Goal: Find contact information: Find contact information

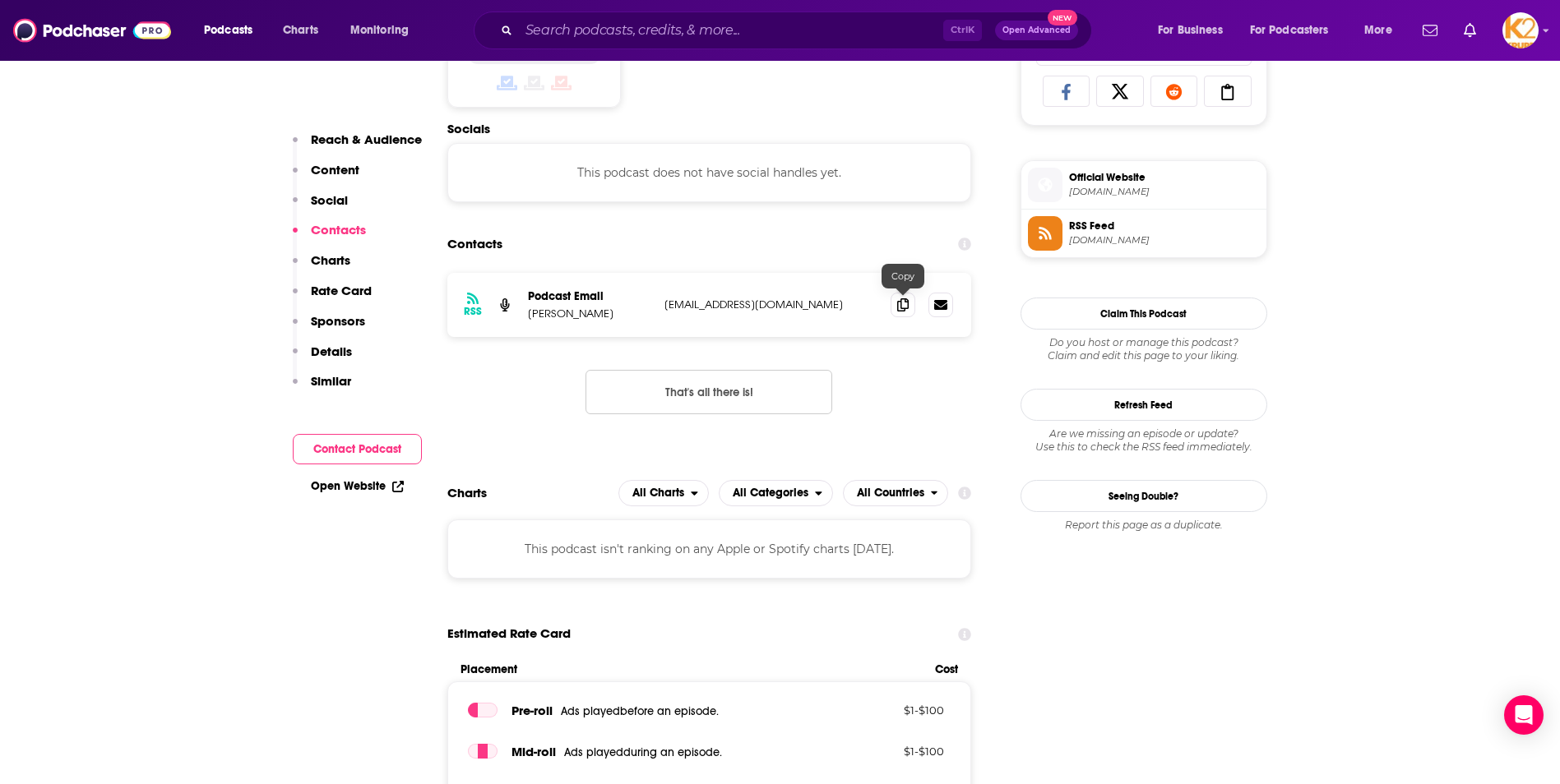
scroll to position [1103, 0]
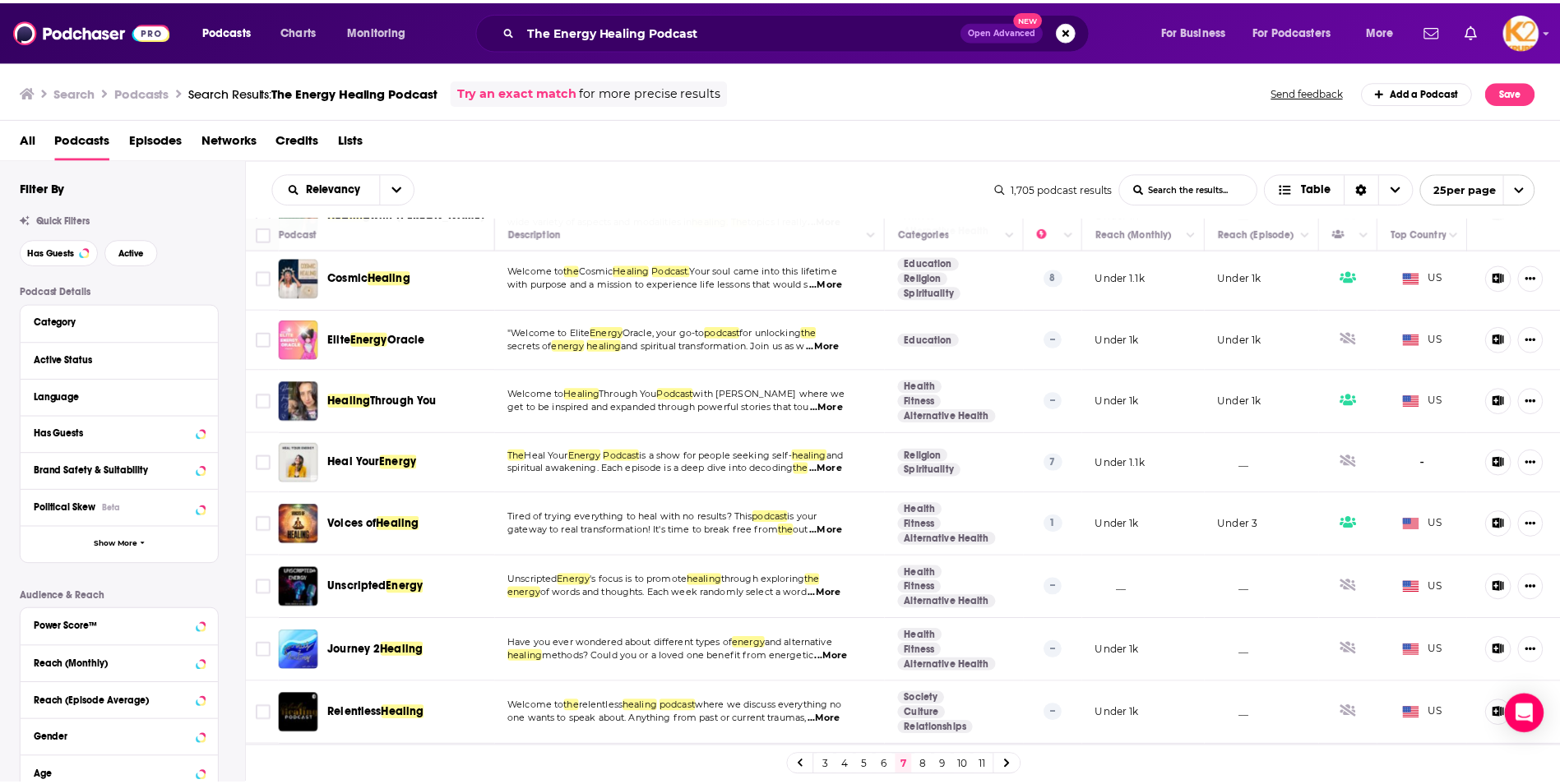
scroll to position [658, 0]
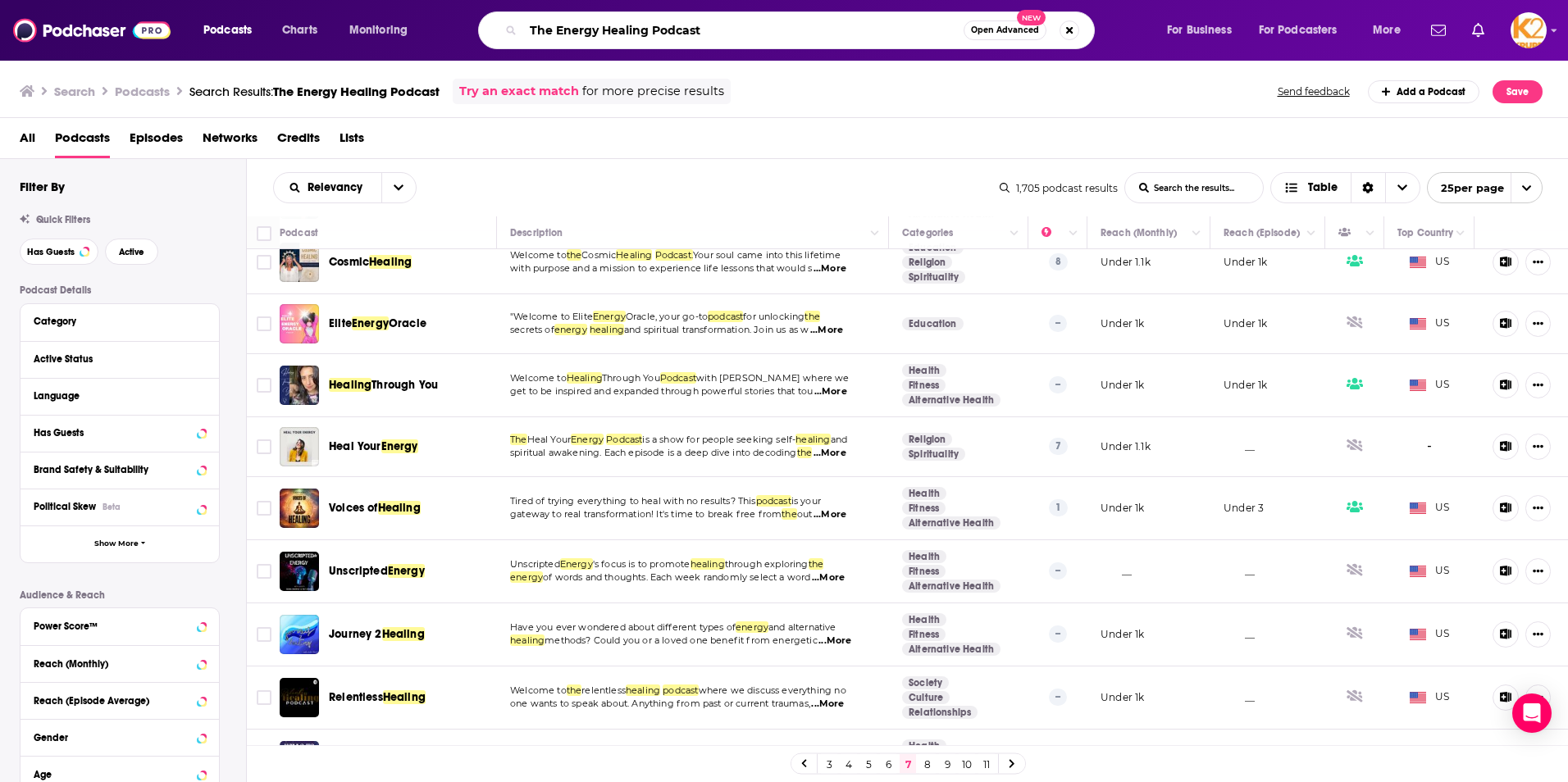
click at [511, 55] on div "Podcasts Charts Monitoring The Energy Healing Podcast Open Advanced New For Bus…" at bounding box center [784, 30] width 1568 height 61
type input "she runs a business"
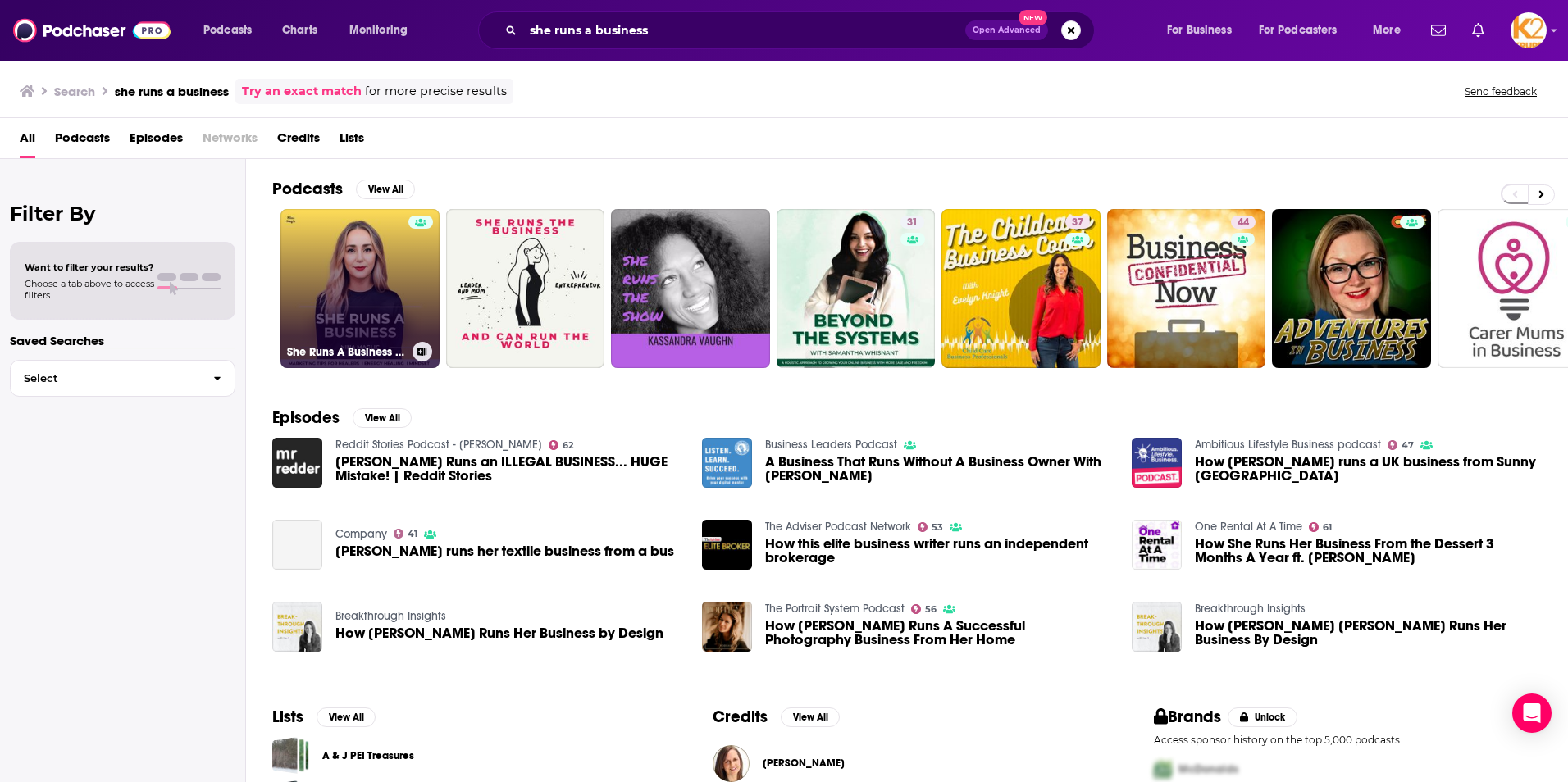
click at [369, 308] on link "She Runs A Business - Marketing Tips for Healers, Business Clarity, Spiritualit…" at bounding box center [359, 288] width 159 height 159
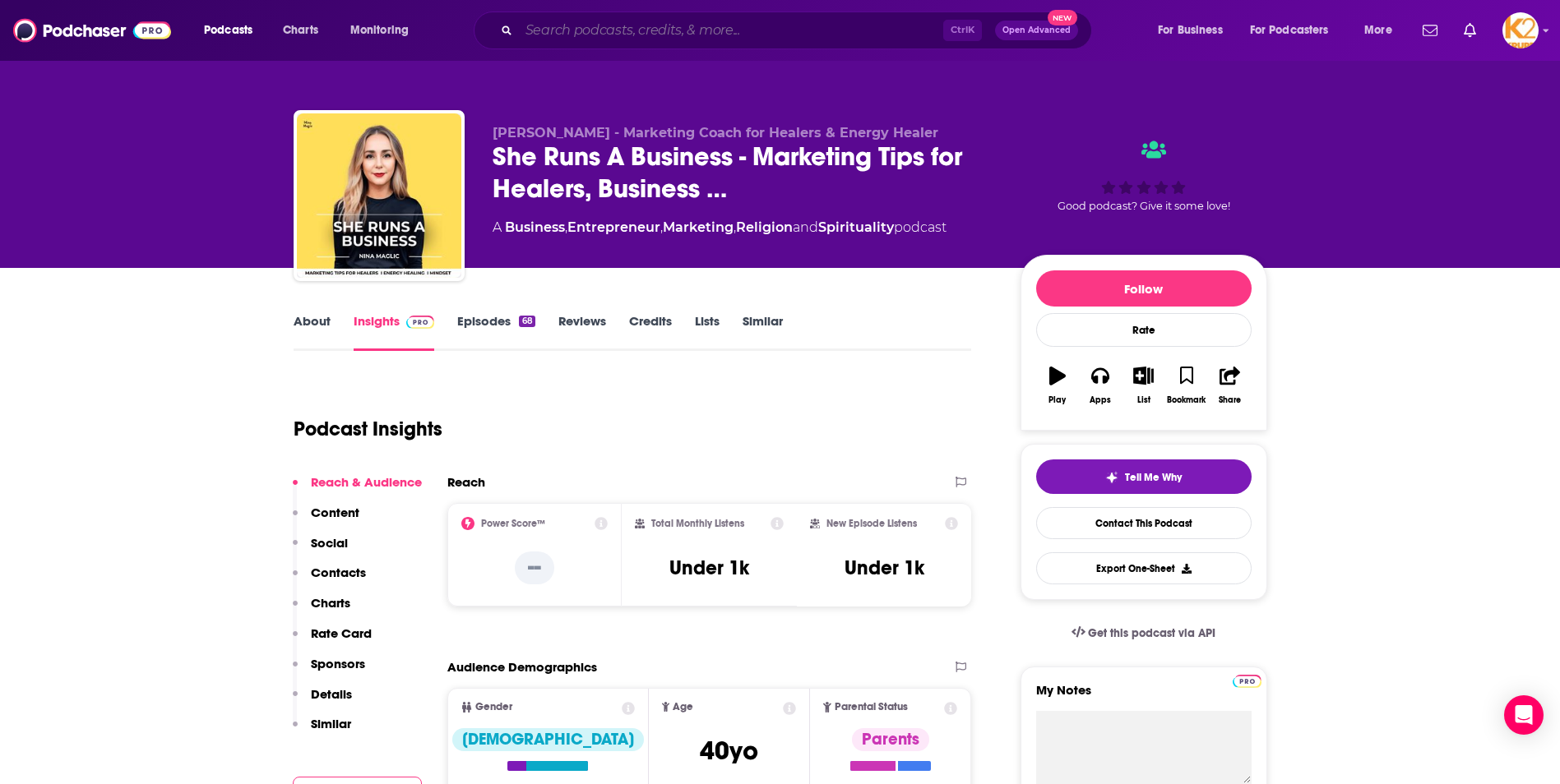
click at [616, 32] on input "Search podcasts, credits, & more..." at bounding box center [731, 30] width 424 height 26
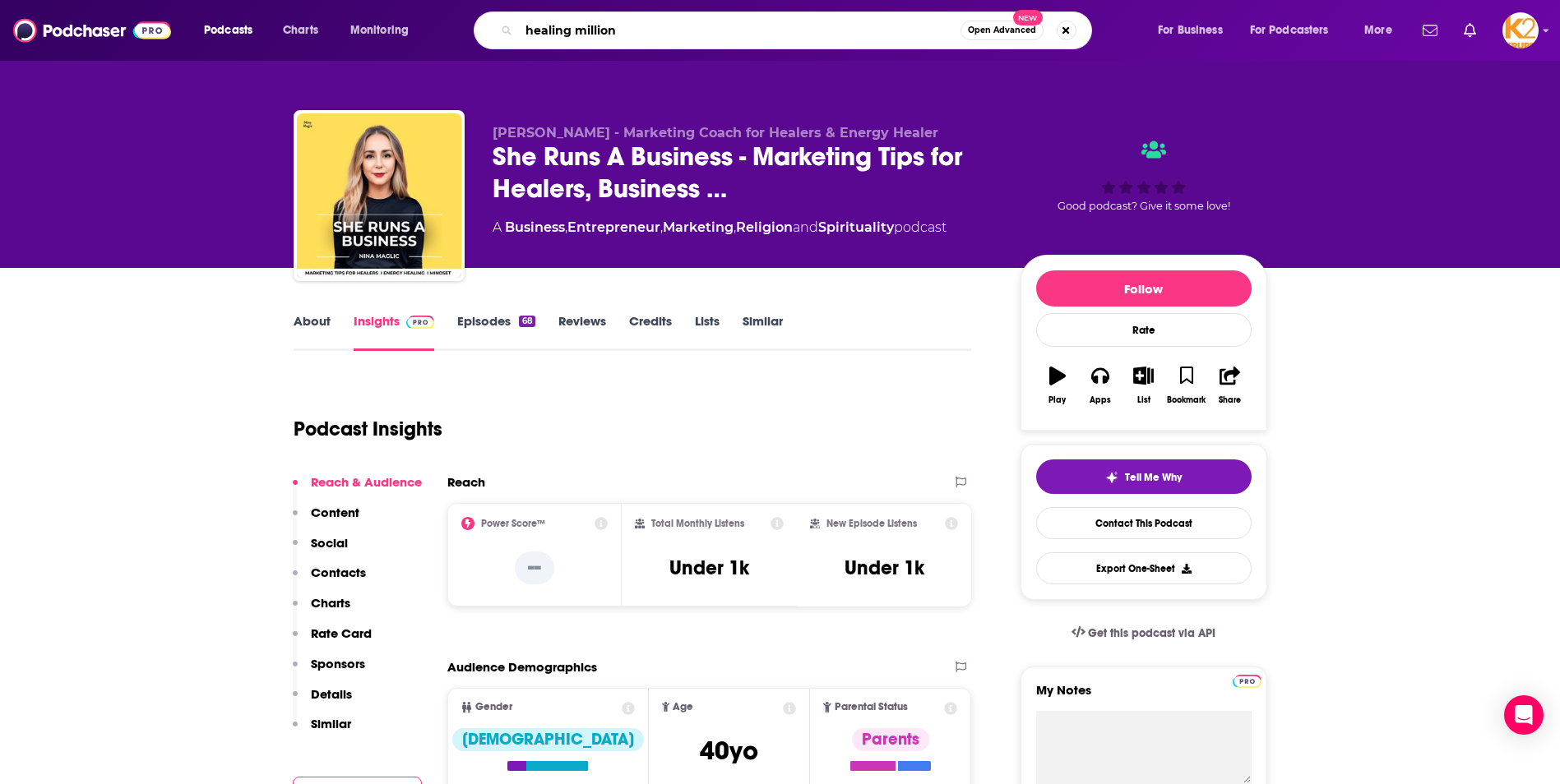
type input "healing millions"
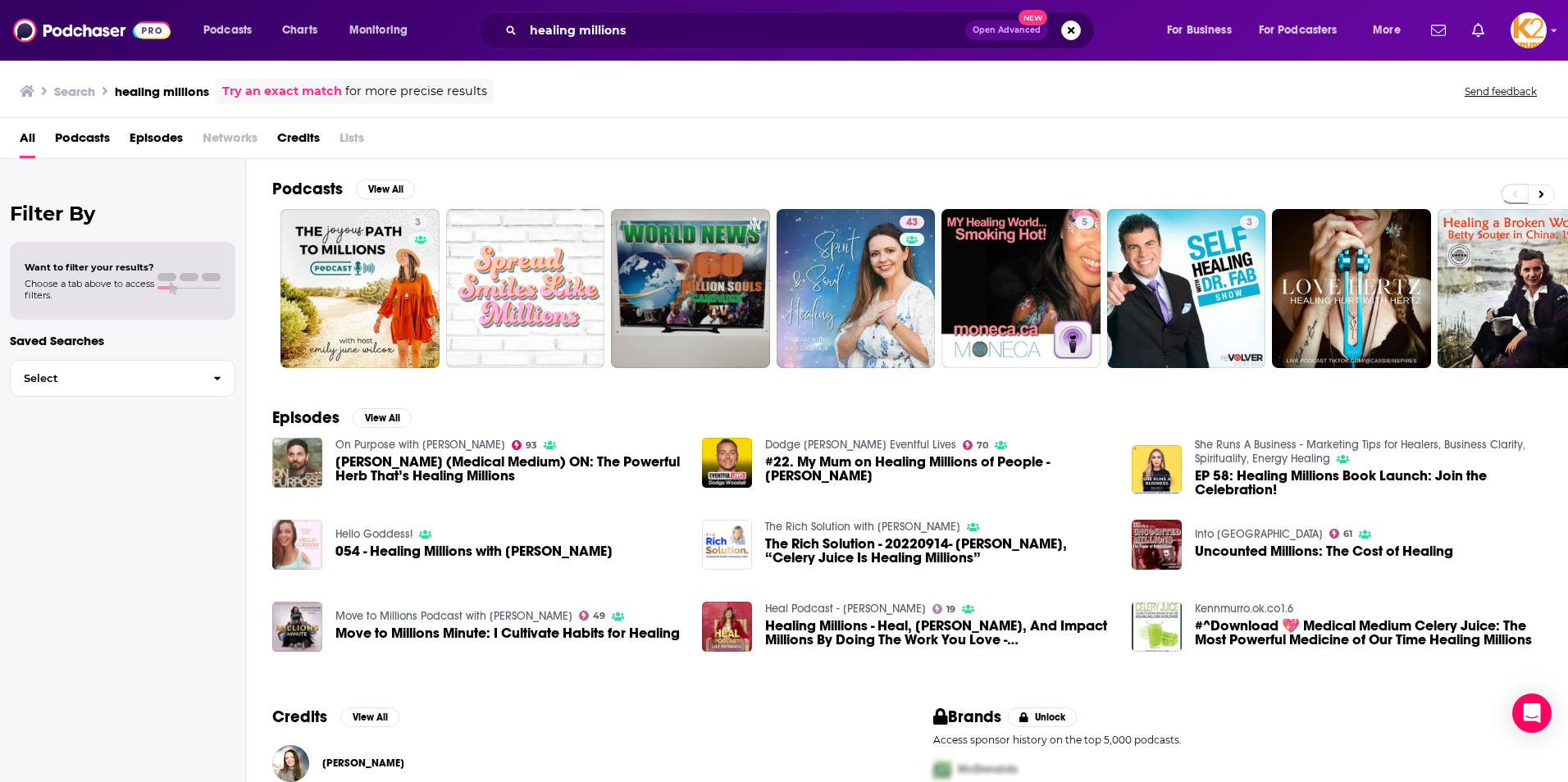
click at [465, 559] on div "054 - Healing Millions with [PERSON_NAME]" at bounding box center [474, 554] width 277 height 19
click at [460, 552] on span "054 - Healing Millions with [PERSON_NAME]" at bounding box center [474, 551] width 277 height 14
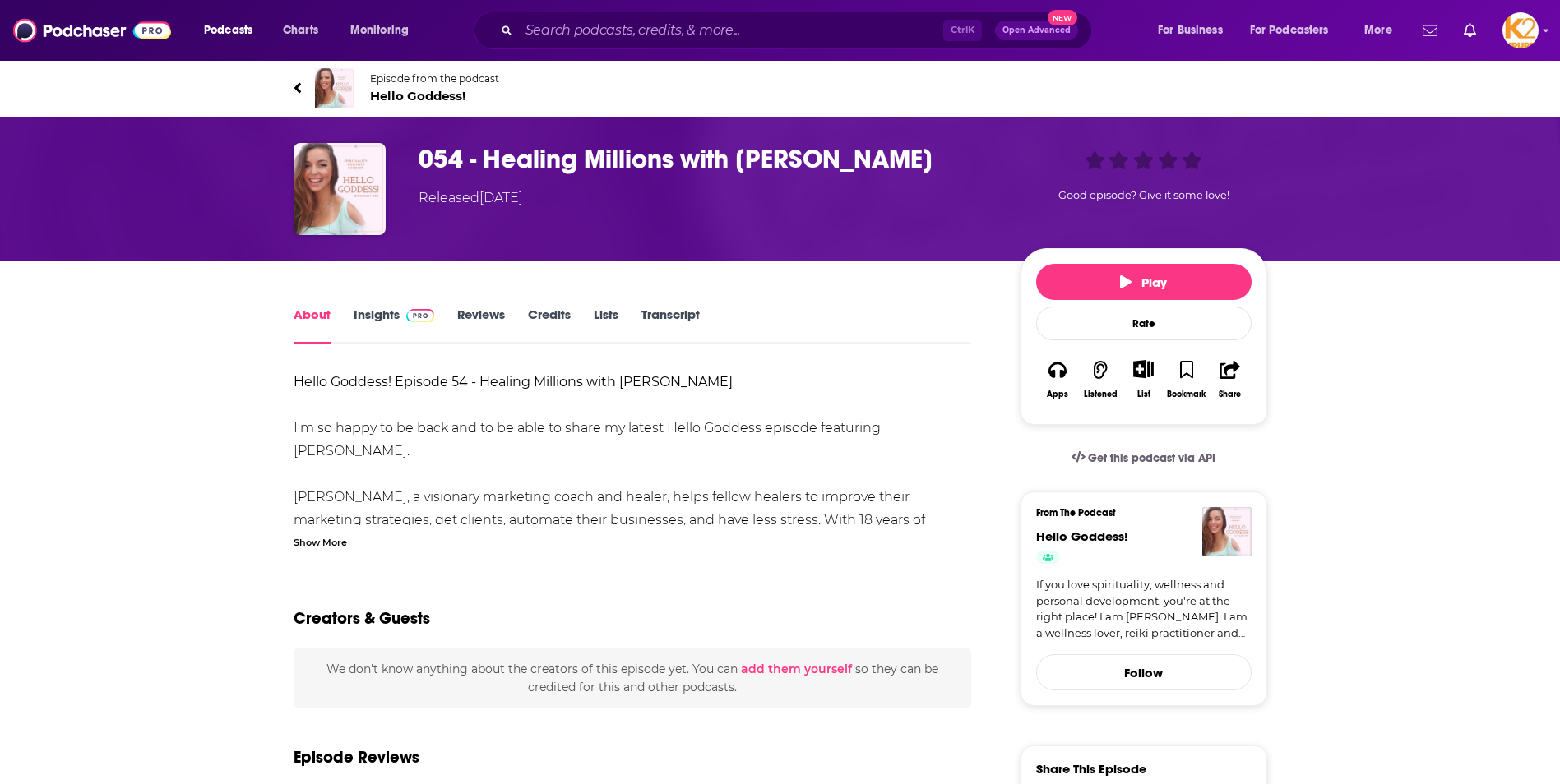
click at [385, 316] on link "Insights" at bounding box center [394, 325] width 81 height 38
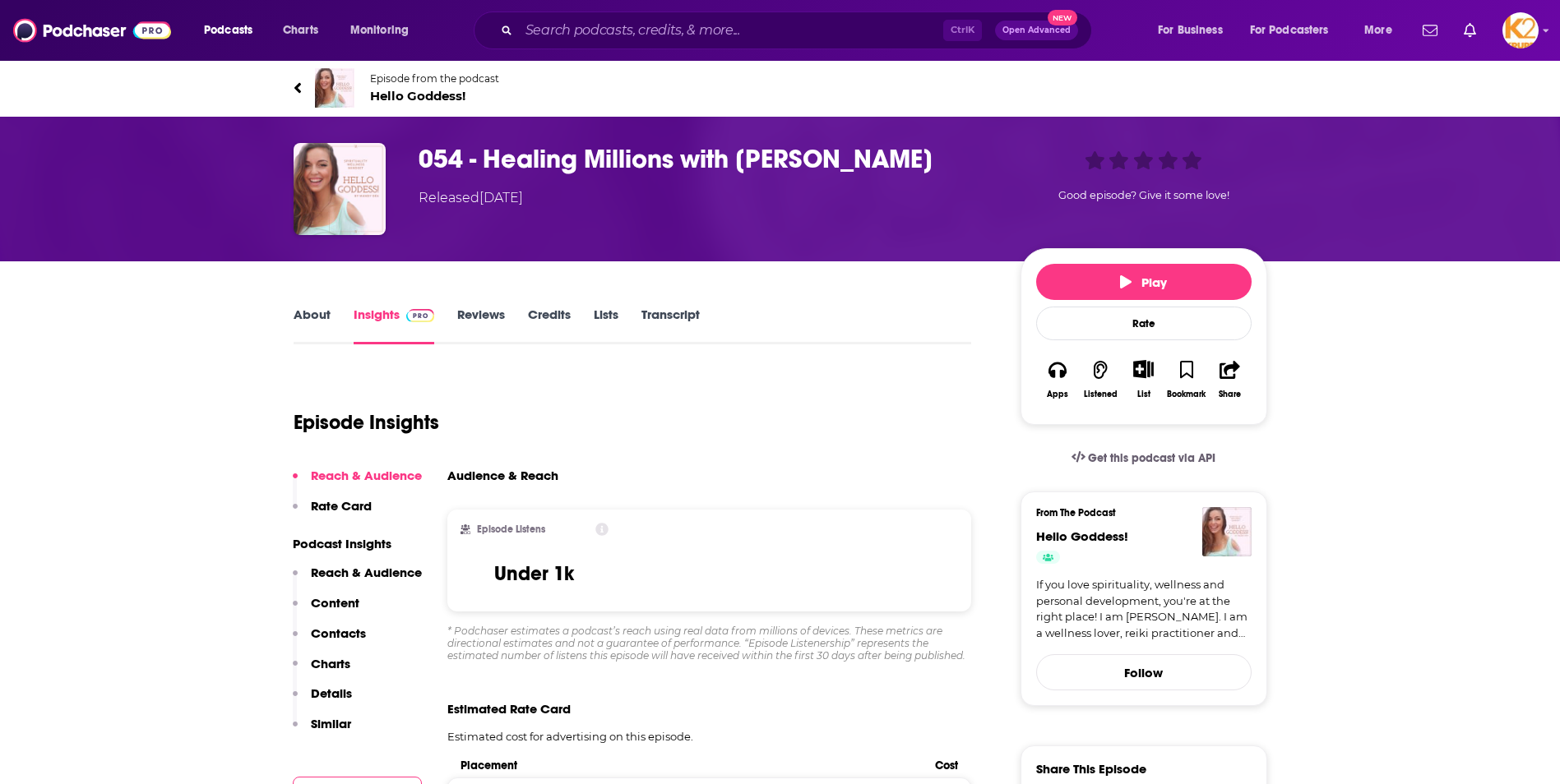
click at [324, 309] on link "About" at bounding box center [312, 325] width 37 height 38
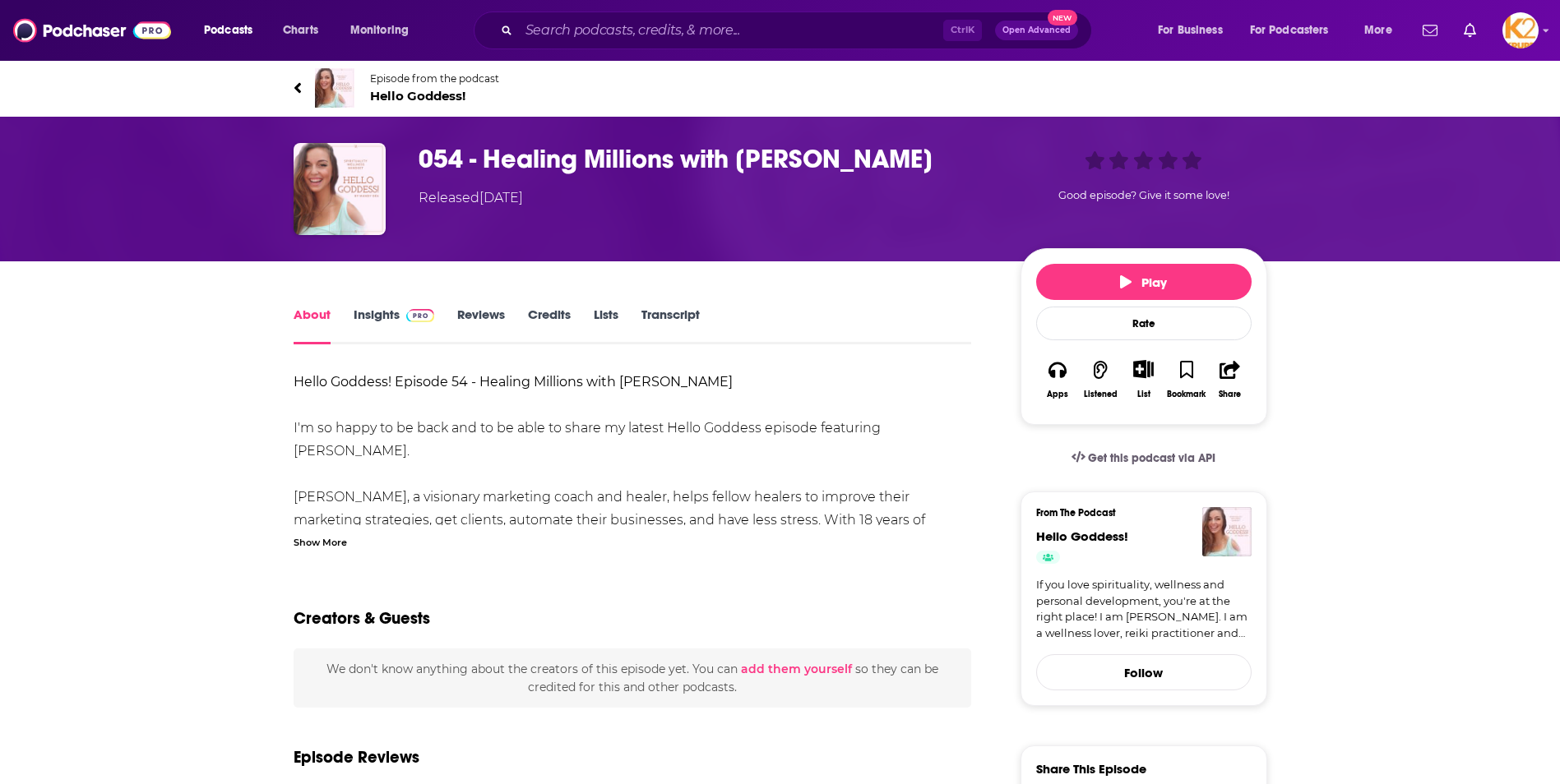
click at [317, 544] on div "Show More" at bounding box center [320, 541] width 54 height 16
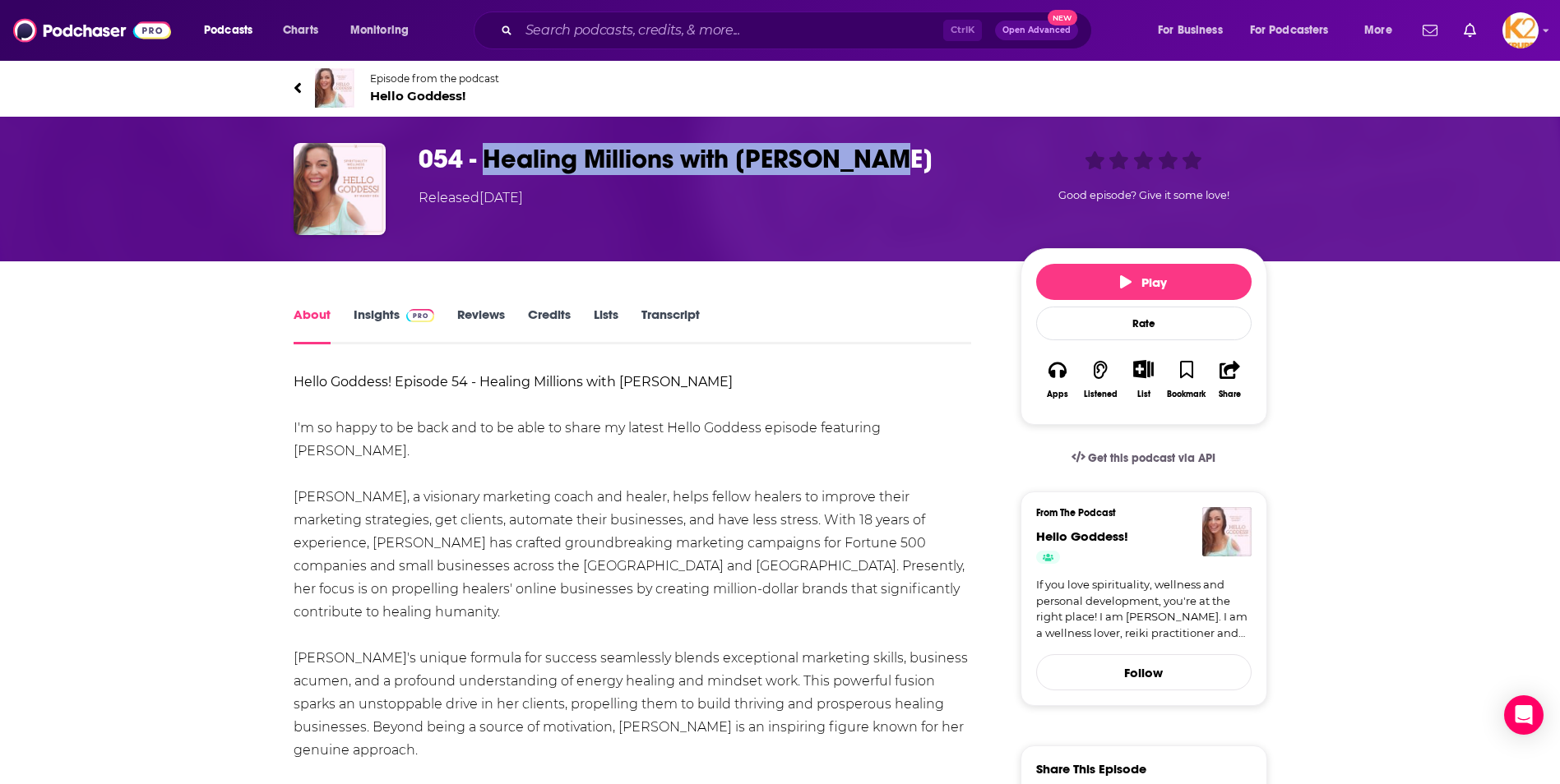
drag, startPoint x: 891, startPoint y: 157, endPoint x: 487, endPoint y: 153, distance: 404.0
click at [487, 153] on h1 "054 - Healing Millions with [PERSON_NAME]" at bounding box center [706, 159] width 575 height 32
copy h1 "Healing Millions with [PERSON_NAME]"
click at [595, 159] on h1 "054 - Healing Millions with [PERSON_NAME]" at bounding box center [706, 159] width 575 height 32
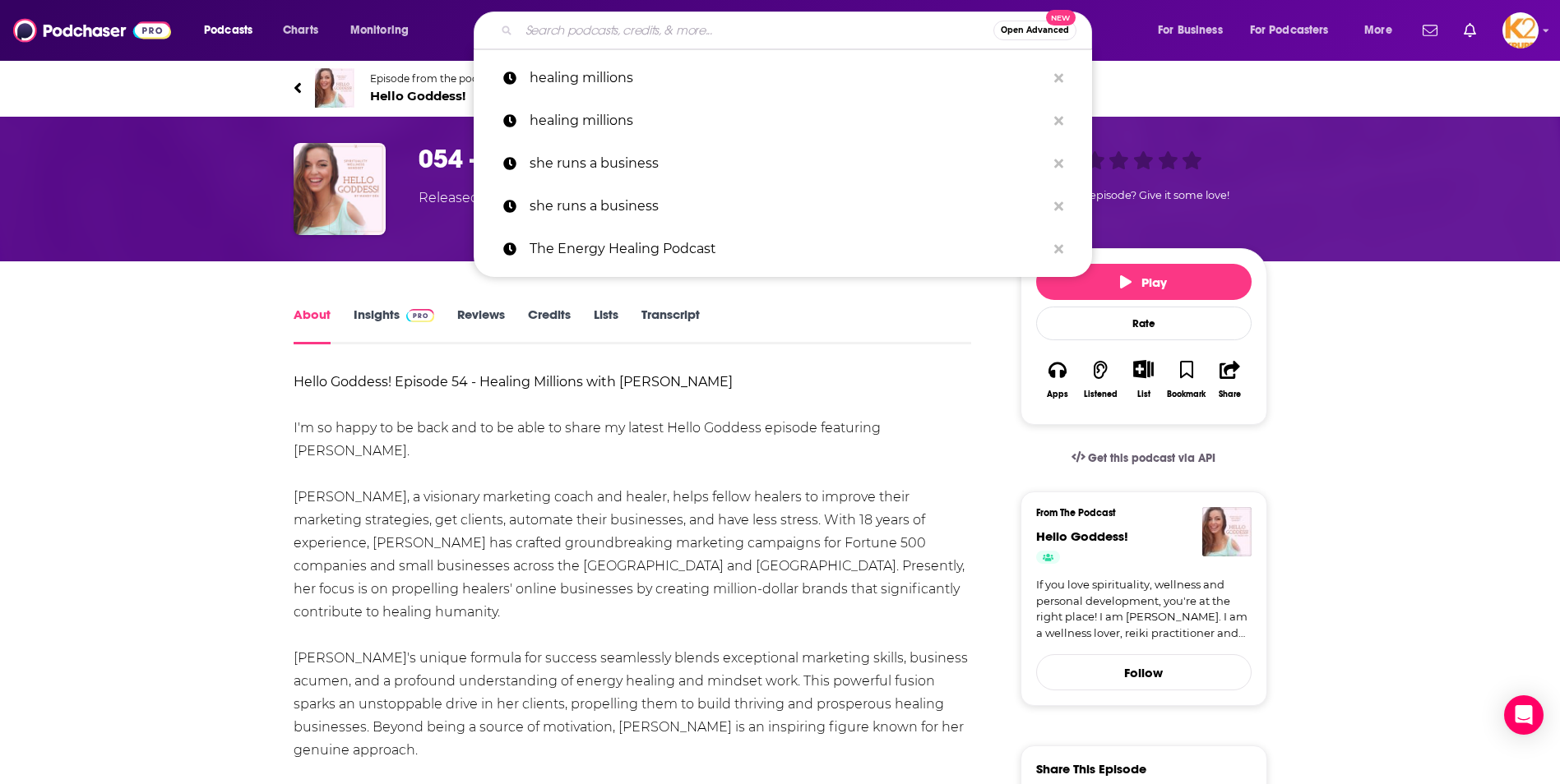
click at [610, 31] on input "Search podcasts, credits, & more..." at bounding box center [756, 30] width 474 height 26
click at [620, 161] on p "she runs a business" at bounding box center [788, 163] width 517 height 43
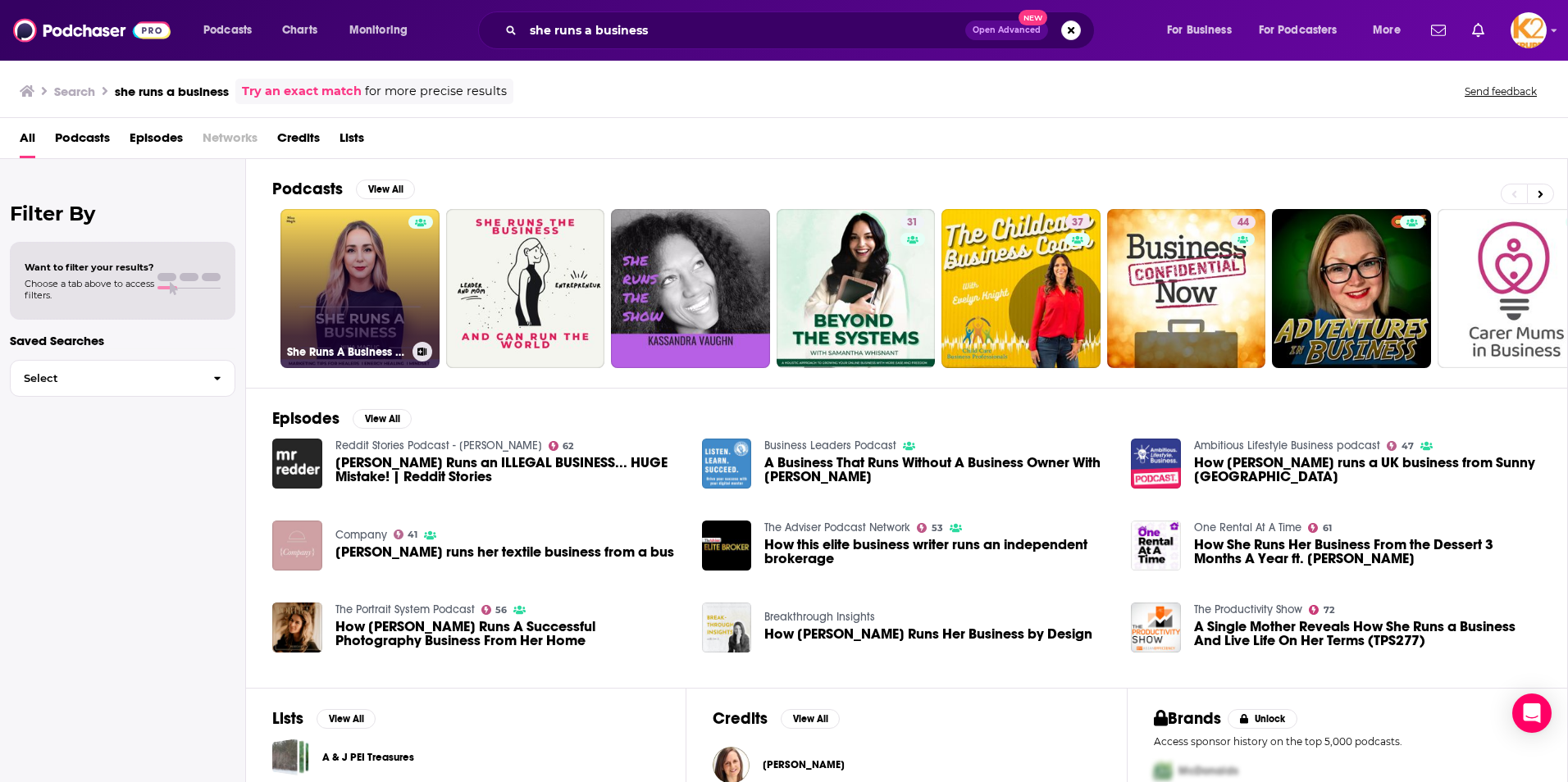
click at [379, 331] on link "She Runs A Business - Marketing Tips for Healers, Business Clarity, Spiritualit…" at bounding box center [359, 288] width 159 height 159
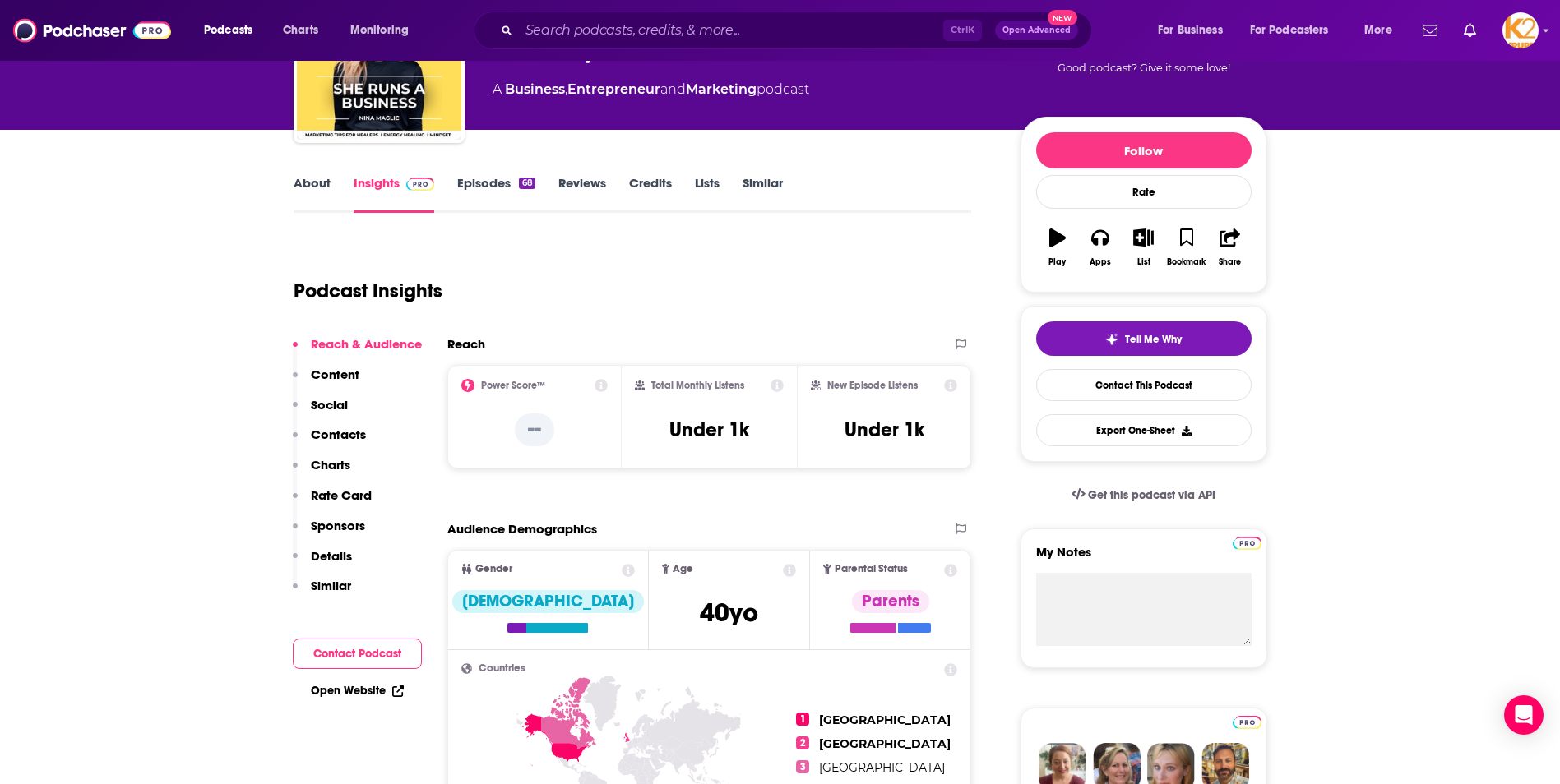
scroll to position [165, 0]
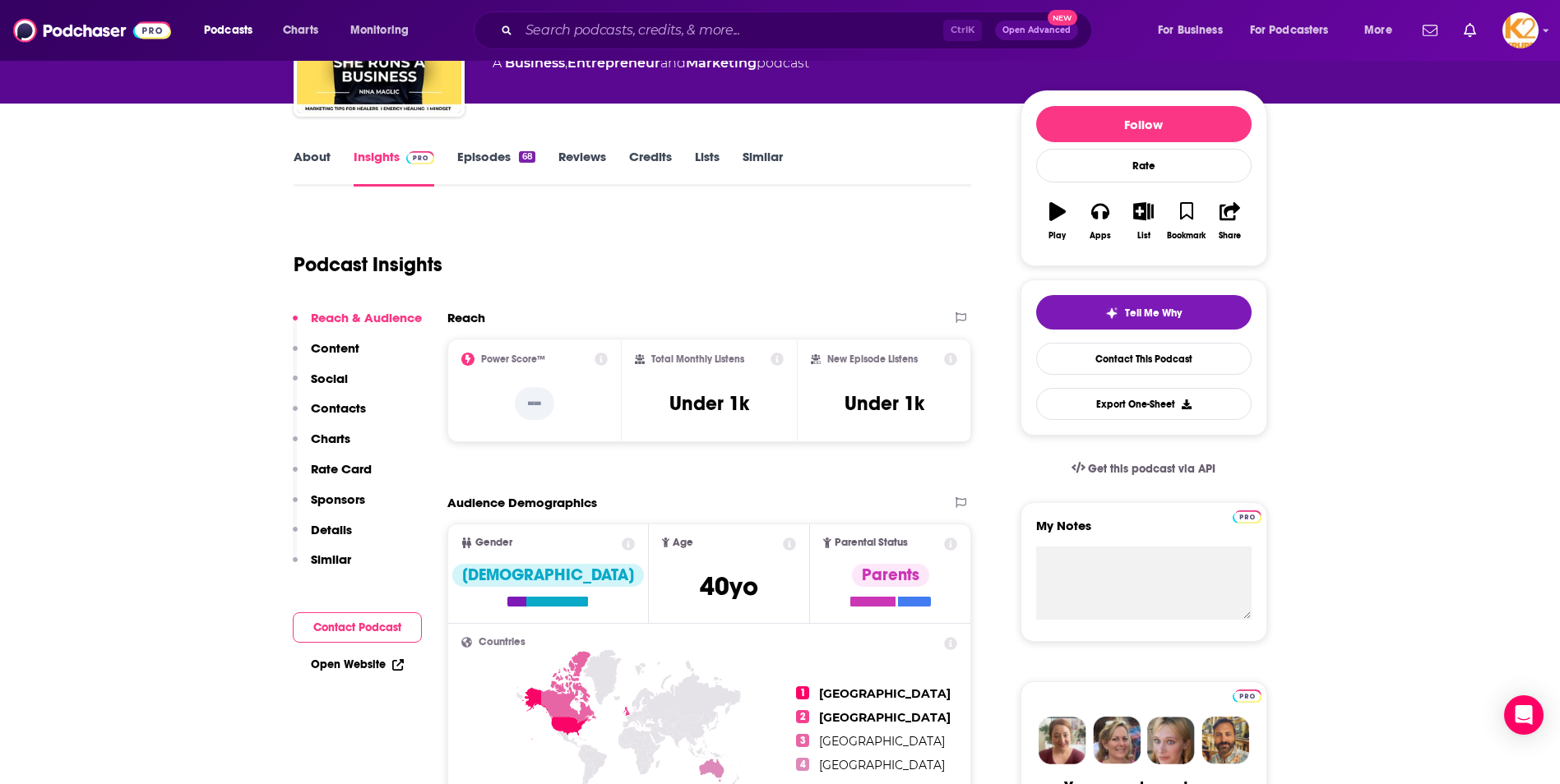
click at [298, 148] on div "About Insights Episodes 68 Reviews Credits Lists Similar" at bounding box center [632, 166] width 678 height 40
click at [308, 154] on link "About" at bounding box center [312, 167] width 37 height 38
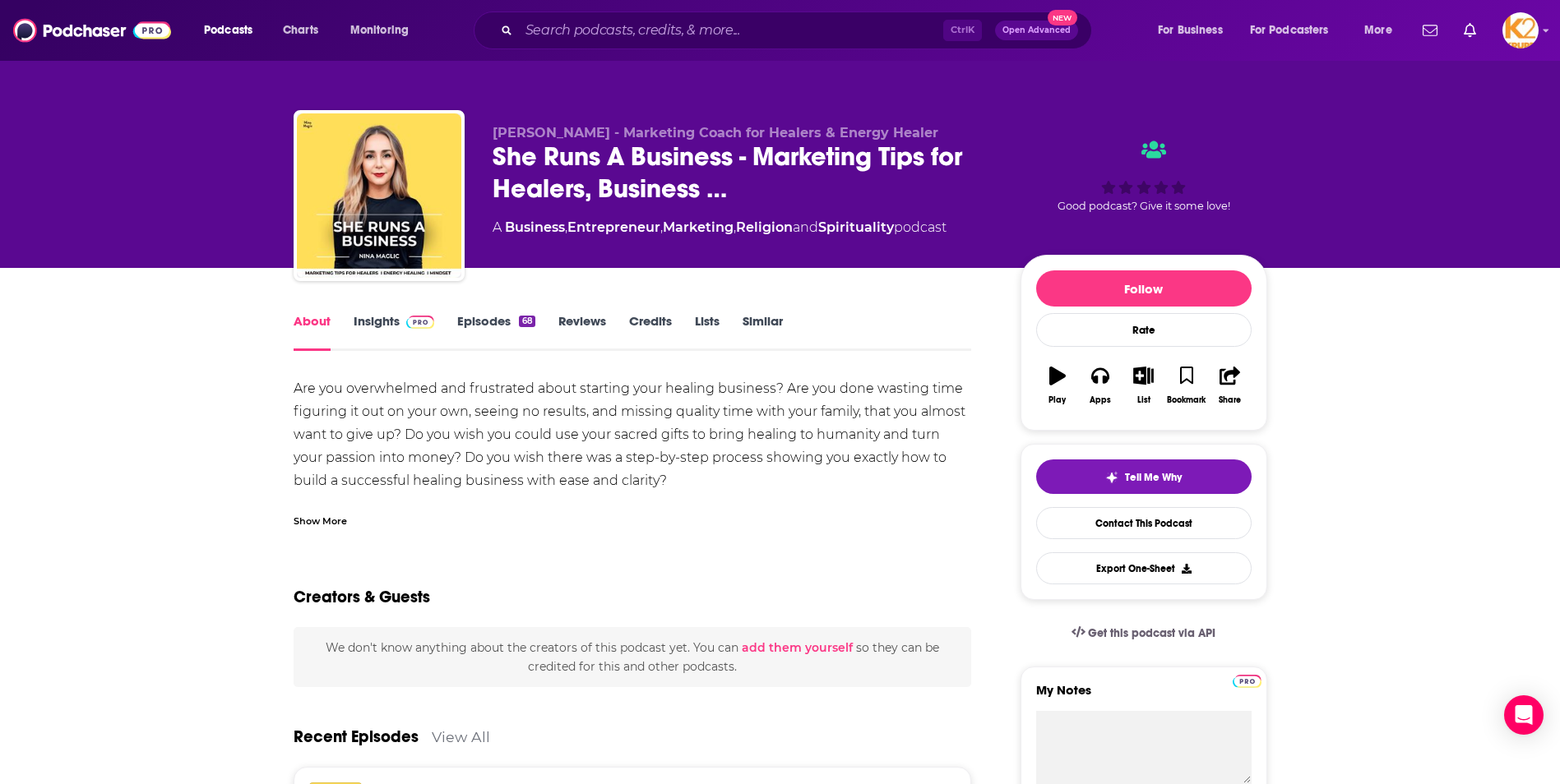
click at [337, 517] on div "Show More" at bounding box center [320, 520] width 54 height 16
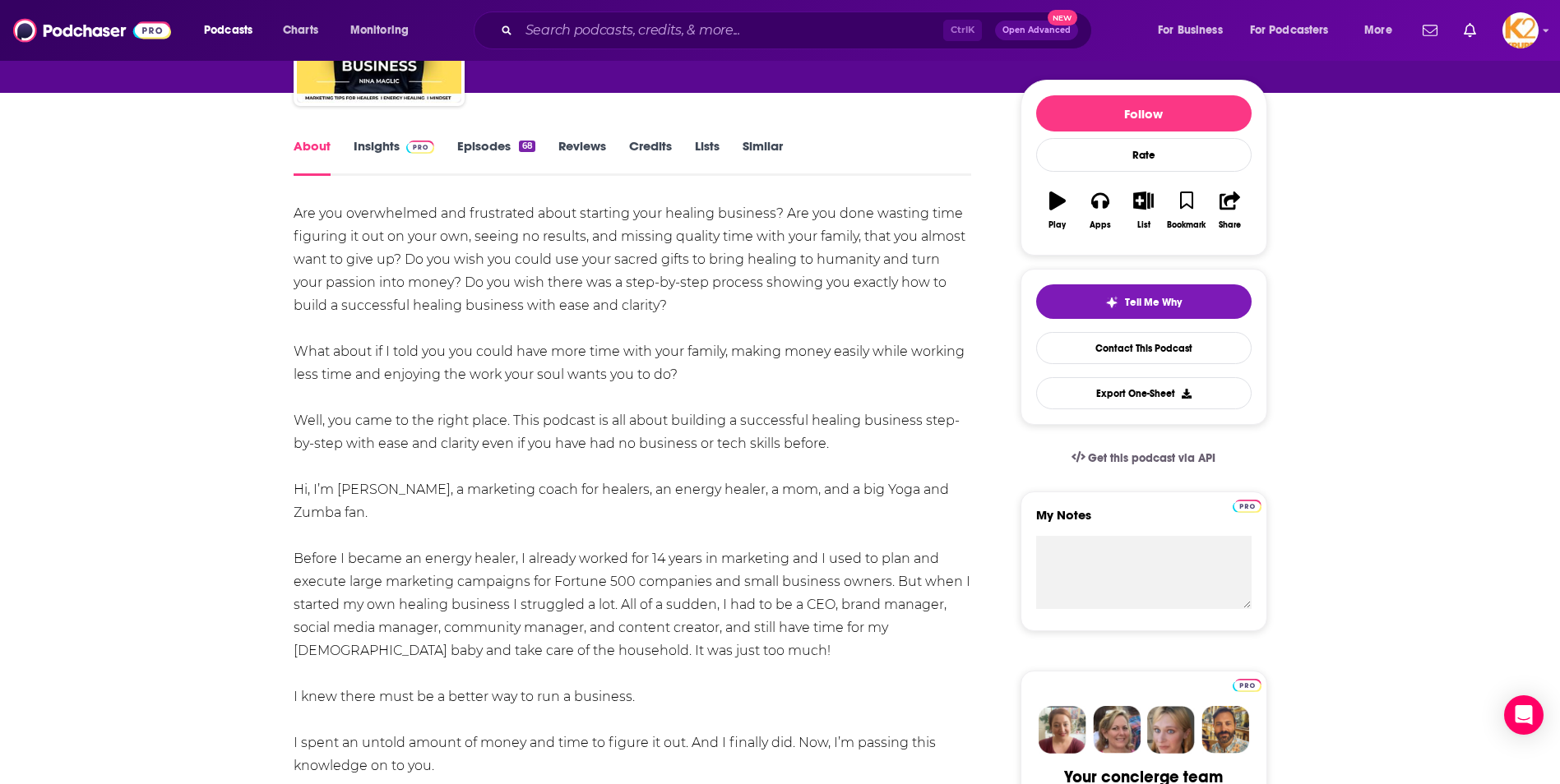
scroll to position [165, 0]
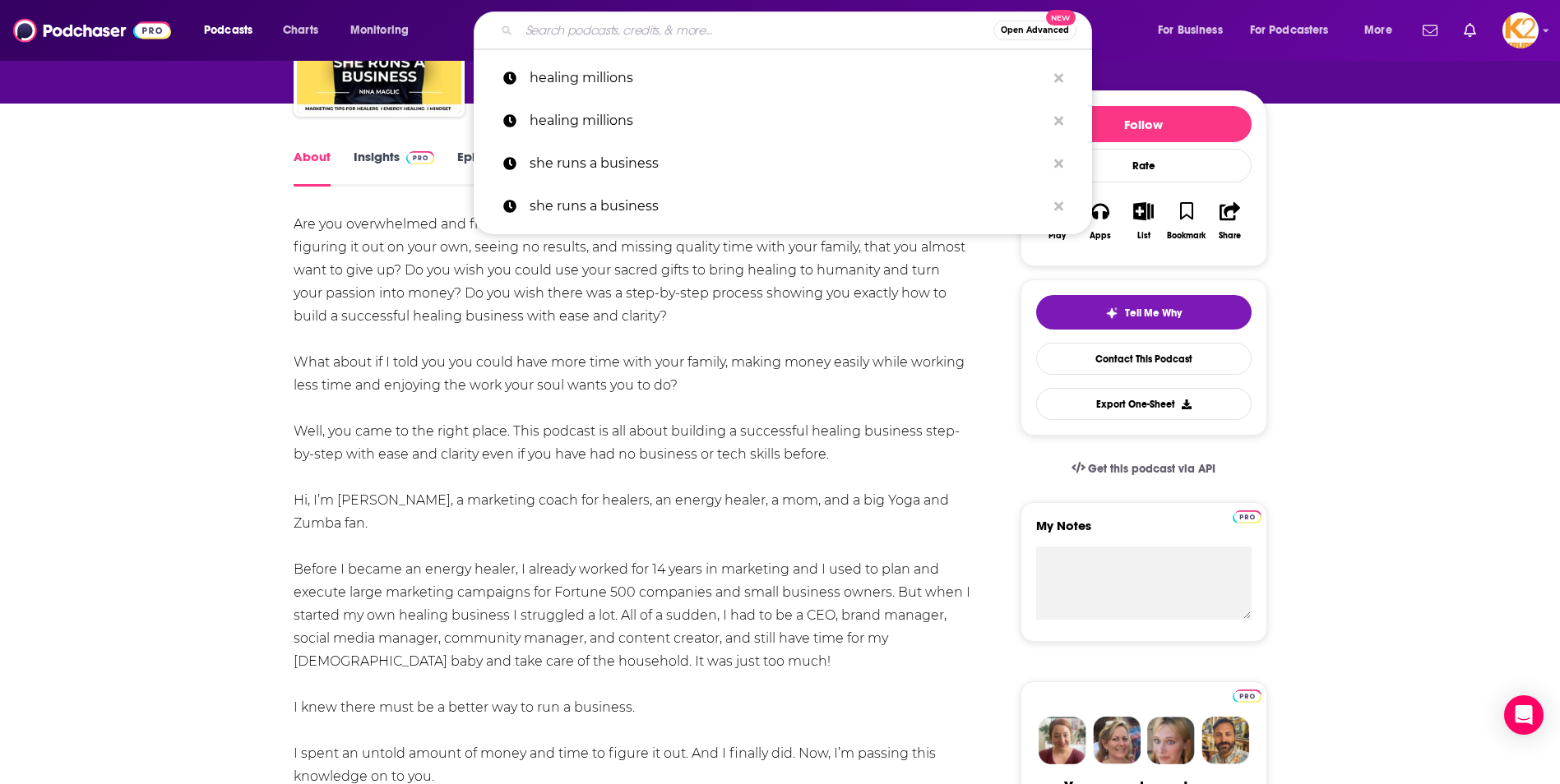
click at [569, 33] on input "Search podcasts, credits, & more..." at bounding box center [756, 30] width 474 height 26
paste input "Intelligent Medicine with Dr. [PERSON_NAME]"
type input "Intelligent Medicine with Dr. [PERSON_NAME]"
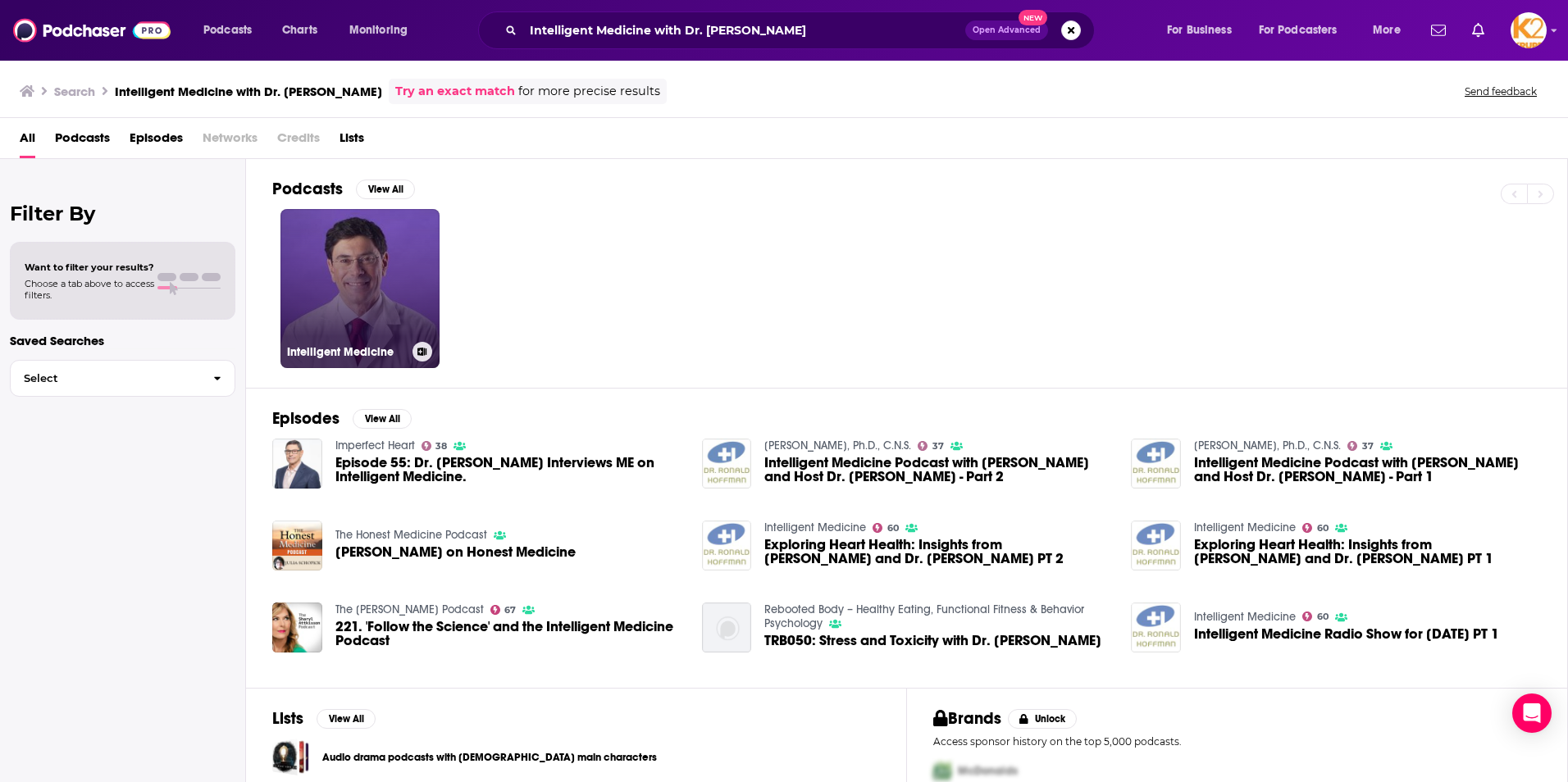
click at [399, 313] on link "Intelligent Medicine" at bounding box center [359, 288] width 159 height 159
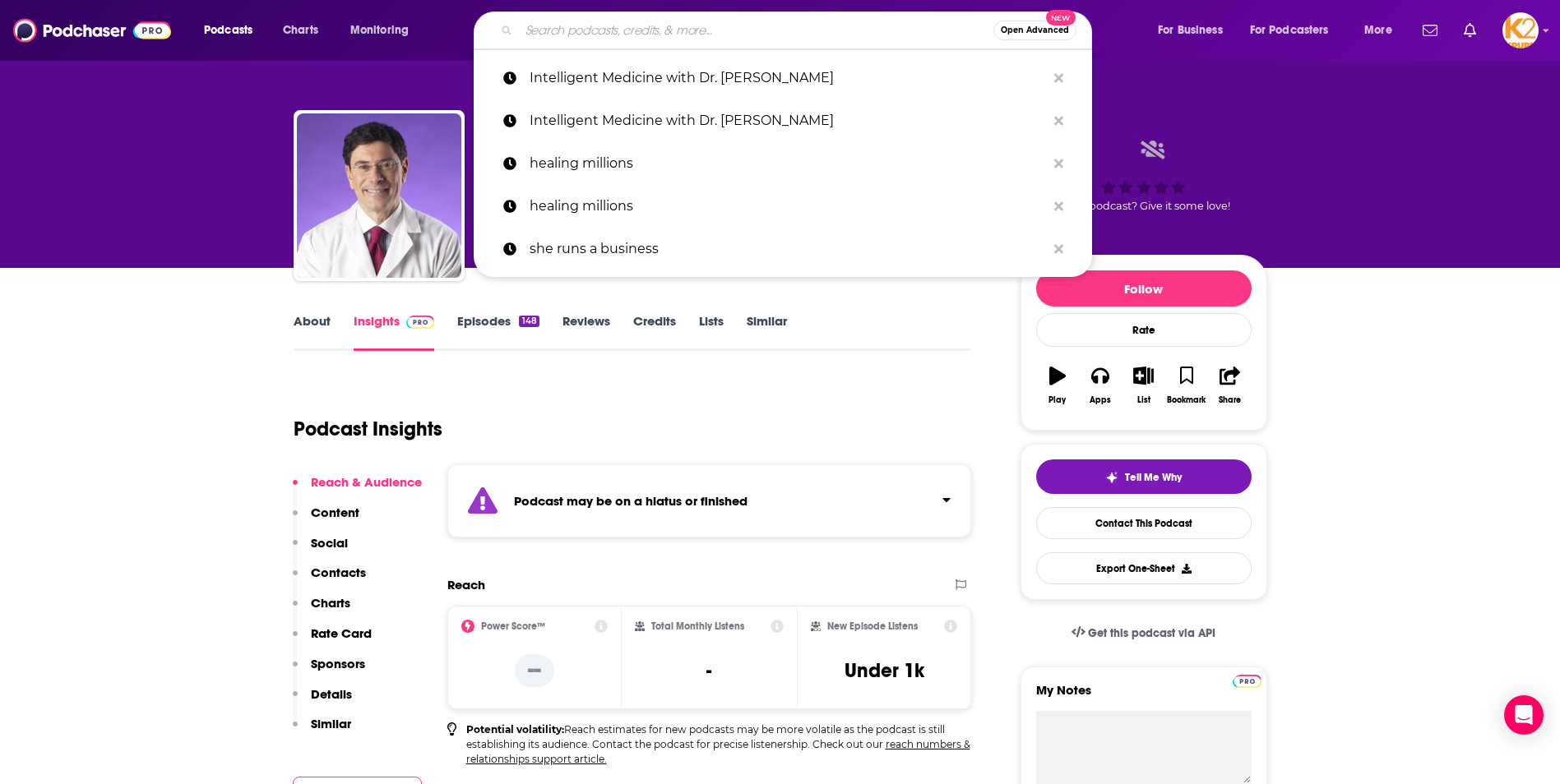
click at [580, 33] on input "Search podcasts, credits, & more..." at bounding box center [756, 30] width 474 height 26
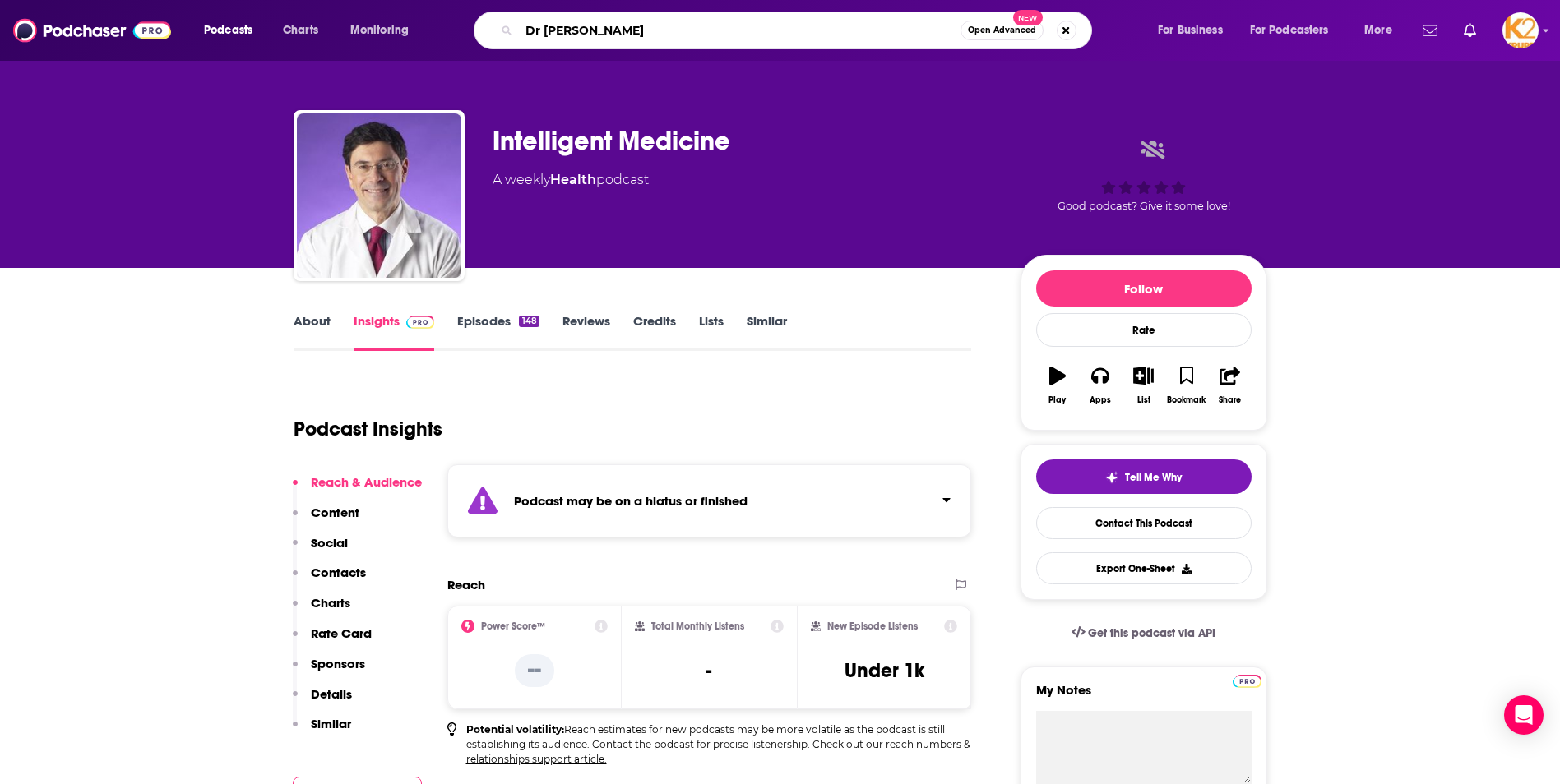
type input "Dr [PERSON_NAME] Show"
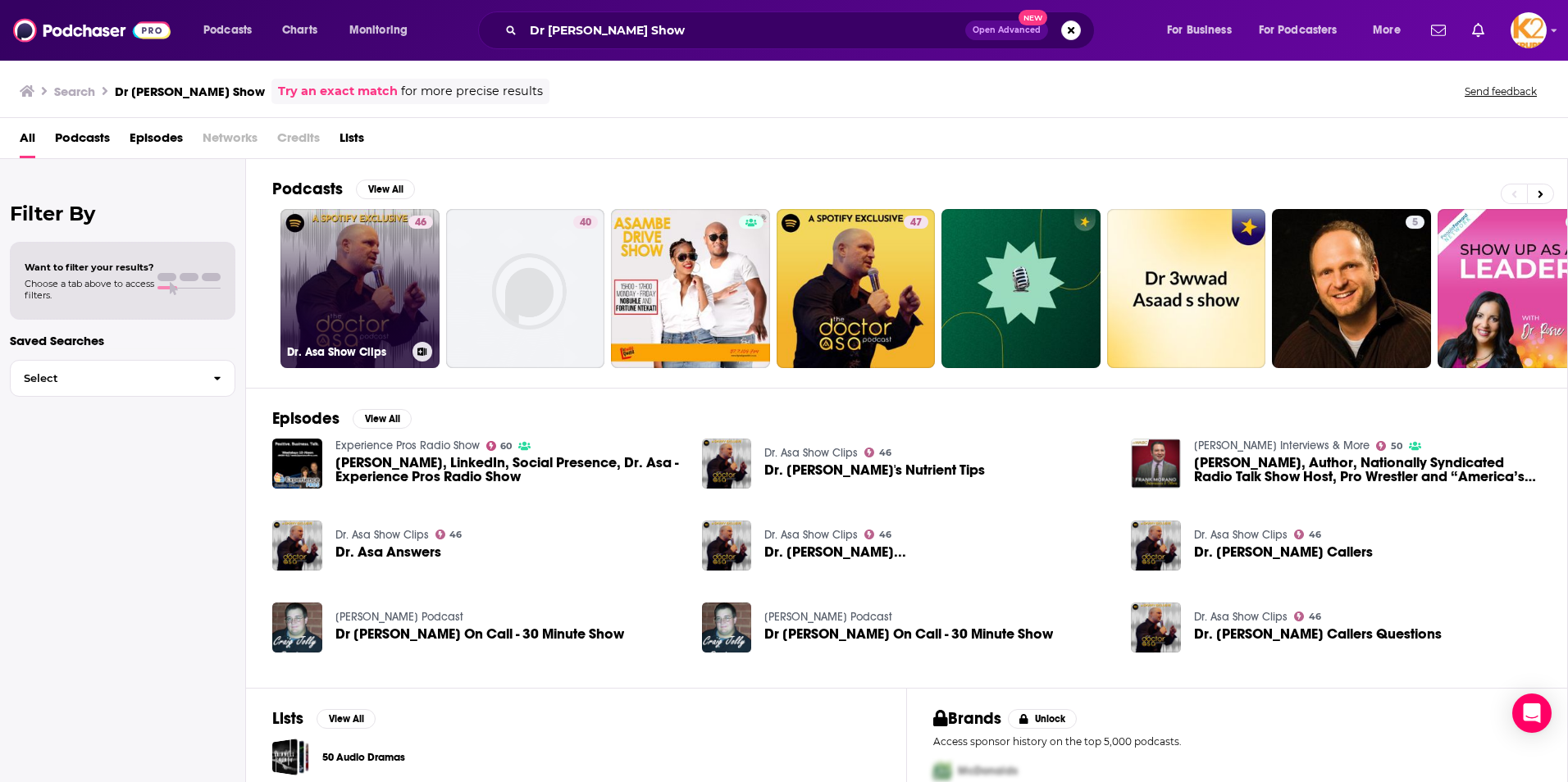
click at [380, 328] on link "46 Dr. Asa Show Clips" at bounding box center [359, 288] width 159 height 159
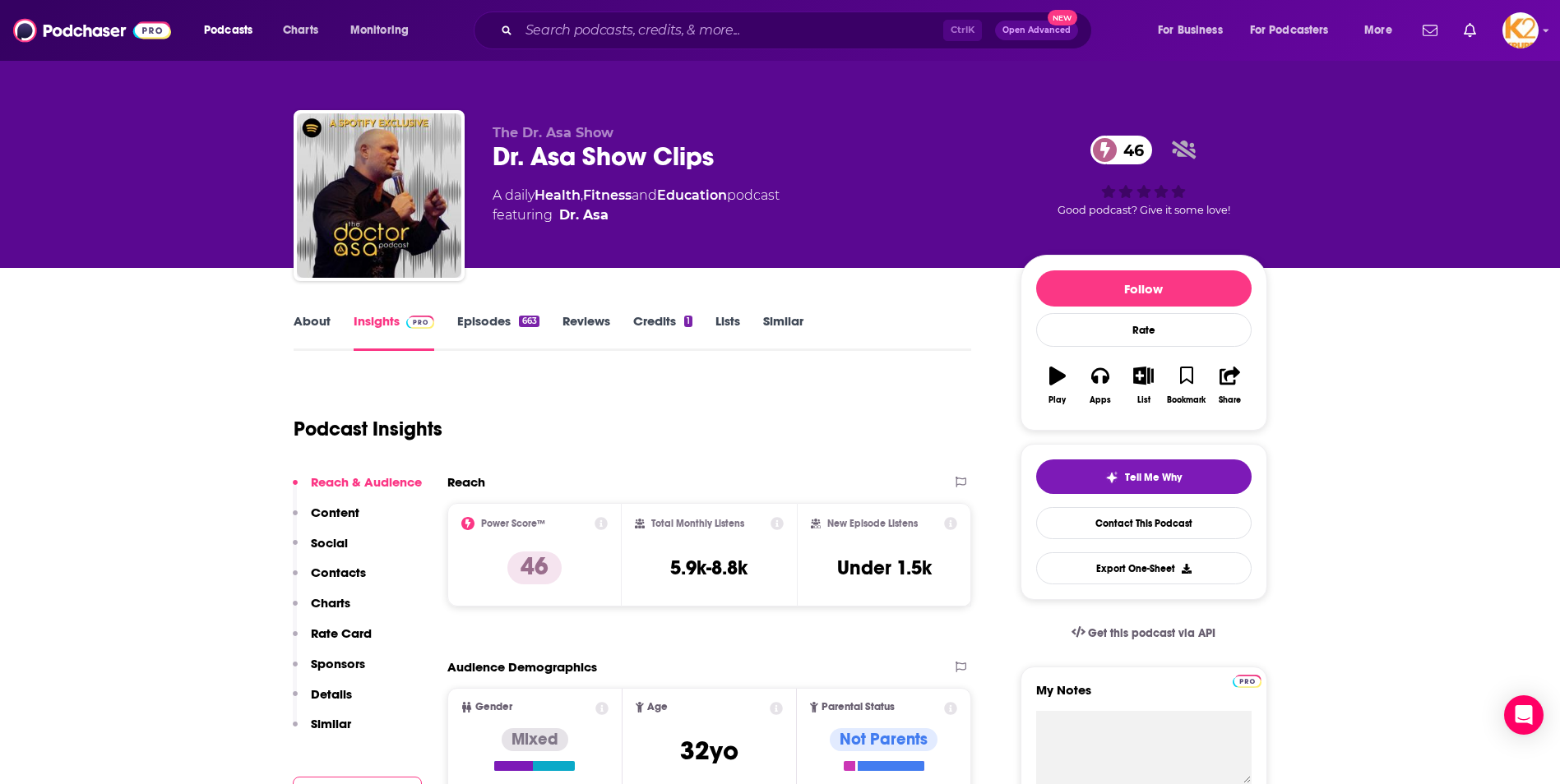
click at [341, 569] on p "Contacts" at bounding box center [339, 573] width 55 height 16
click at [576, 25] on input "Search podcasts, credits, & more..." at bounding box center [731, 30] width 424 height 26
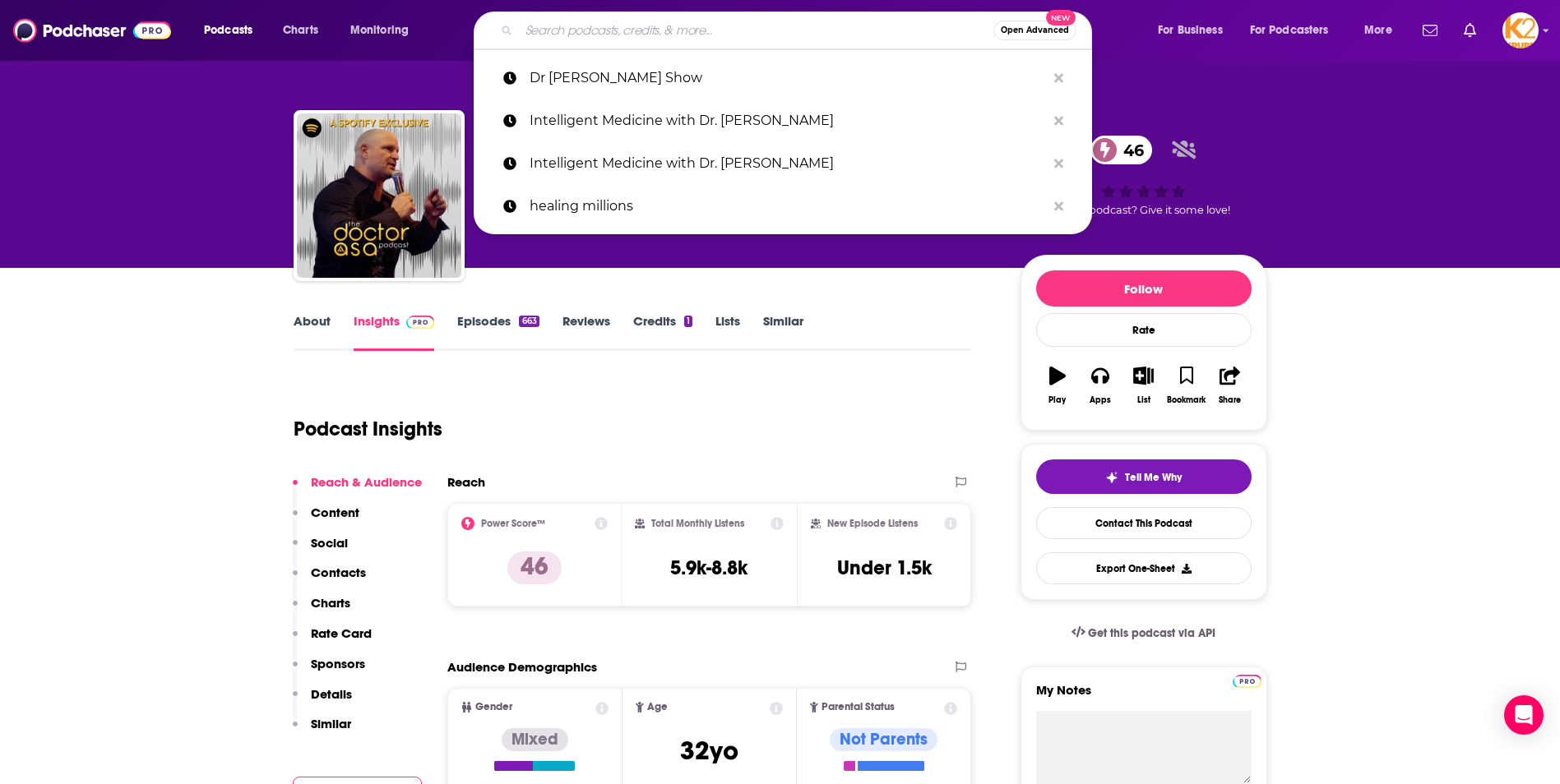
paste input "The Dr. [PERSON_NAME] Show"
type input "The Dr. [PERSON_NAME] Show"
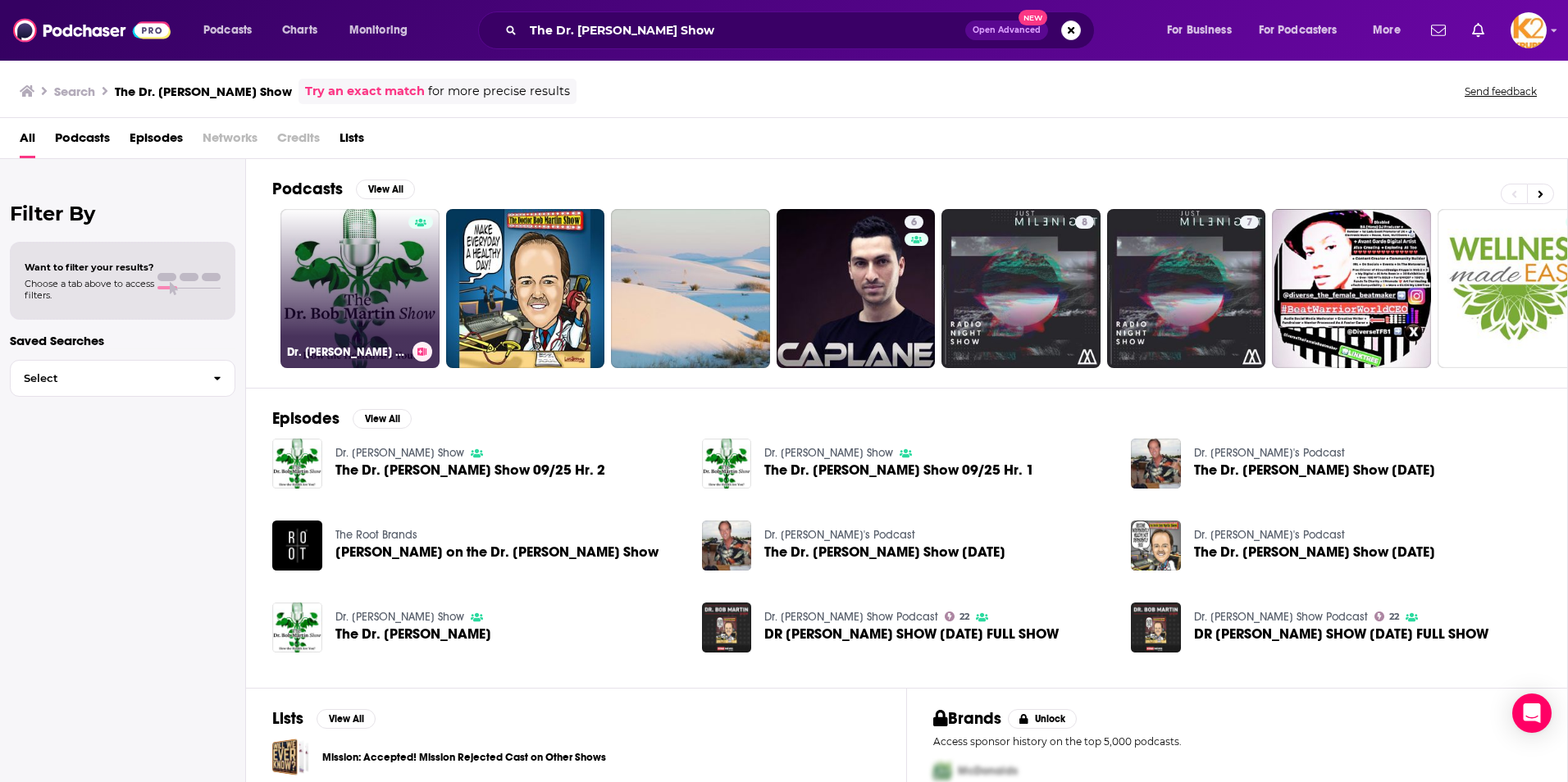
click at [379, 273] on link "Dr. [PERSON_NAME] Show" at bounding box center [359, 288] width 159 height 159
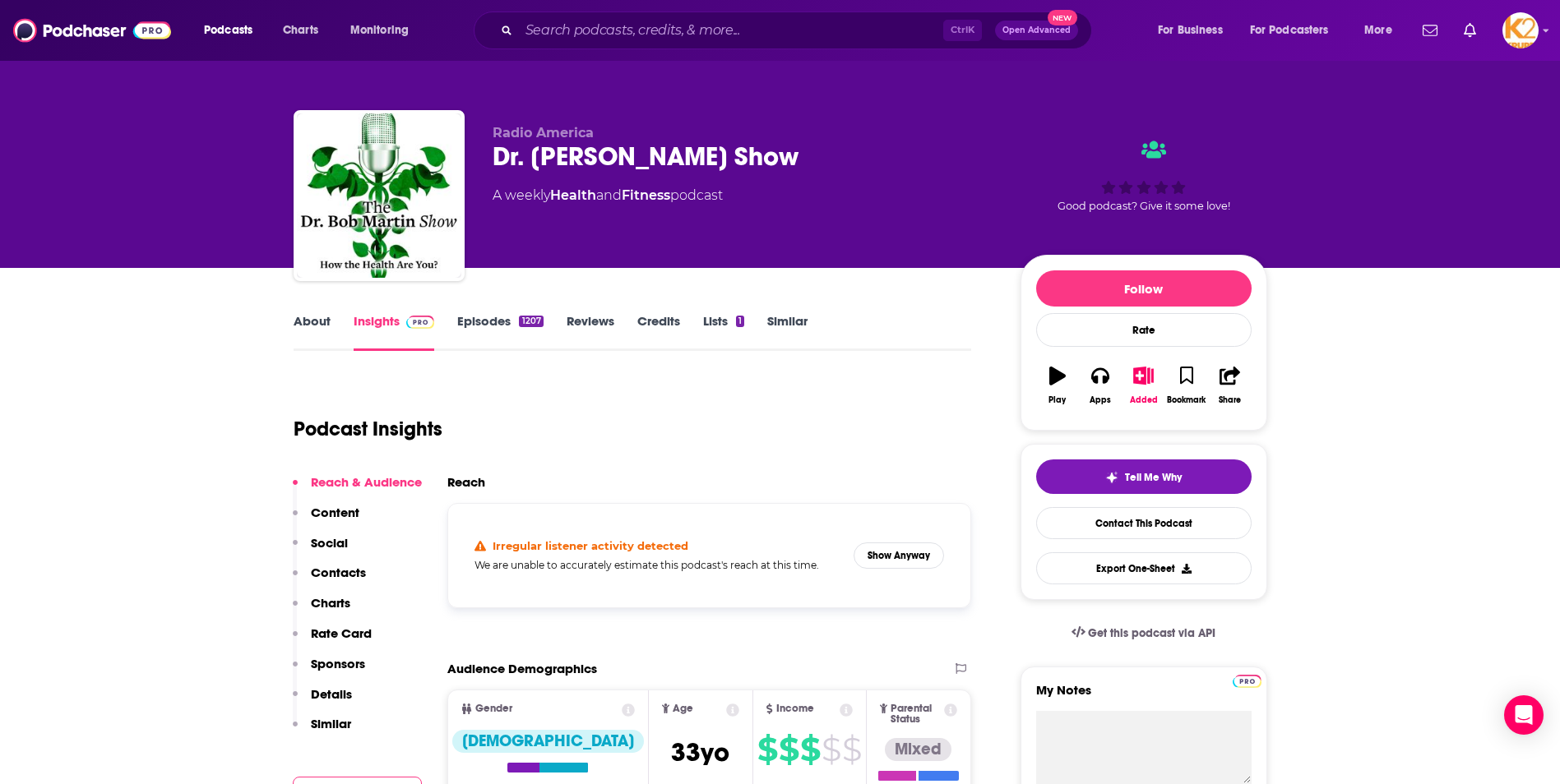
click at [355, 576] on p "Contacts" at bounding box center [339, 573] width 55 height 16
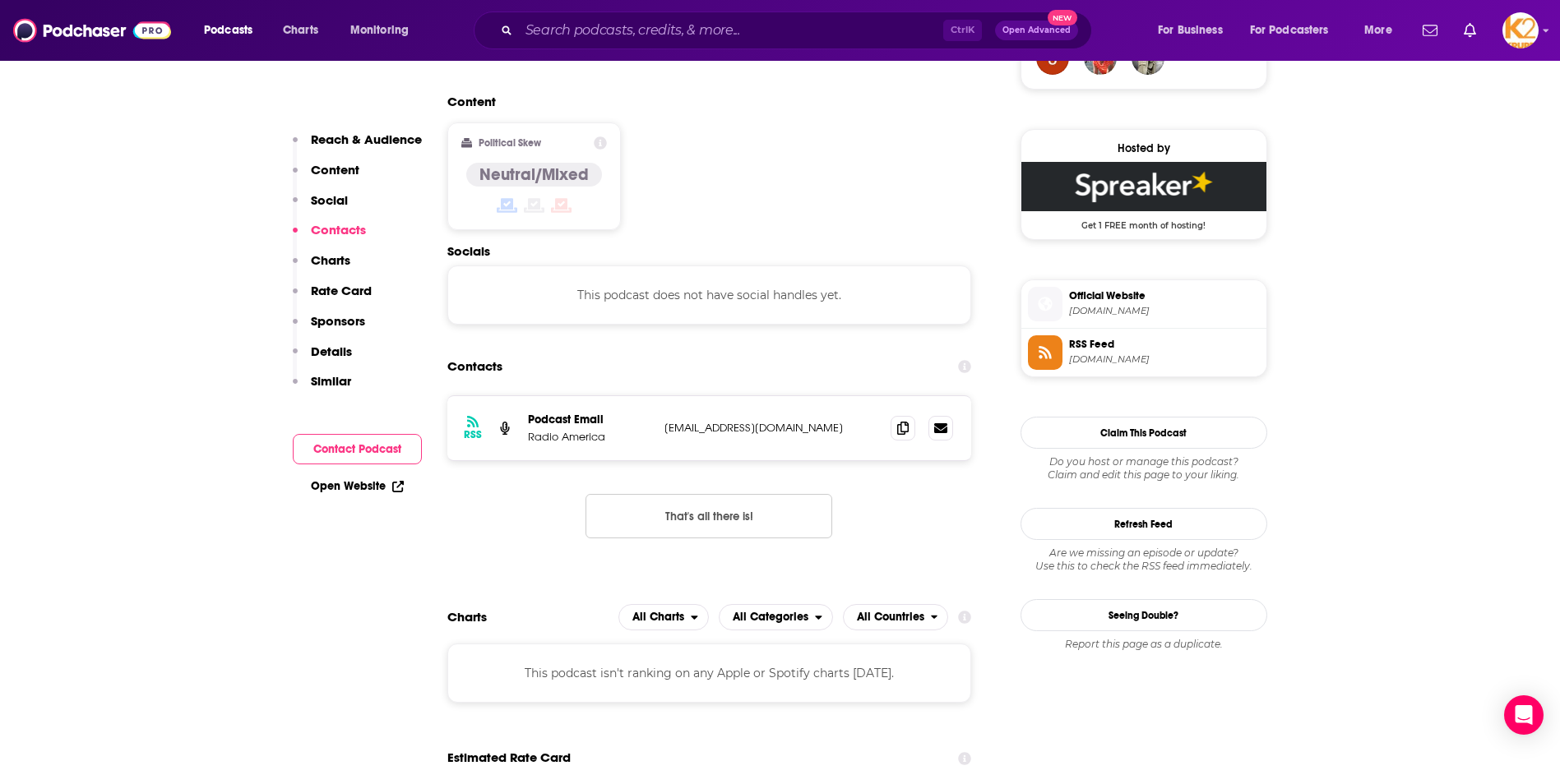
scroll to position [1305, 0]
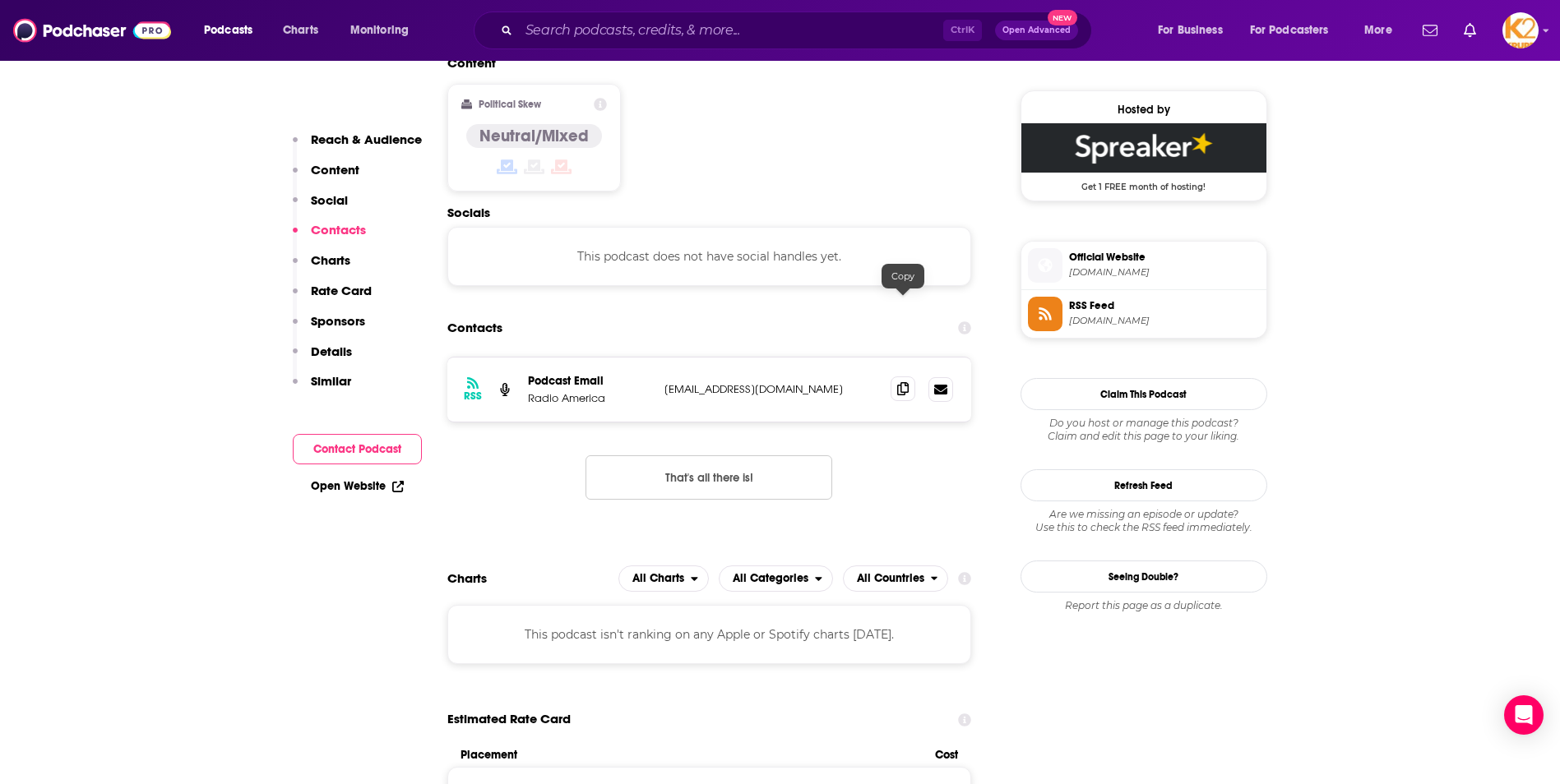
click at [905, 382] on icon at bounding box center [903, 389] width 12 height 13
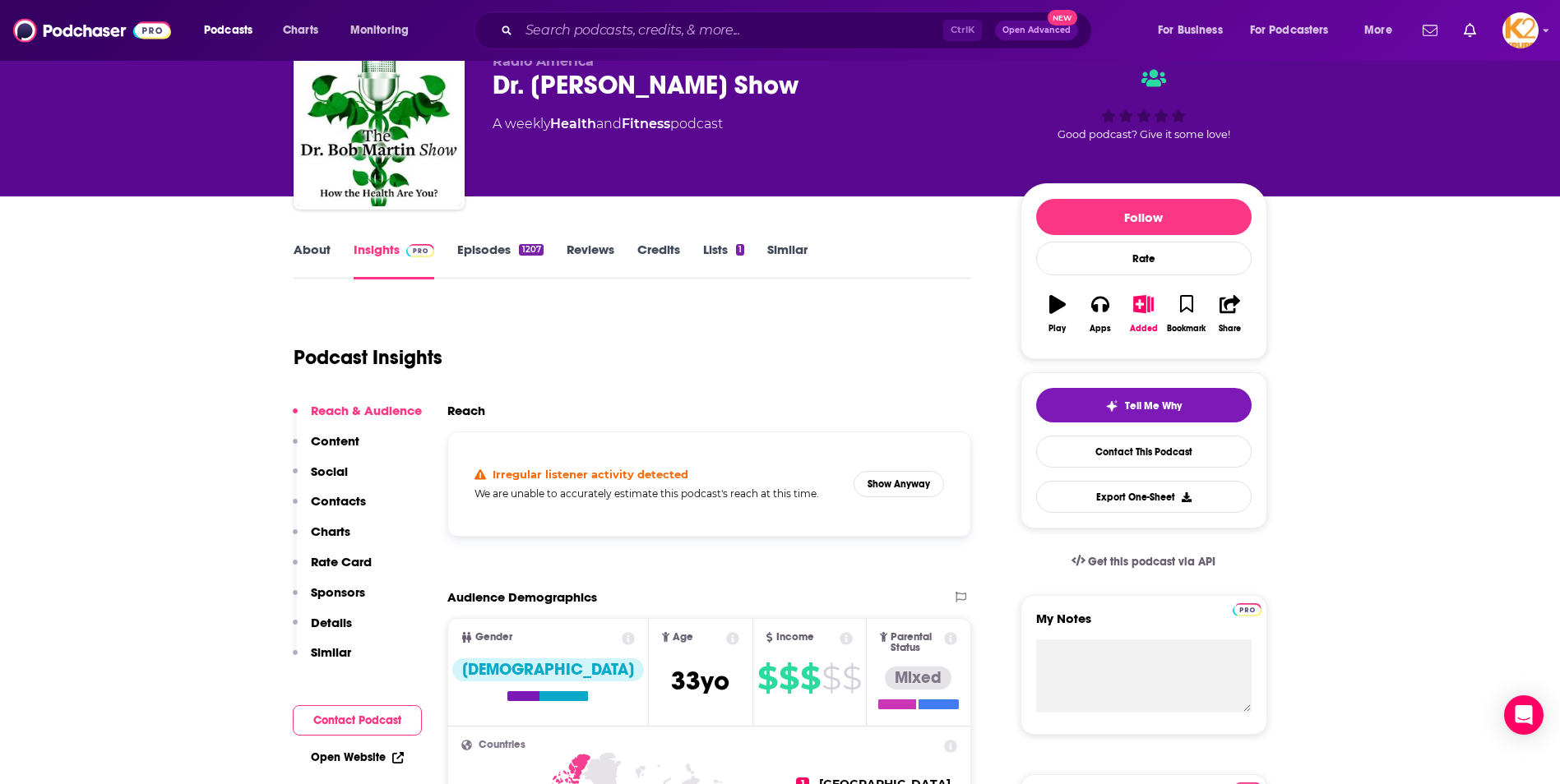
scroll to position [0, 0]
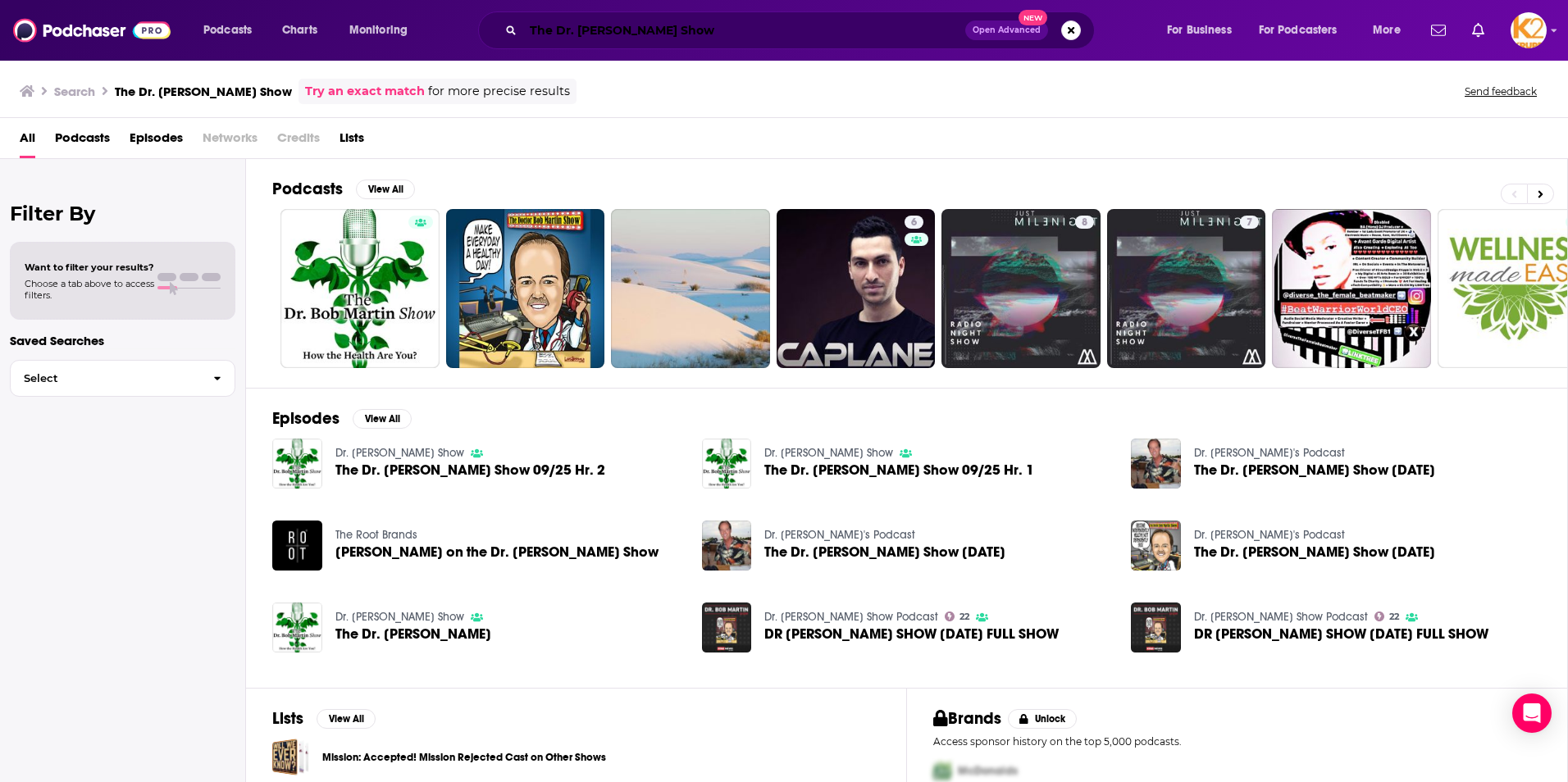
drag, startPoint x: 728, startPoint y: 25, endPoint x: 370, endPoint y: 45, distance: 358.6
click at [370, 45] on div "Podcasts Charts Monitoring The Dr. [PERSON_NAME] Show Open Advanced New For Bus…" at bounding box center [804, 30] width 1224 height 38
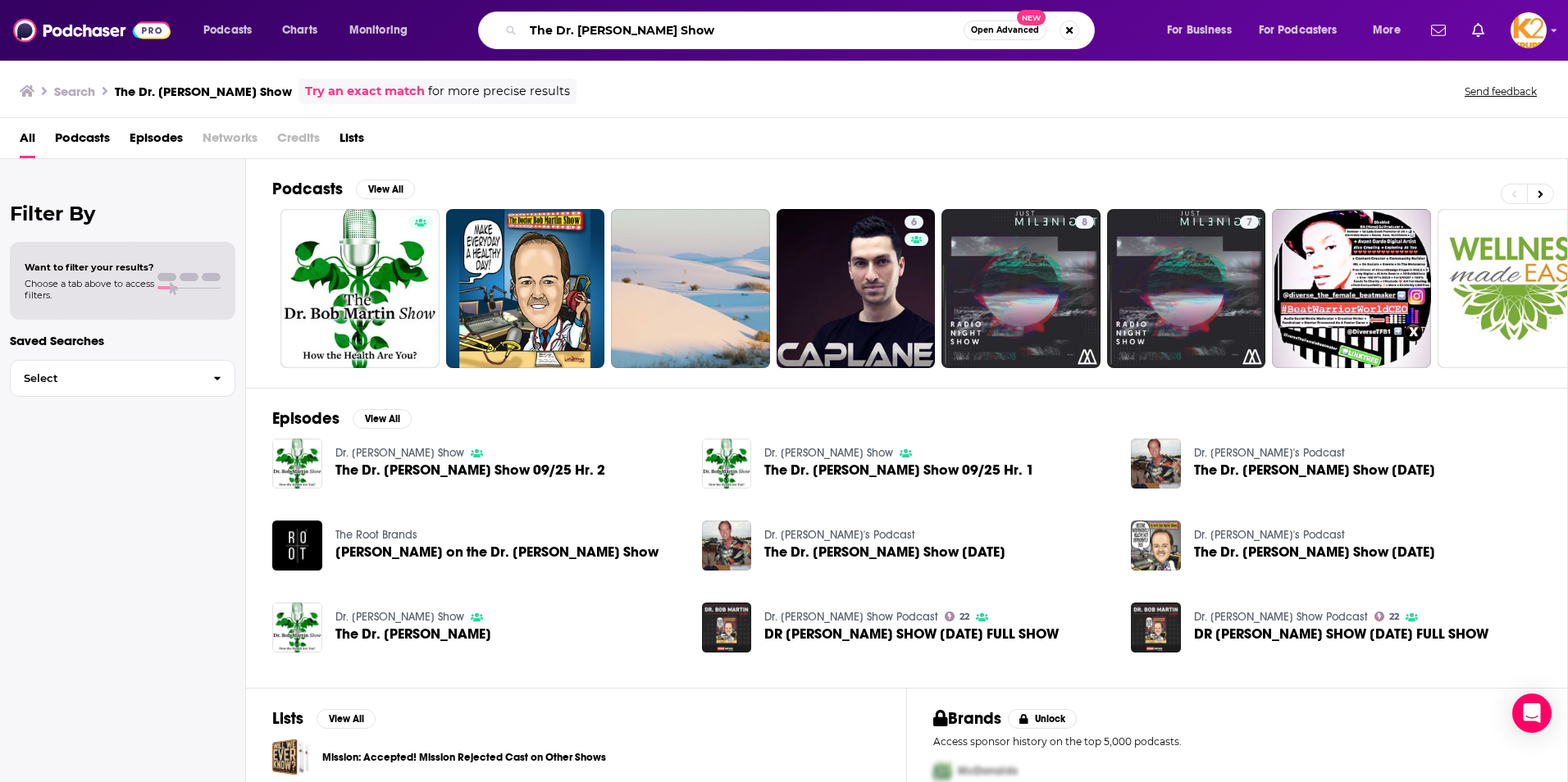
paste input "Be Aligned Health Radio"
type input "Be Aligned Health Radio"
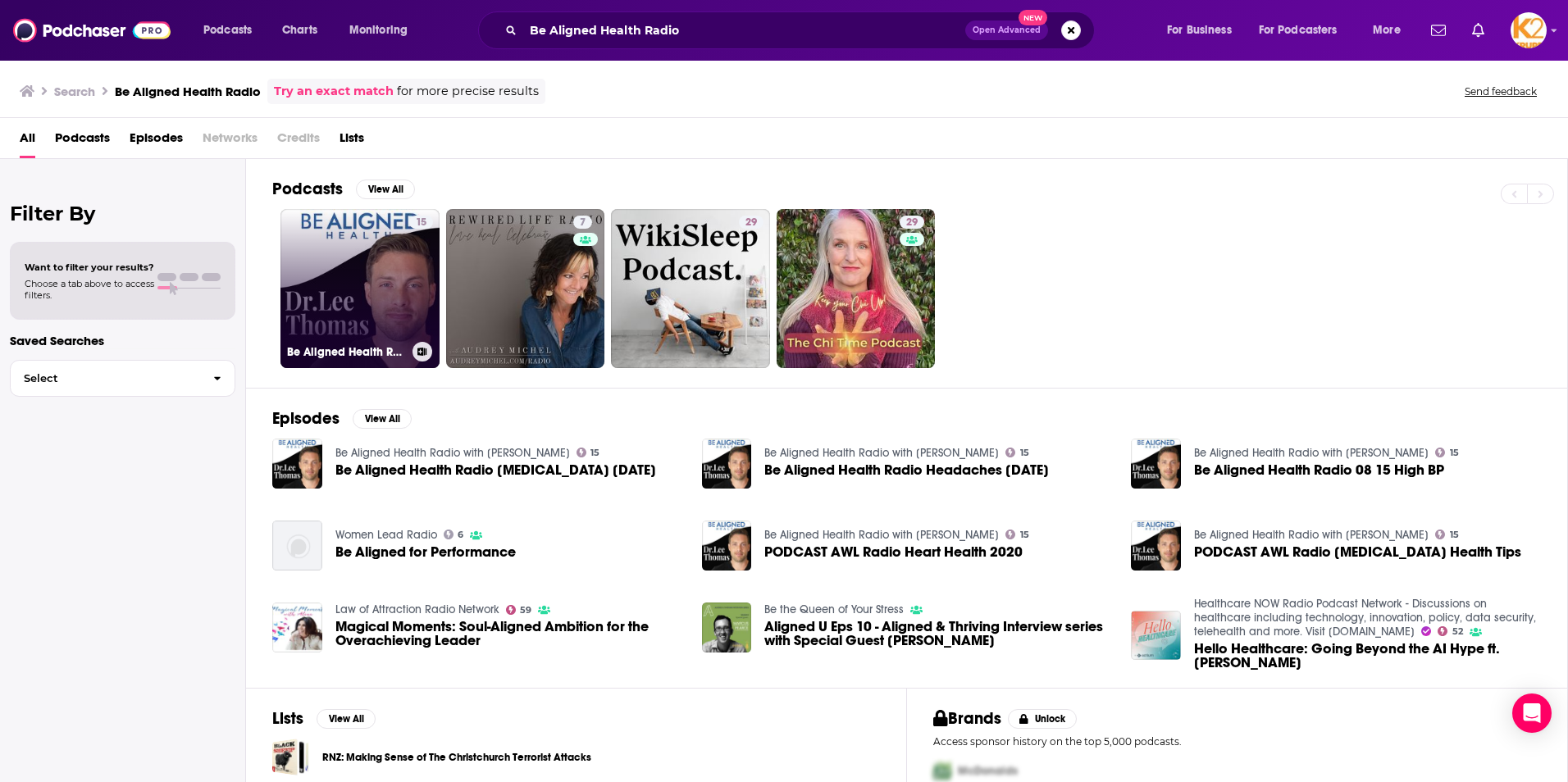
click at [400, 263] on link "15 Be Aligned Health Radio with [PERSON_NAME]" at bounding box center [359, 288] width 159 height 159
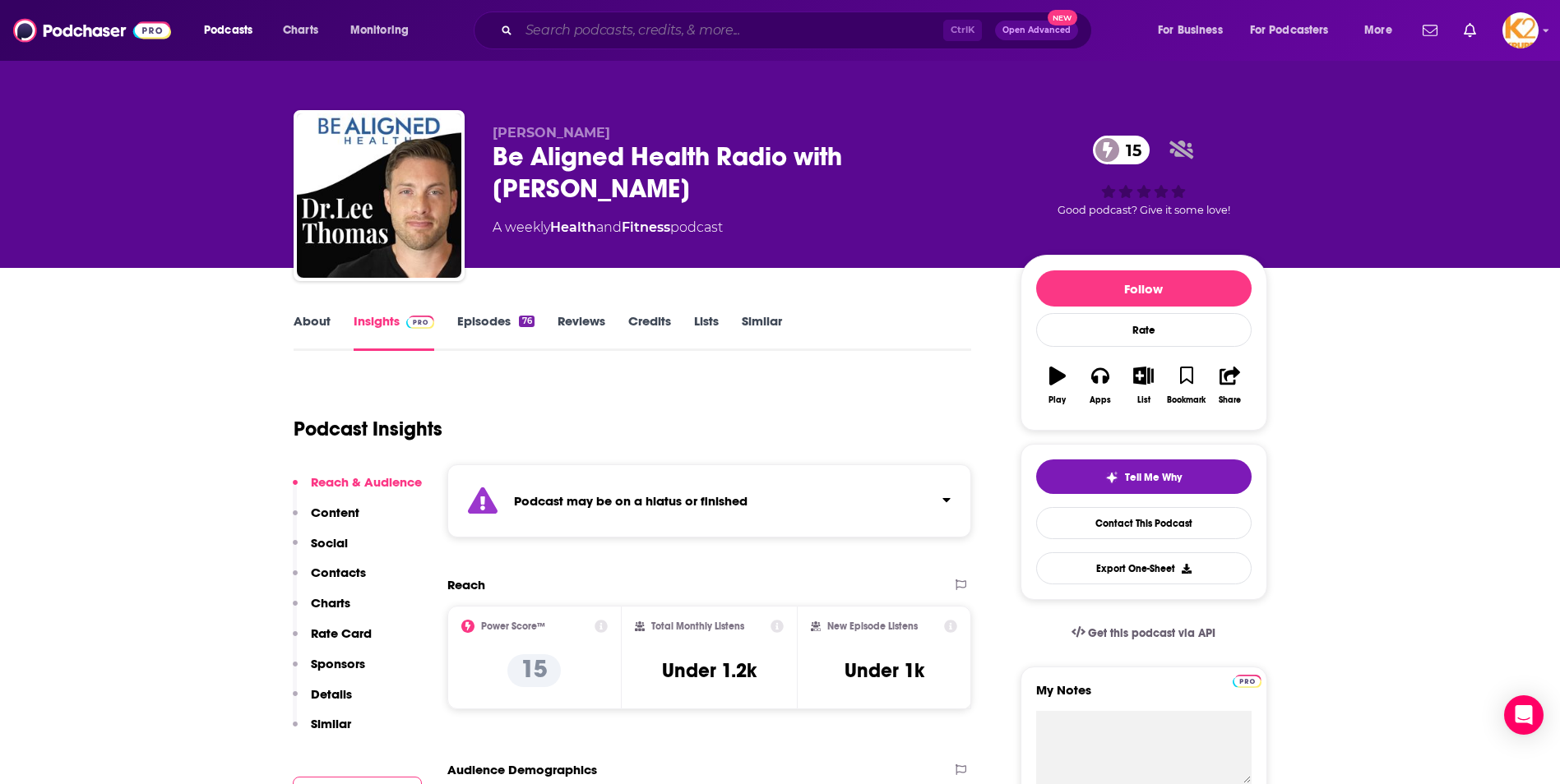
click at [553, 27] on input "Search podcasts, credits, & more..." at bounding box center [731, 30] width 424 height 26
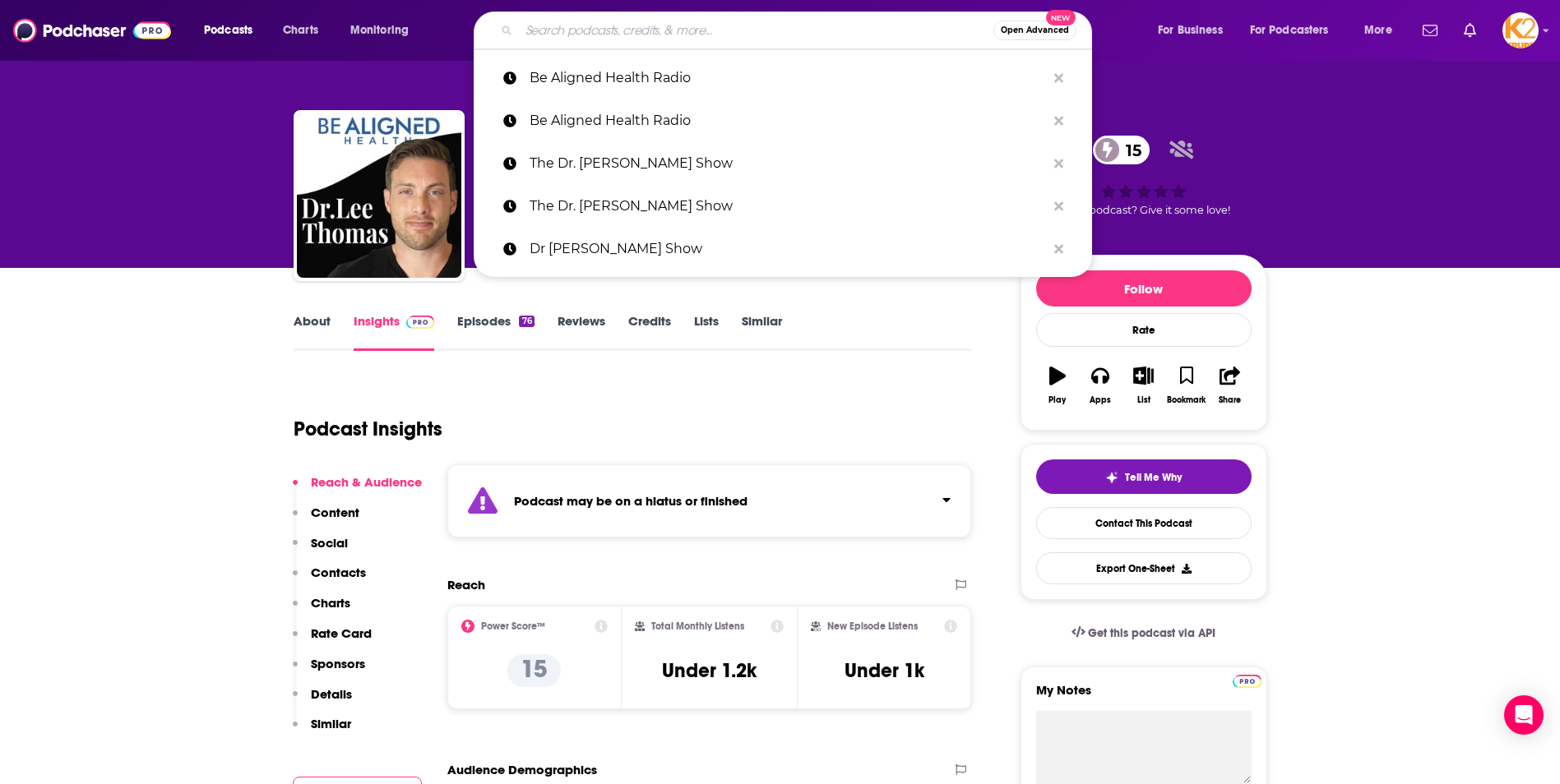
paste input "Conspirituality"
type input "Conspirituality"
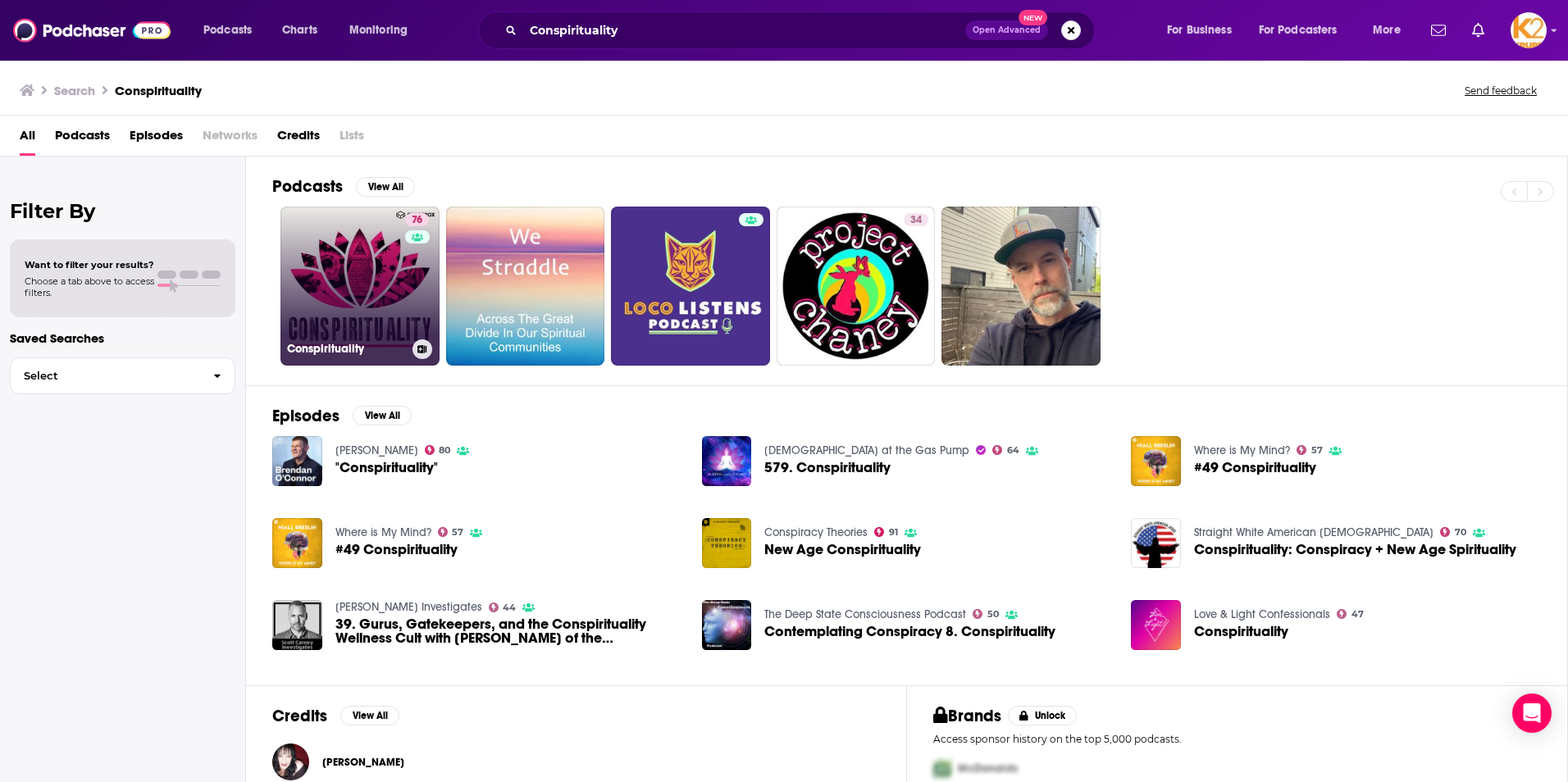
click at [363, 256] on link "76 Conspirituality" at bounding box center [359, 286] width 159 height 159
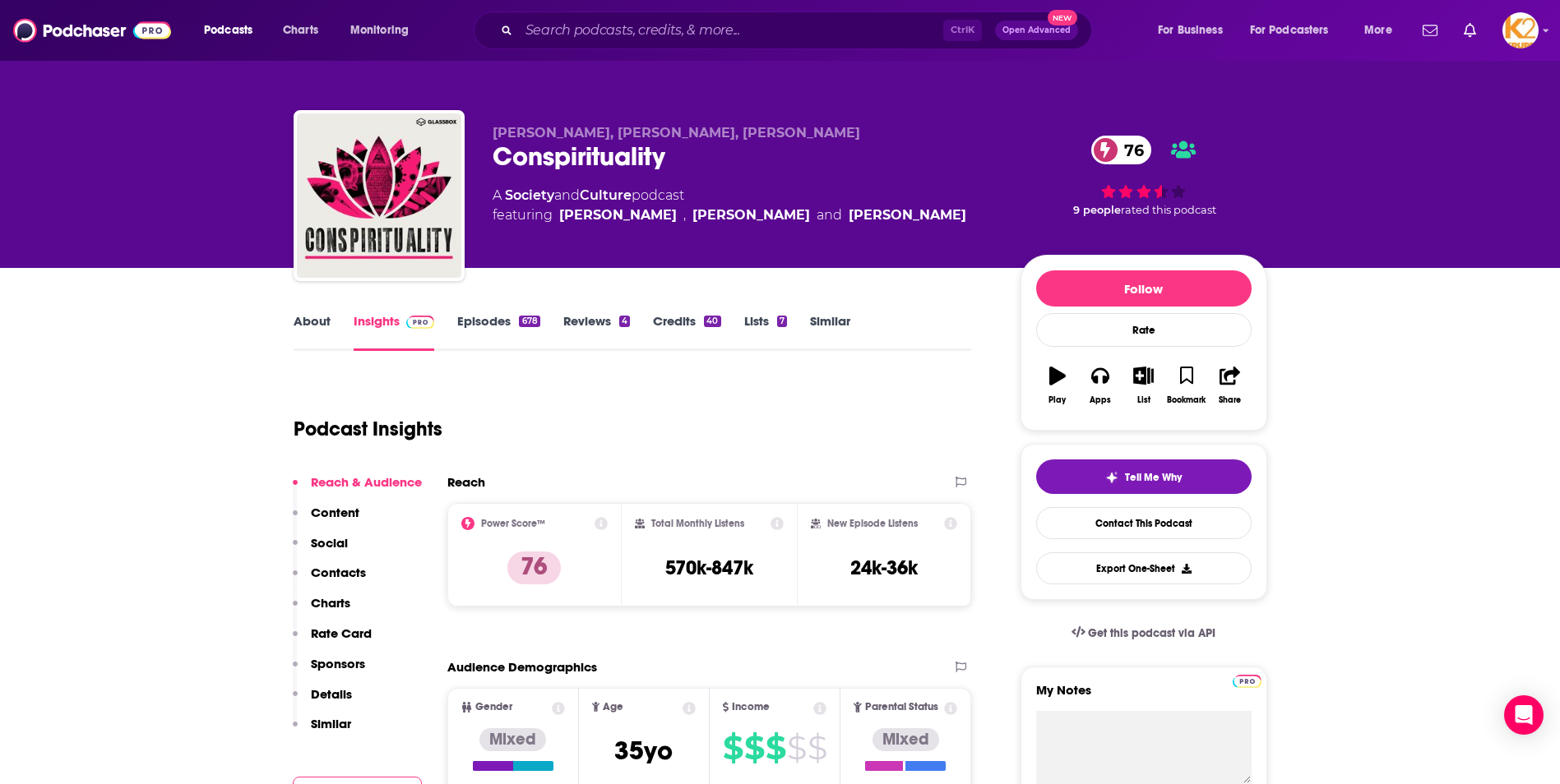
click at [349, 573] on p "Contacts" at bounding box center [339, 573] width 55 height 16
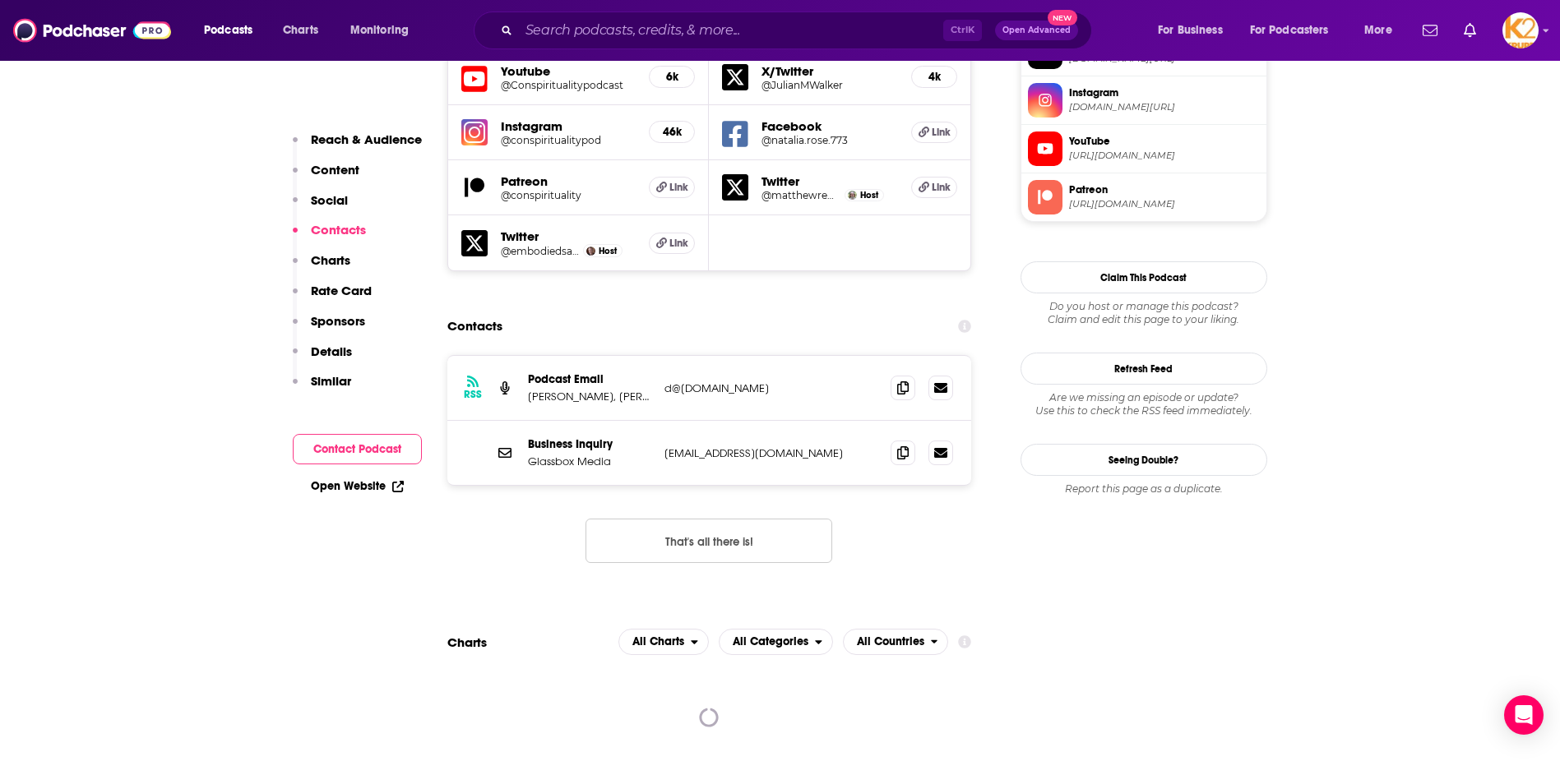
scroll to position [1520, 0]
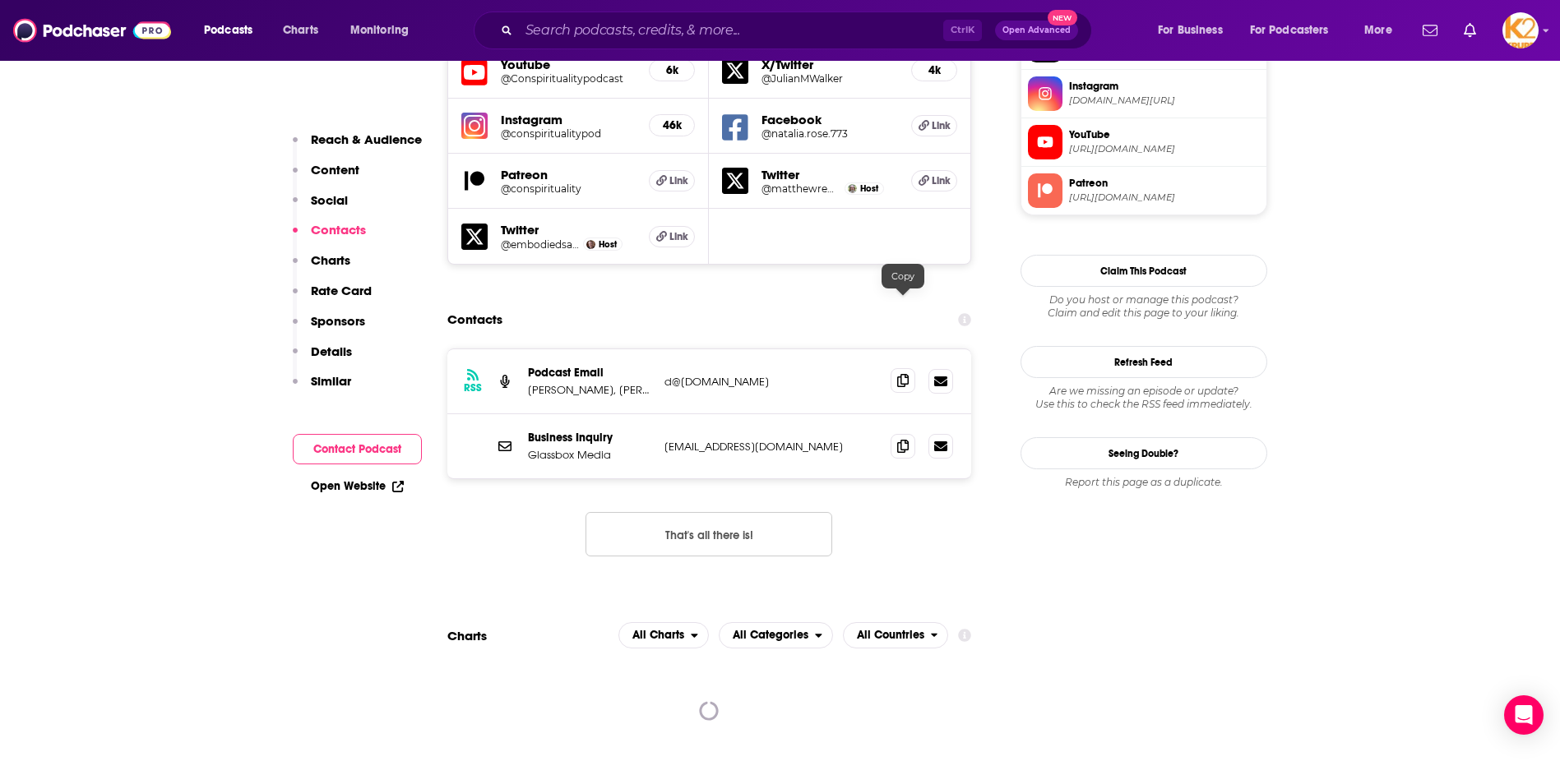
click at [906, 374] on icon at bounding box center [903, 380] width 12 height 13
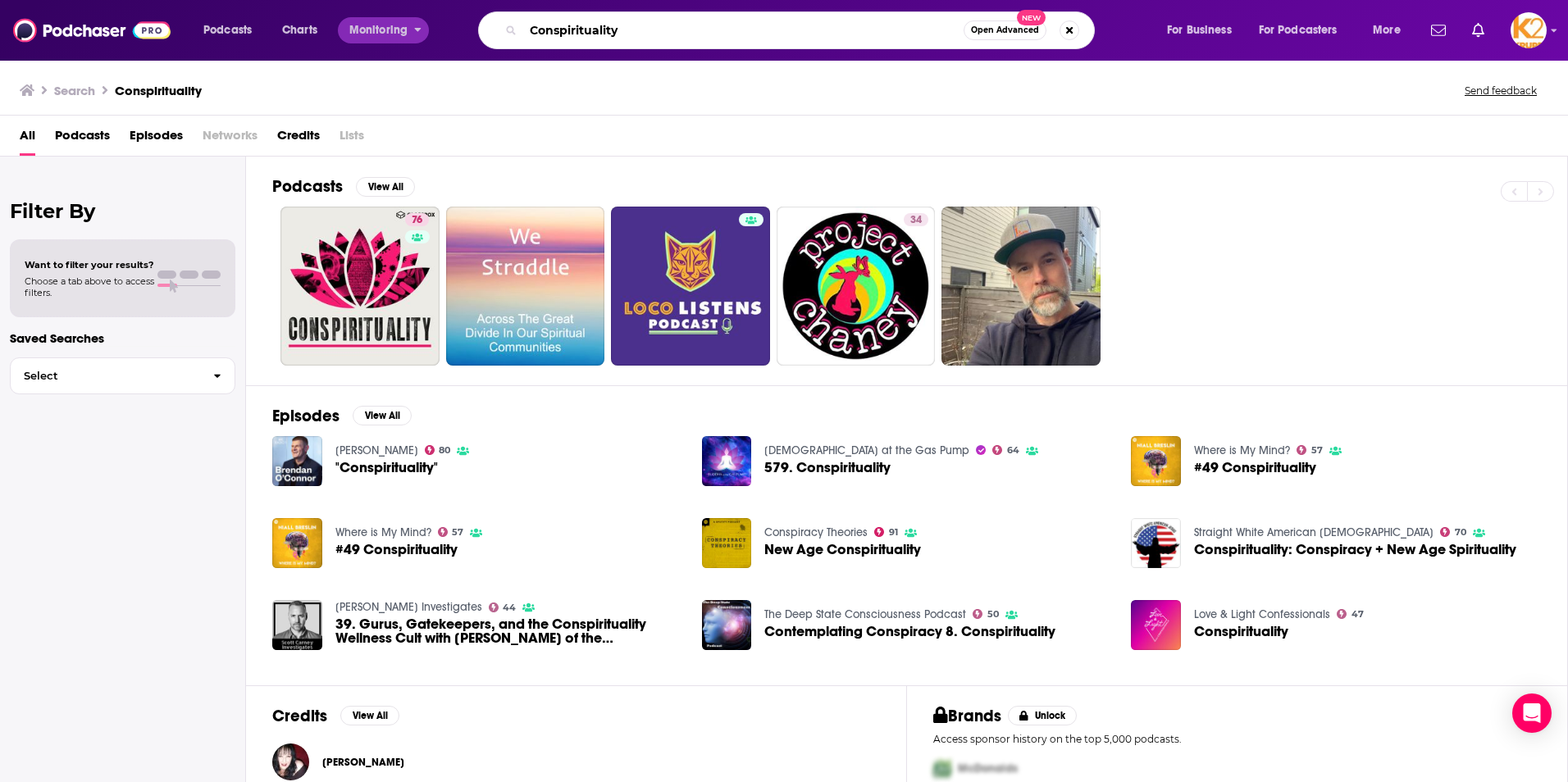
drag, startPoint x: 636, startPoint y: 28, endPoint x: 392, endPoint y: 28, distance: 244.0
click at [394, 28] on div "Podcasts Charts Monitoring Conspirituality Open Advanced New For Business For P…" at bounding box center [804, 30] width 1224 height 38
paste input "Health Care News Podcast"
type input "Health Care News Podcast"
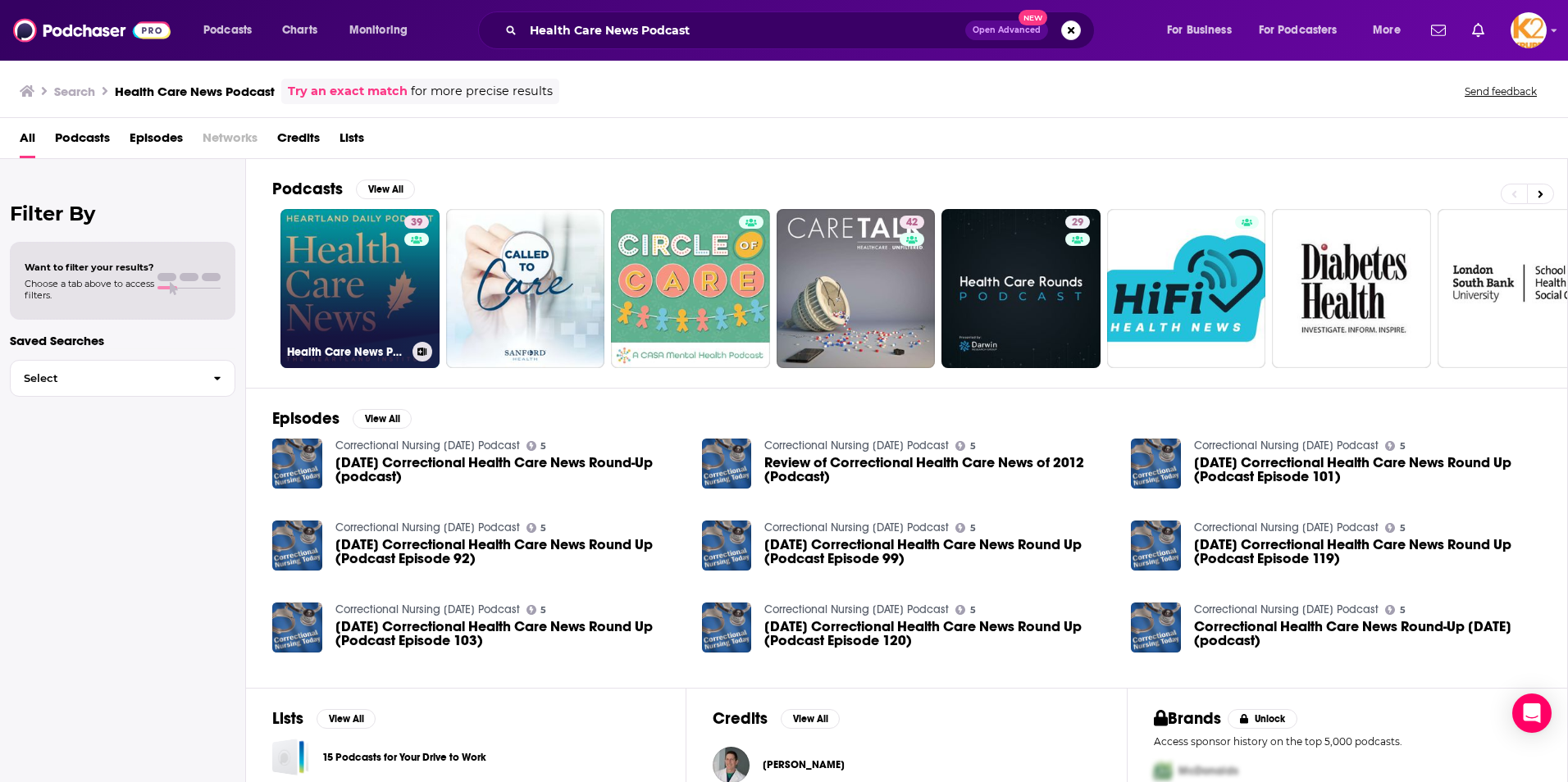
click at [360, 274] on link "39 Health Care News Podcast" at bounding box center [359, 288] width 159 height 159
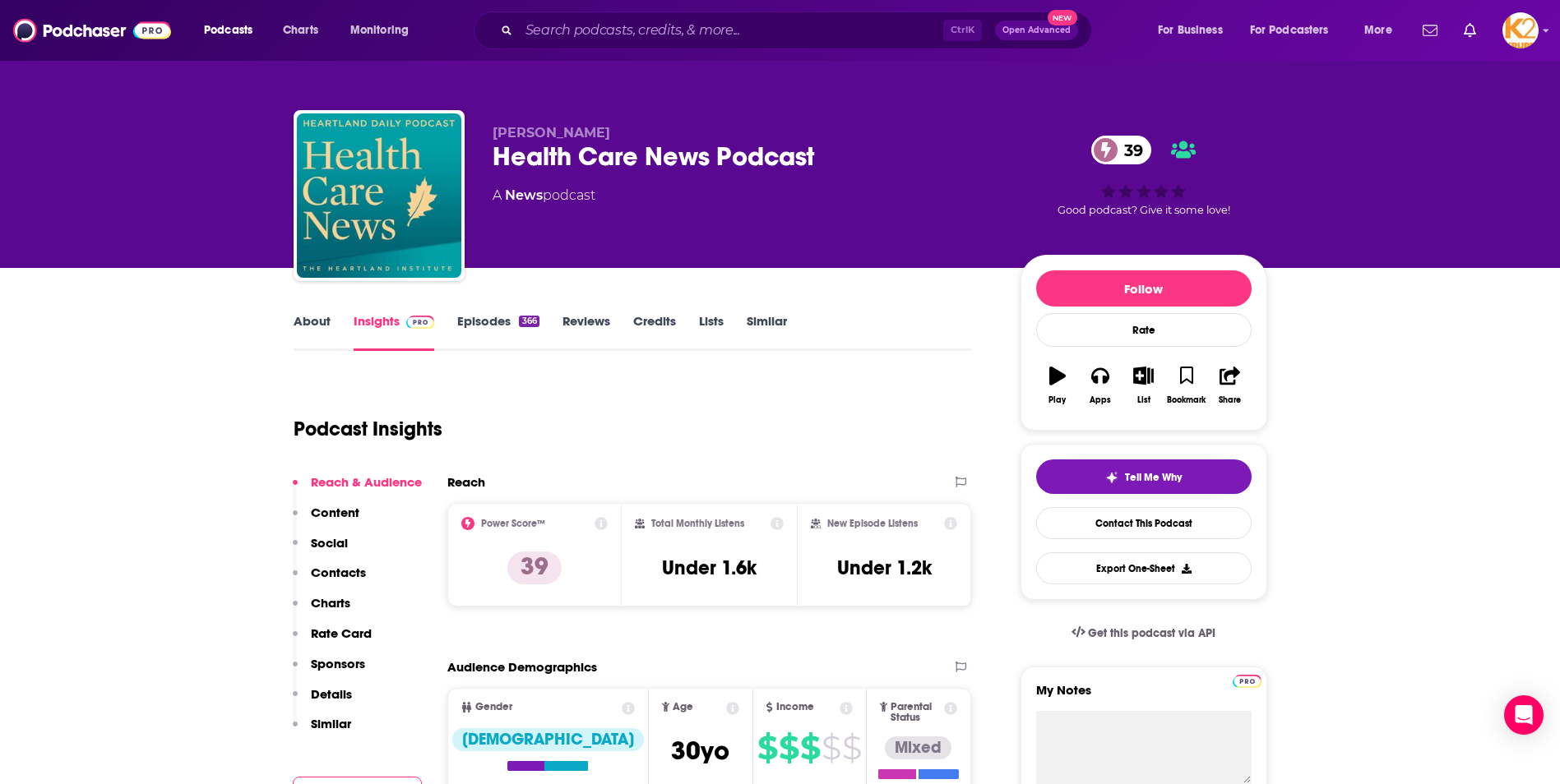
click at [359, 572] on p "Contacts" at bounding box center [339, 573] width 55 height 16
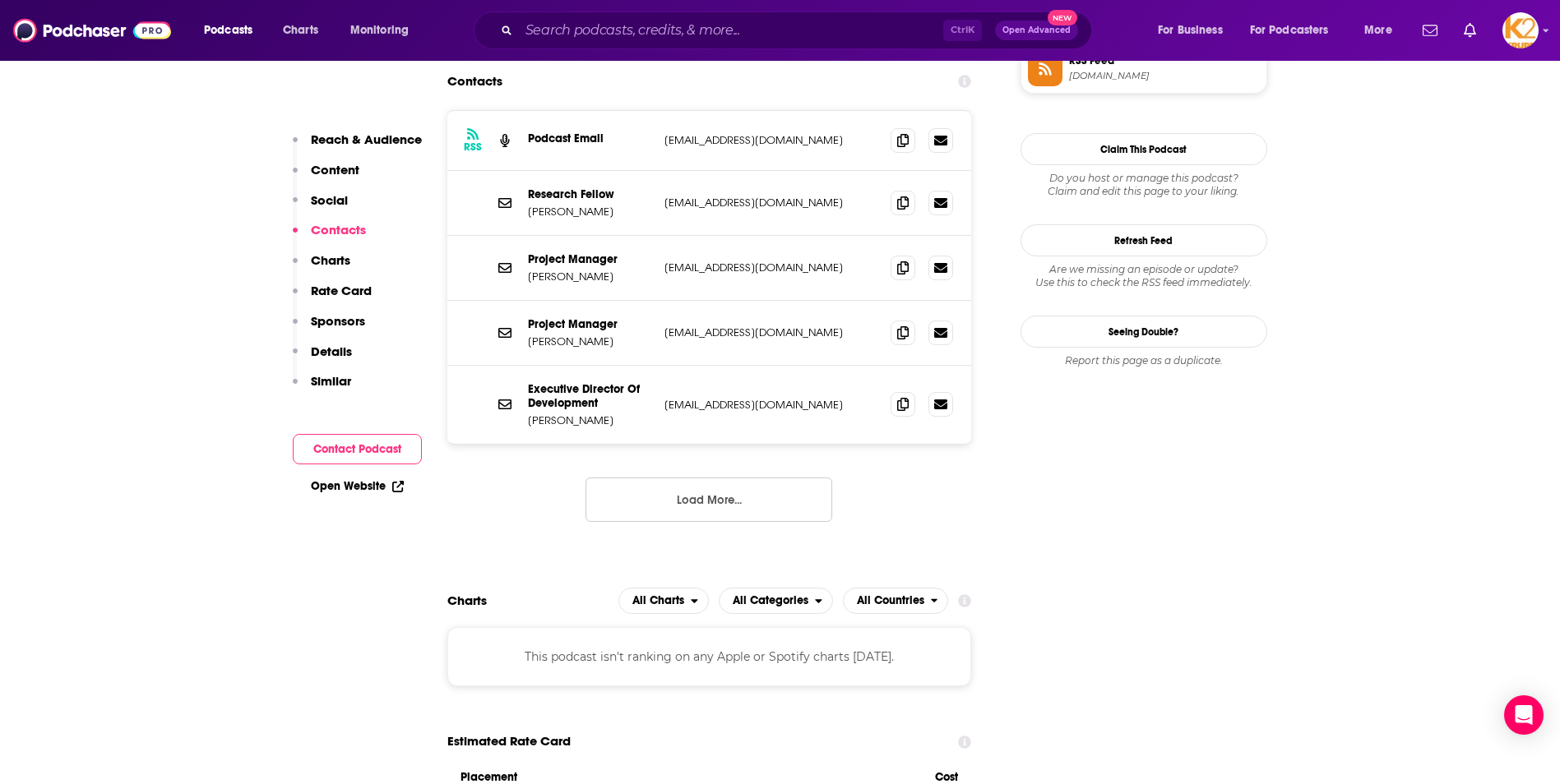
scroll to position [1467, 0]
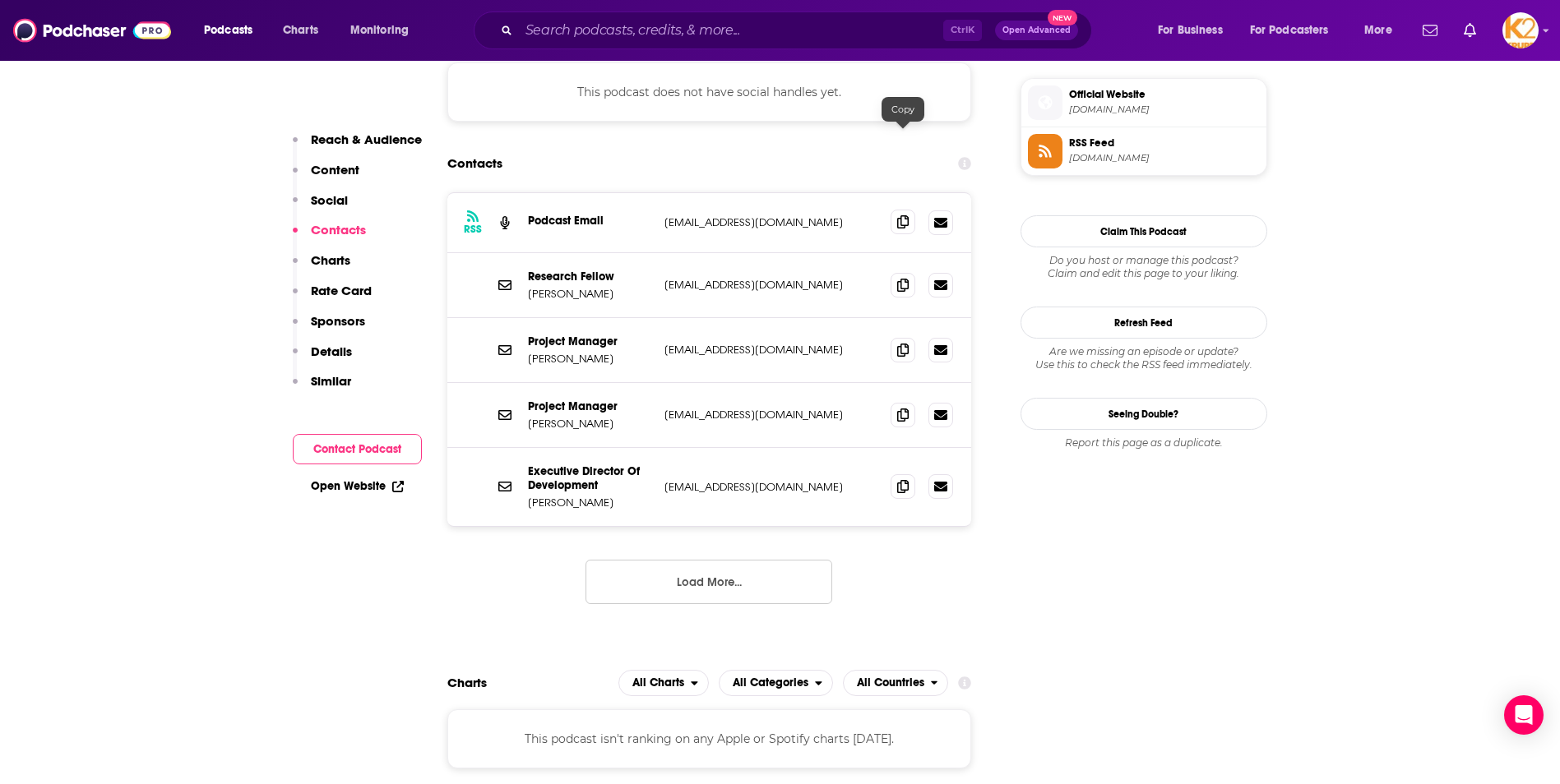
click at [902, 216] on icon at bounding box center [903, 222] width 12 height 13
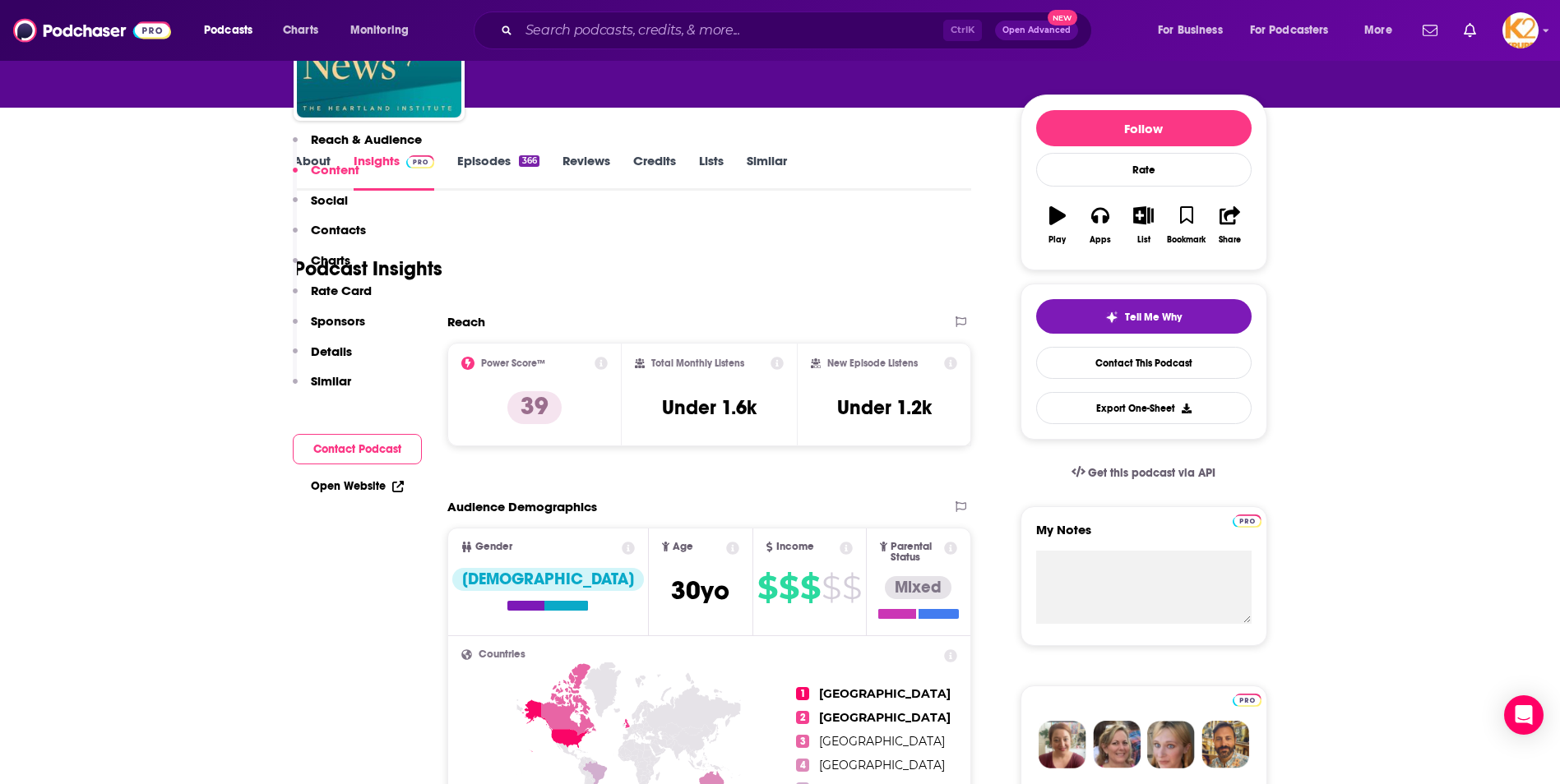
scroll to position [0, 0]
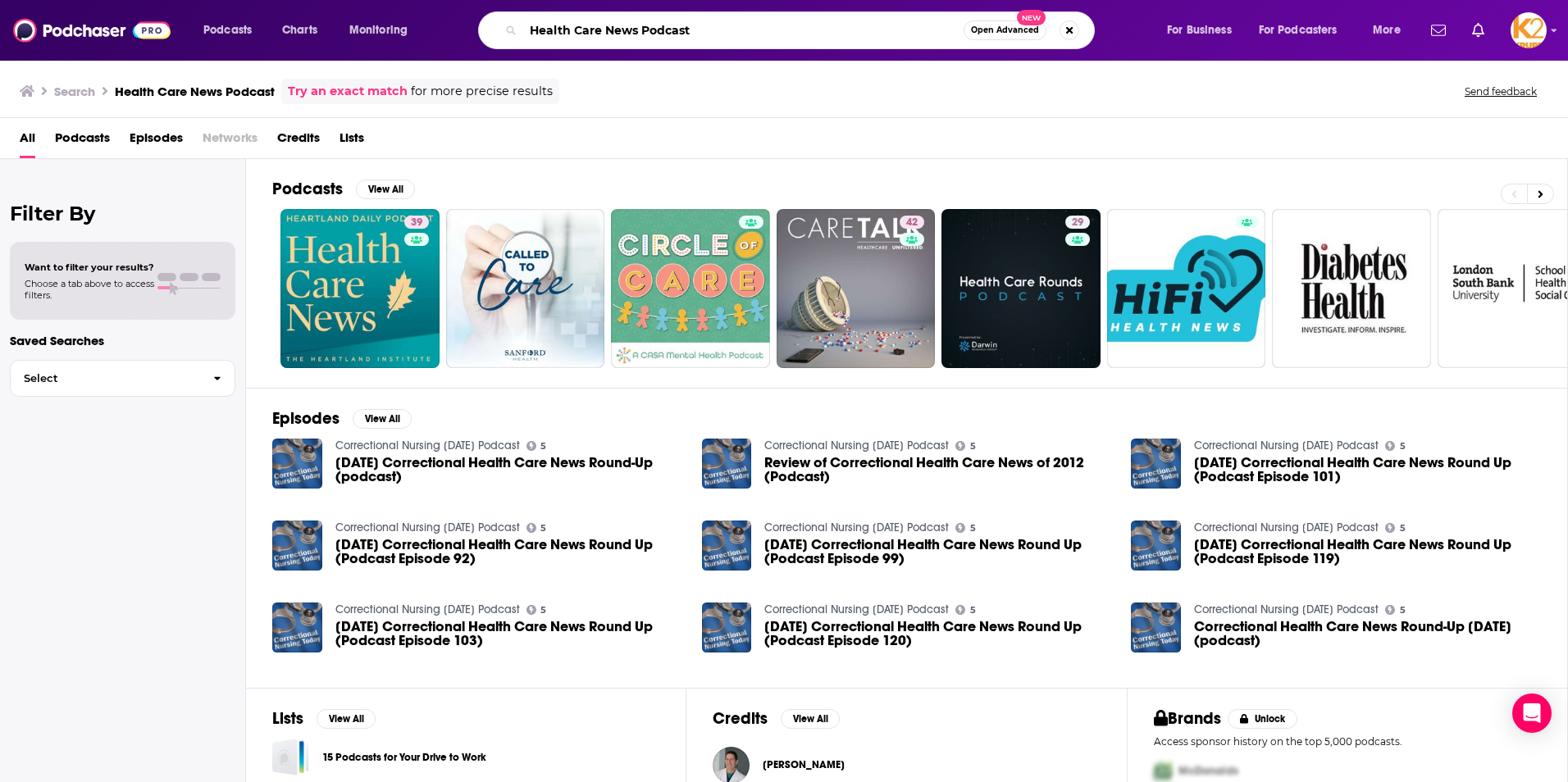
drag, startPoint x: 739, startPoint y: 38, endPoint x: 405, endPoint y: 55, distance: 334.4
click at [405, 56] on div "Podcasts Charts Monitoring Health Care News Podcast Open Advanced New For Busin…" at bounding box center [784, 30] width 1568 height 61
paste input "[PERSON_NAME] Means"
type input "[PERSON_NAME] Means"
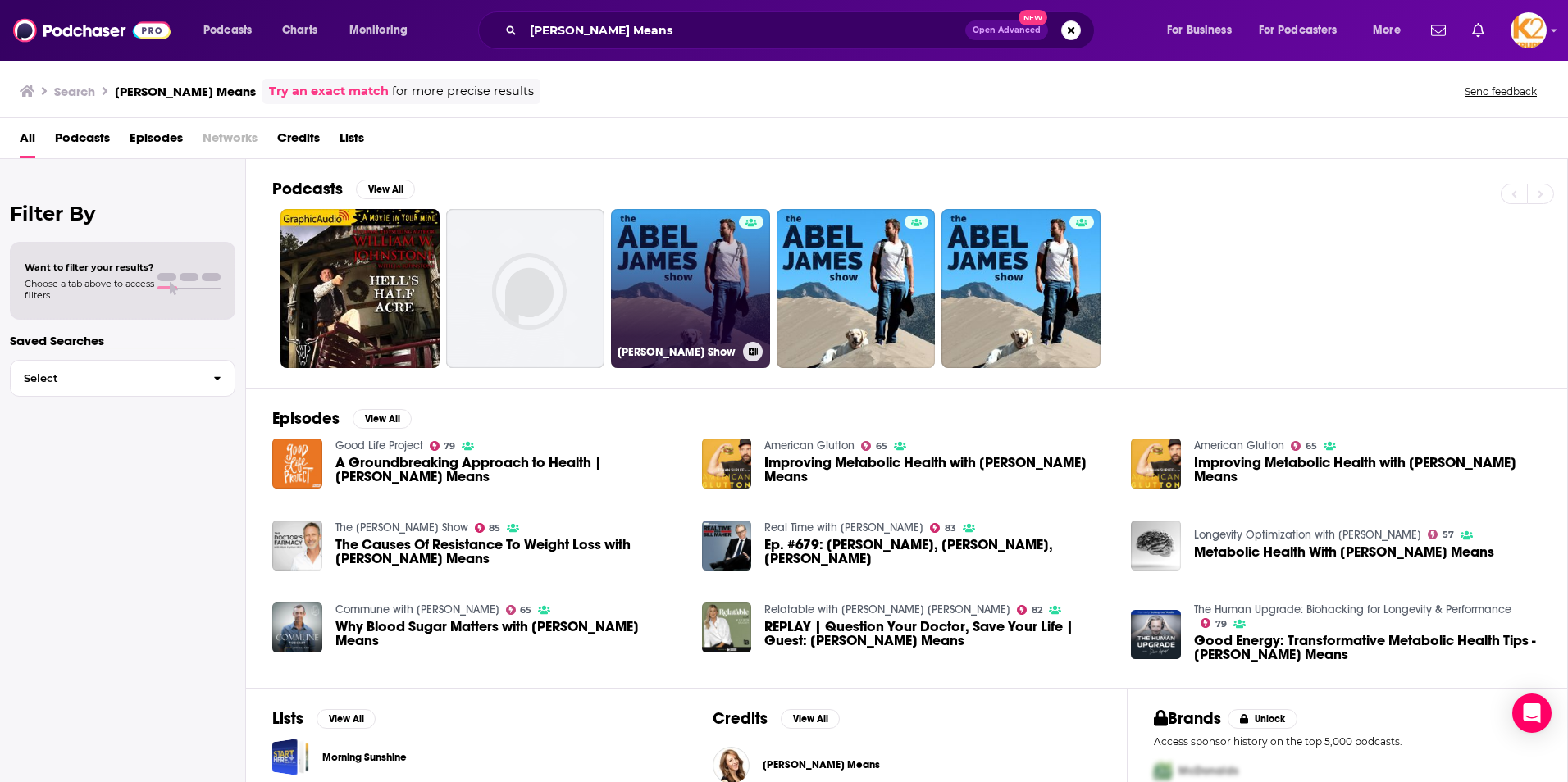
click at [703, 302] on link "[PERSON_NAME] Show" at bounding box center [691, 288] width 159 height 159
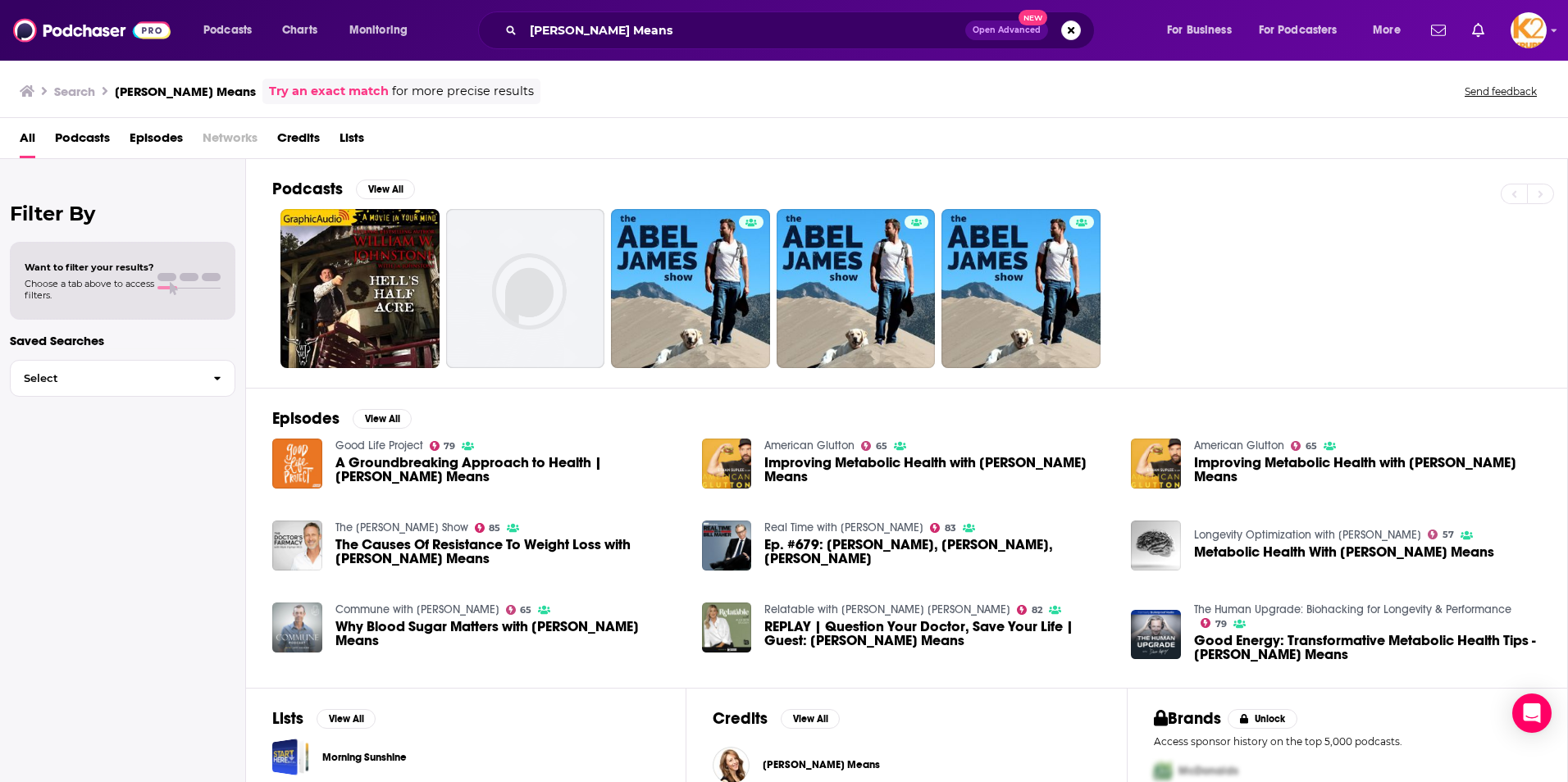
click at [307, 619] on img "Why Blood Sugar Matters with Dr. Casey Means" at bounding box center [298, 628] width 50 height 50
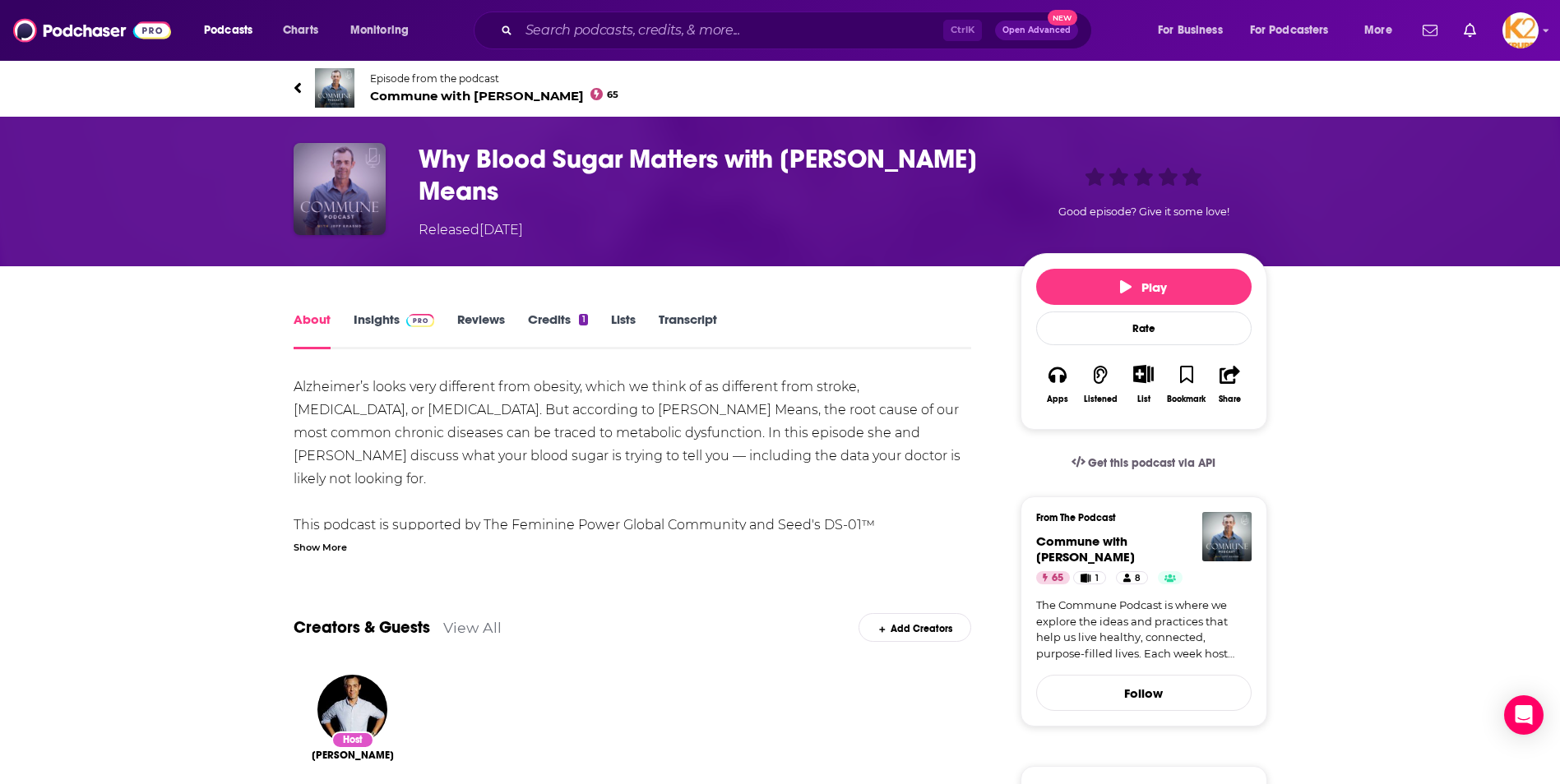
click at [361, 213] on img "Why Blood Sugar Matters with Dr. Casey Means" at bounding box center [339, 189] width 92 height 92
click at [378, 319] on link "Insights" at bounding box center [394, 330] width 81 height 38
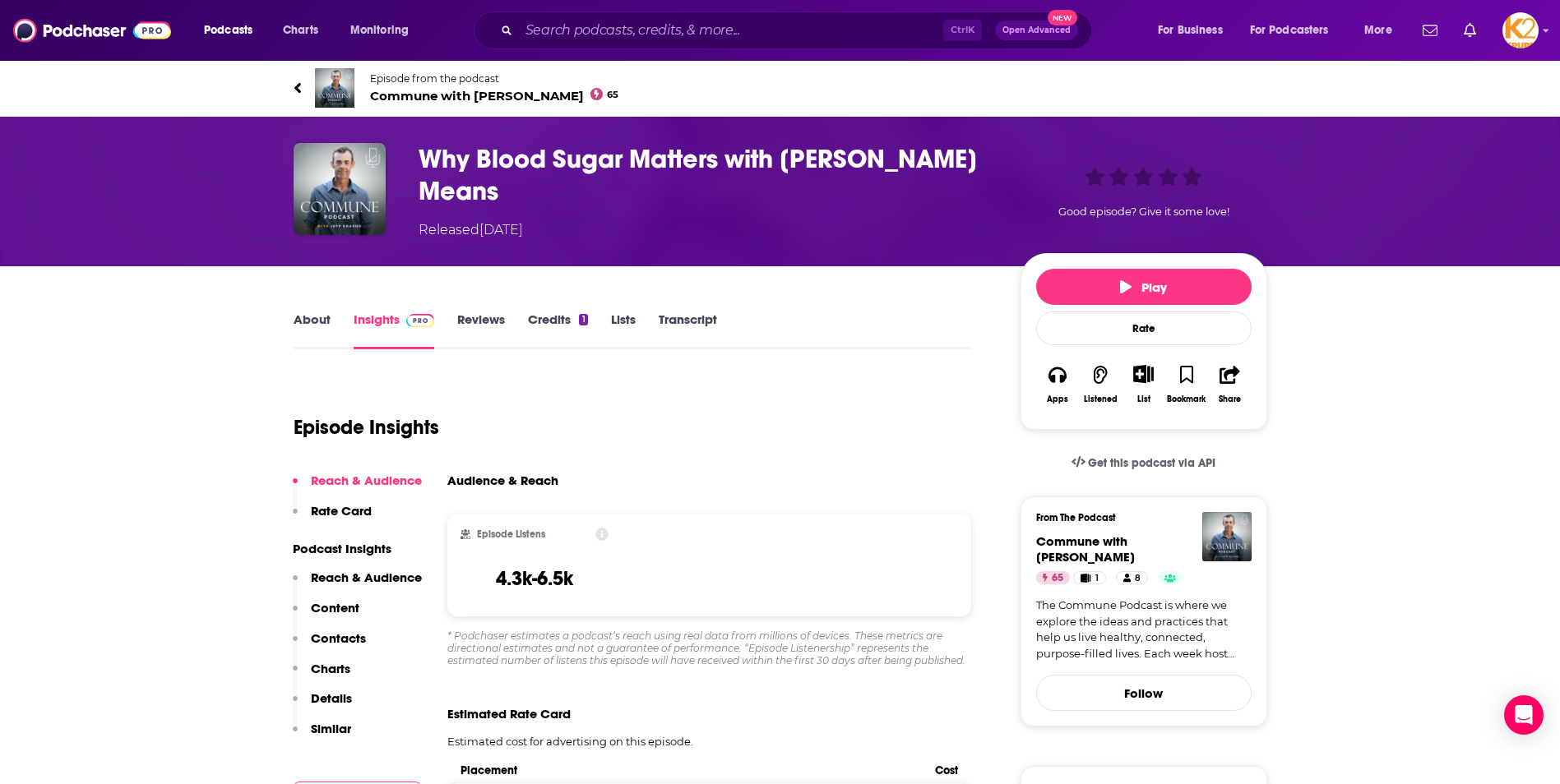
click at [303, 318] on link "About" at bounding box center [312, 330] width 37 height 38
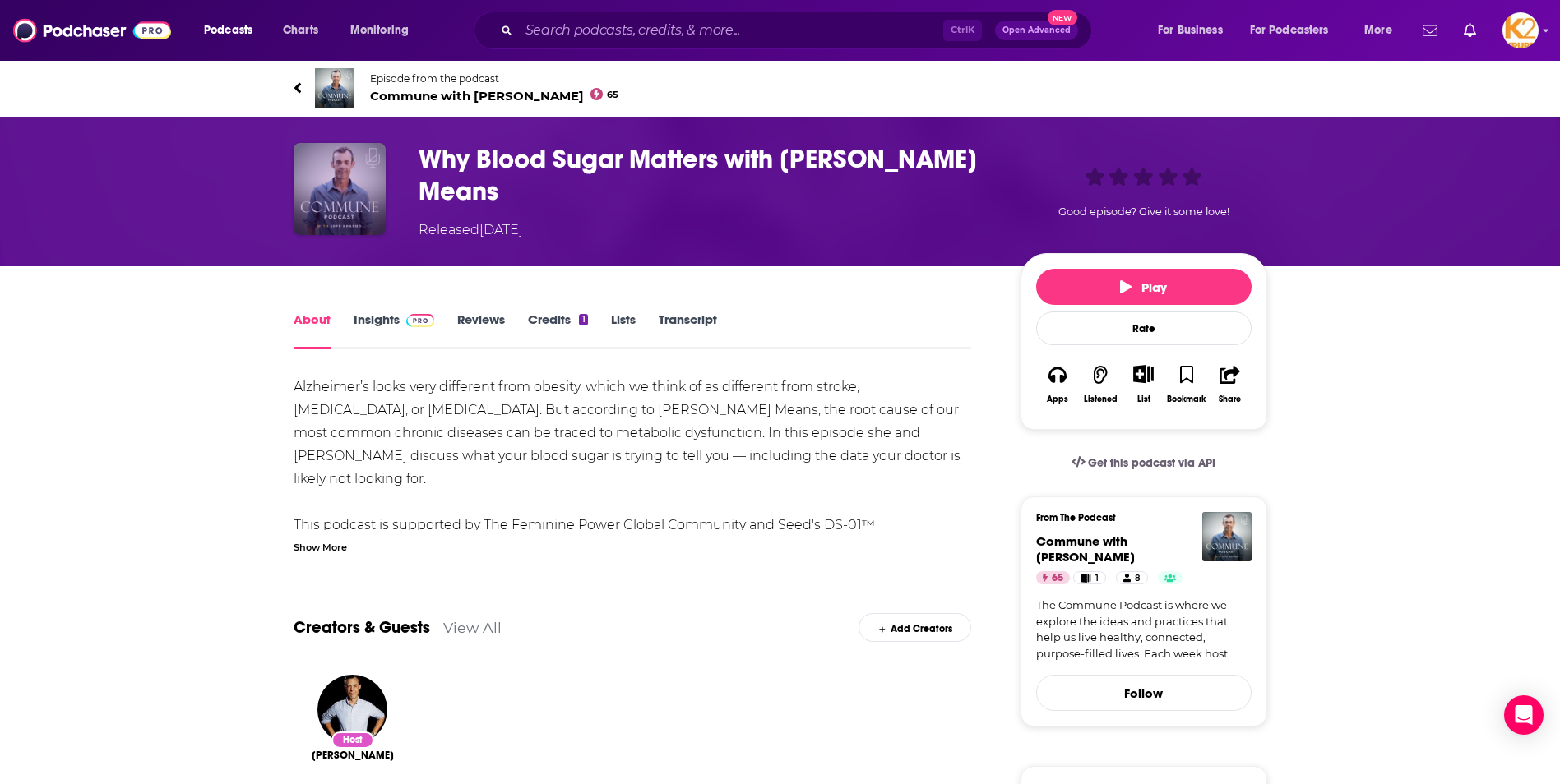
click at [355, 205] on img "Why Blood Sugar Matters with Dr. Casey Means" at bounding box center [339, 189] width 92 height 92
click at [405, 91] on span "Commune with [PERSON_NAME] 65" at bounding box center [495, 95] width 249 height 16
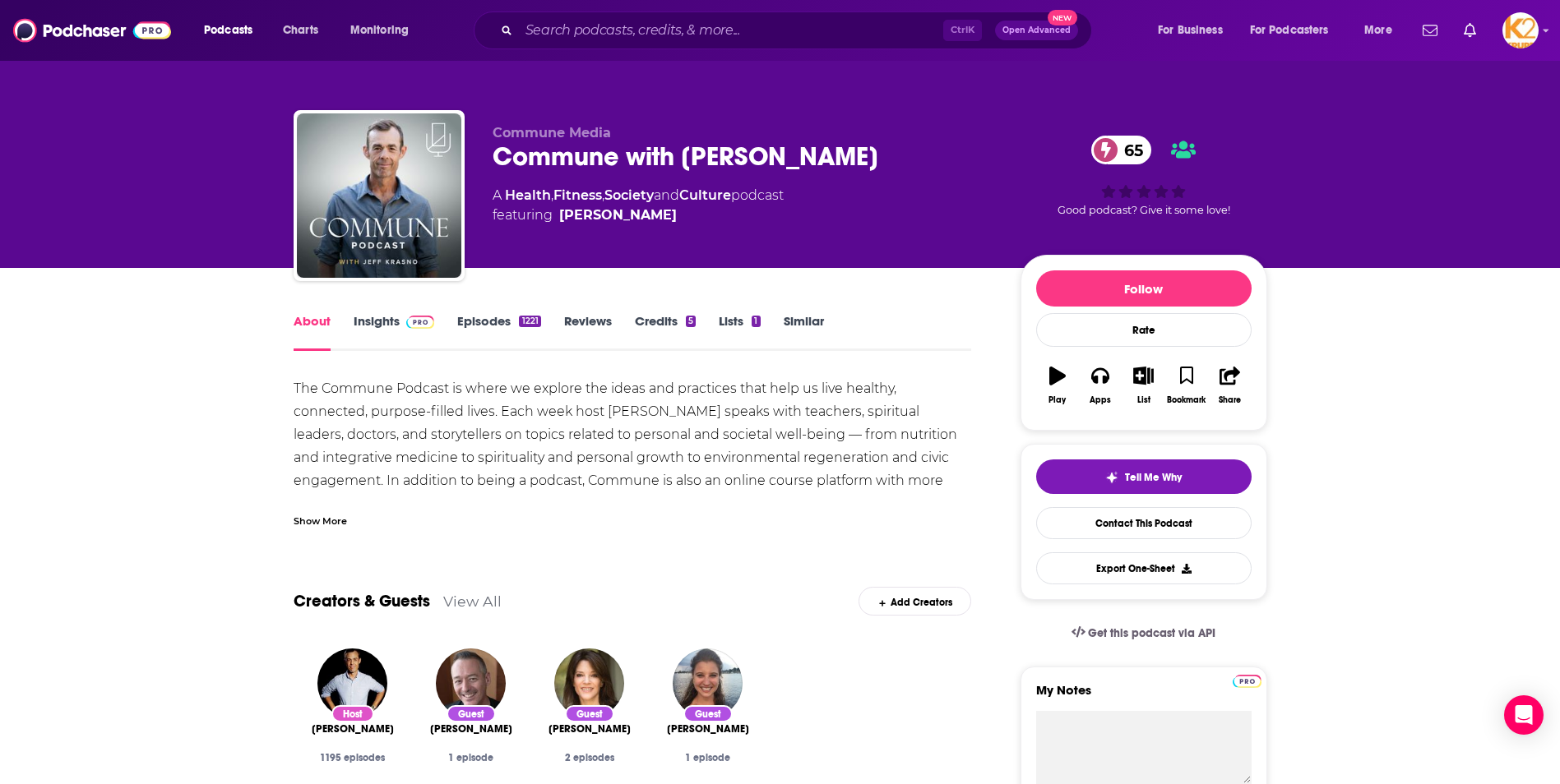
click at [825, 408] on div "The Commune Podcast is where we explore the ideas and practices that help us li…" at bounding box center [632, 481] width 678 height 207
click at [350, 318] on div "About" at bounding box center [324, 332] width 60 height 38
click at [374, 311] on div "About Insights Episodes 1221 Reviews Credits 5 Lists 1 Similar" at bounding box center [632, 331] width 678 height 40
click at [376, 324] on link "Insights" at bounding box center [394, 332] width 81 height 38
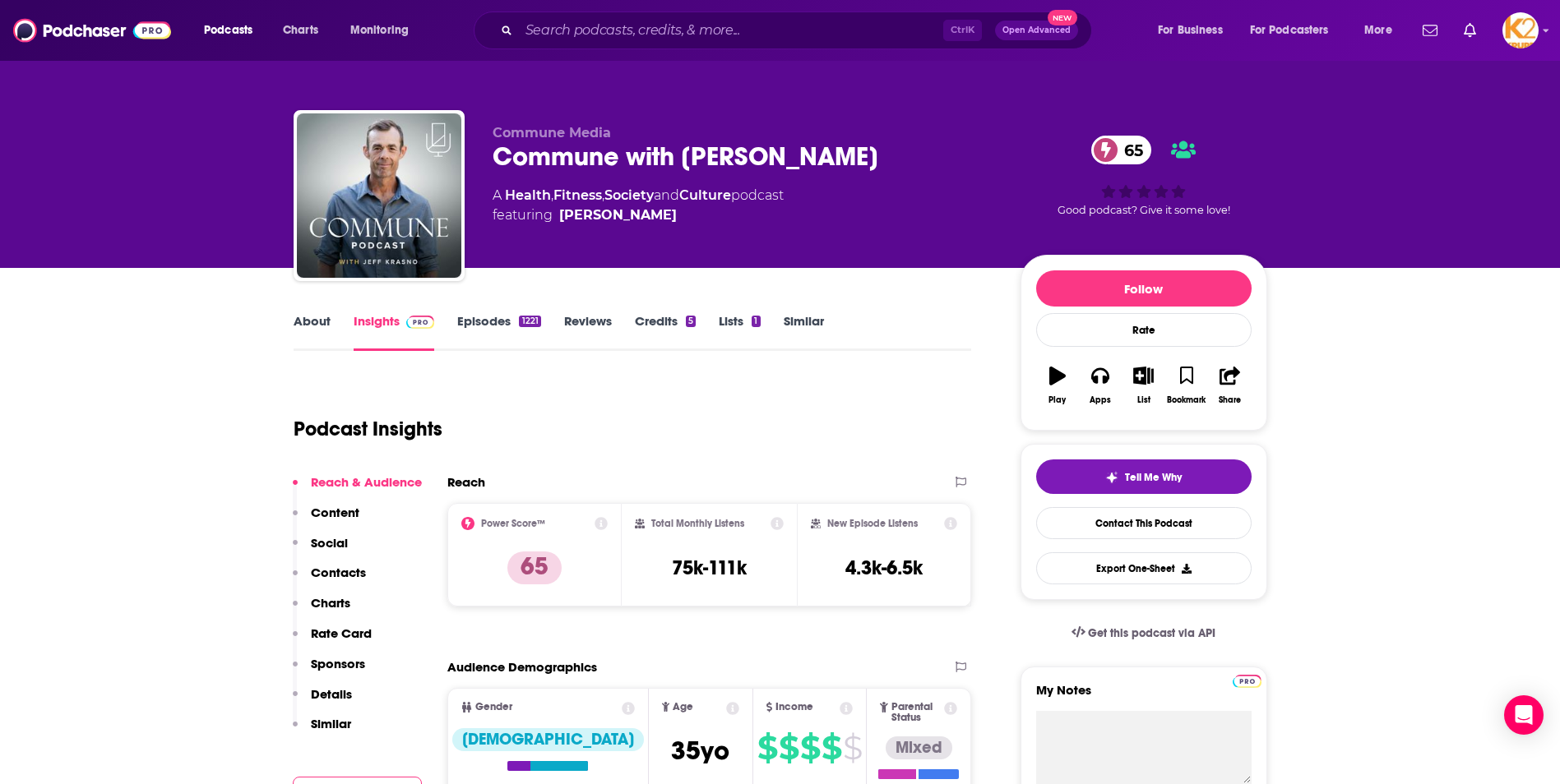
click at [353, 568] on p "Contacts" at bounding box center [339, 573] width 55 height 16
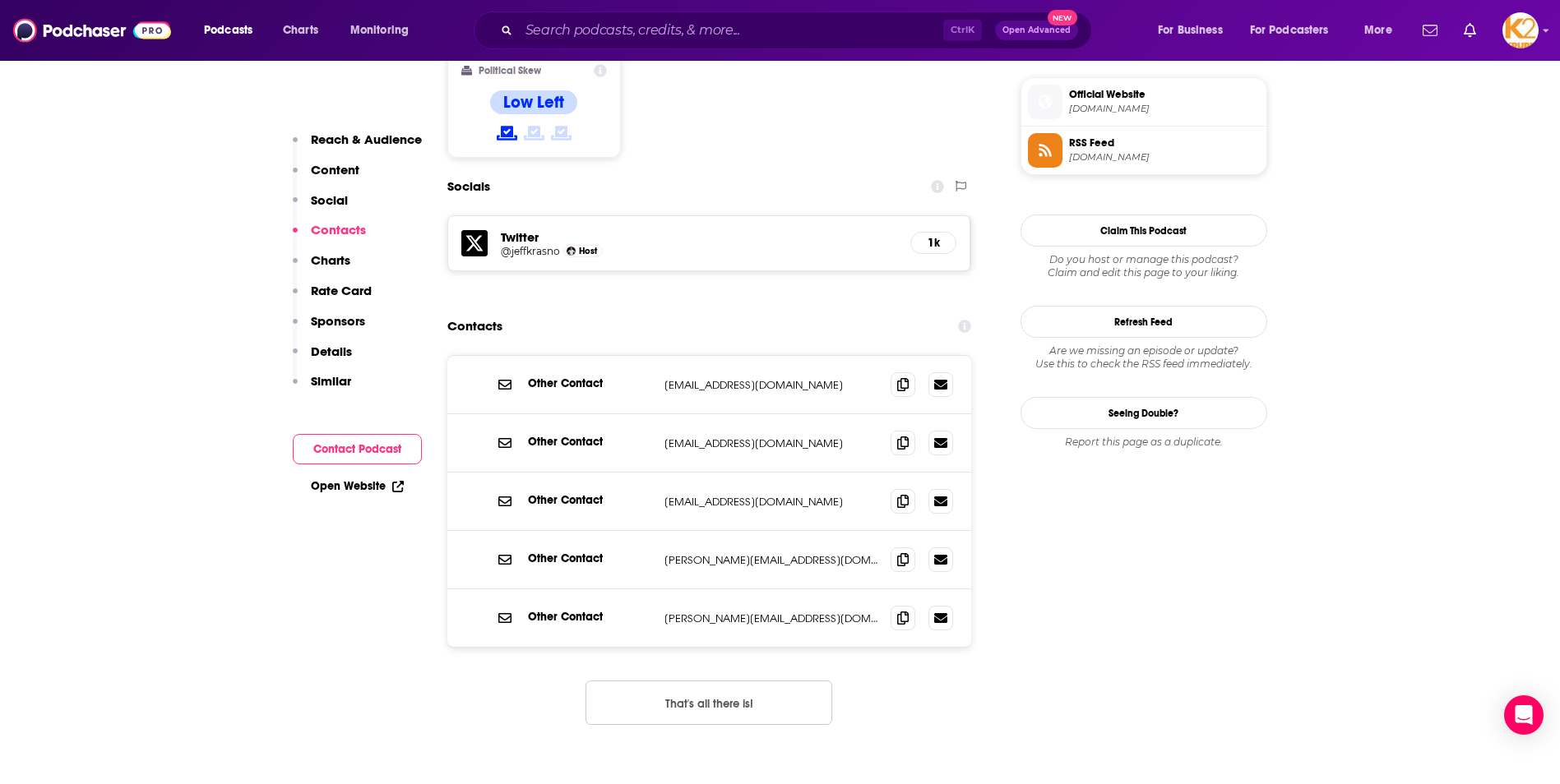
scroll to position [1335, 0]
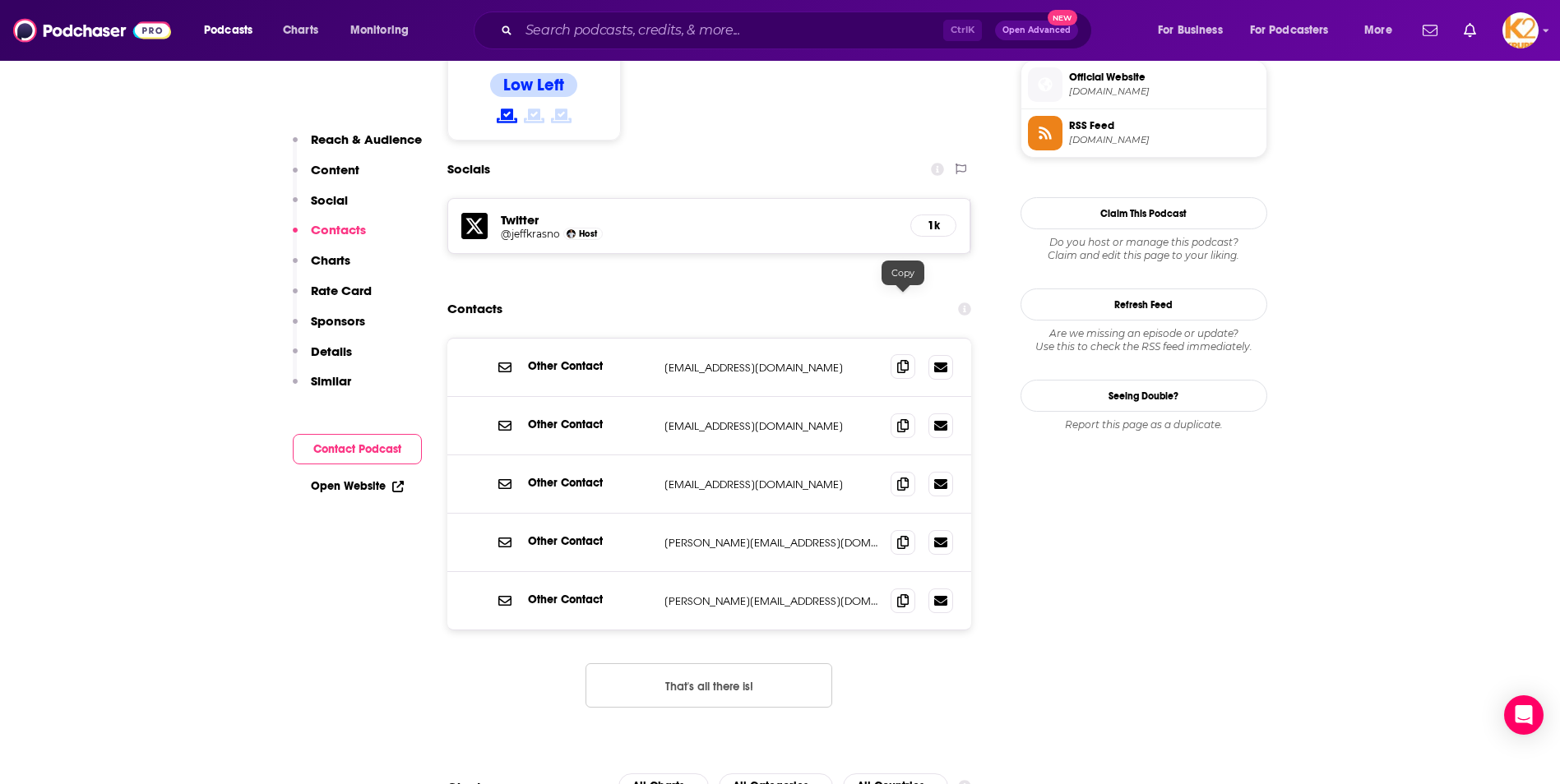
click at [902, 360] on icon at bounding box center [903, 367] width 12 height 13
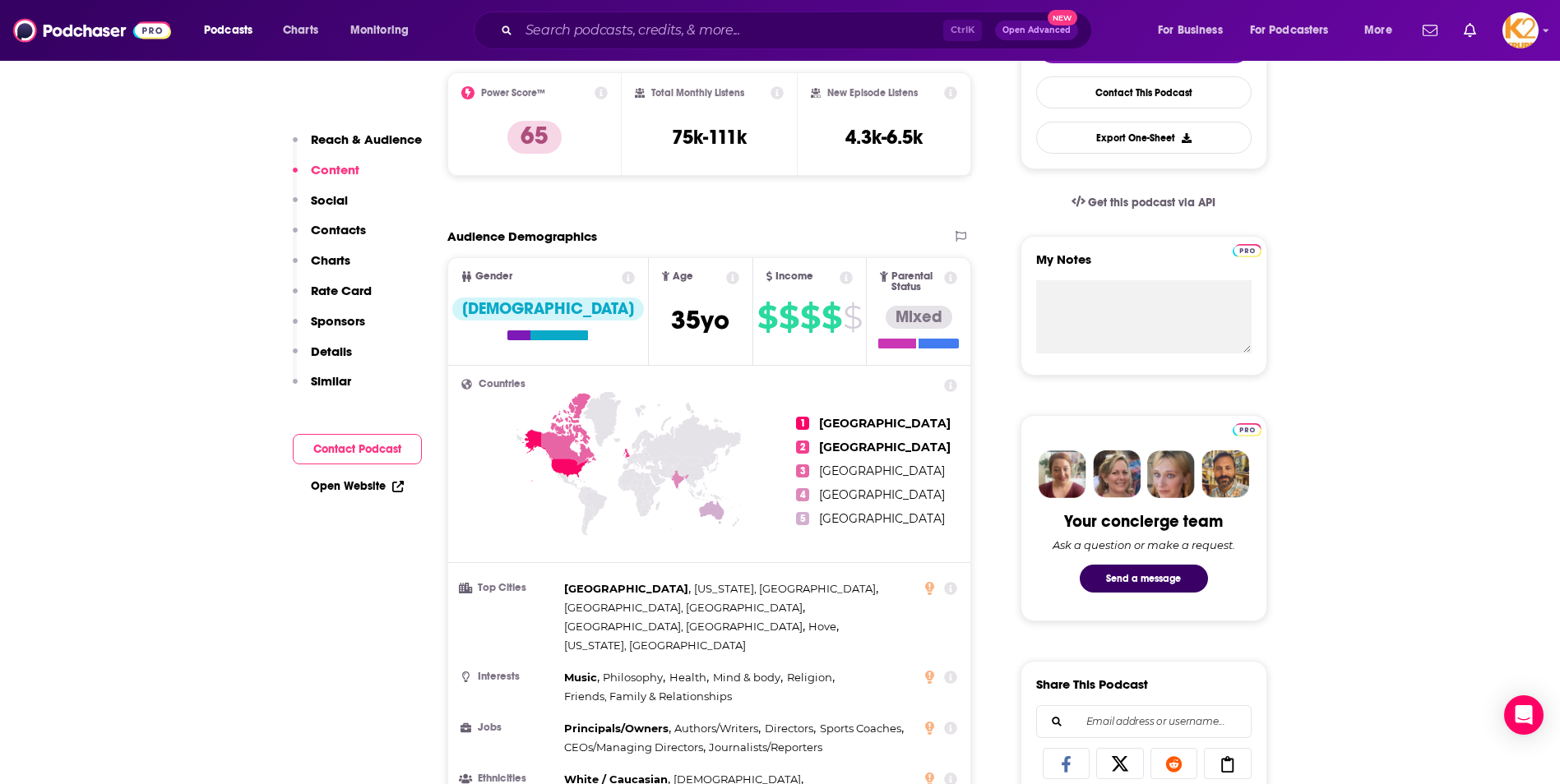
scroll to position [0, 0]
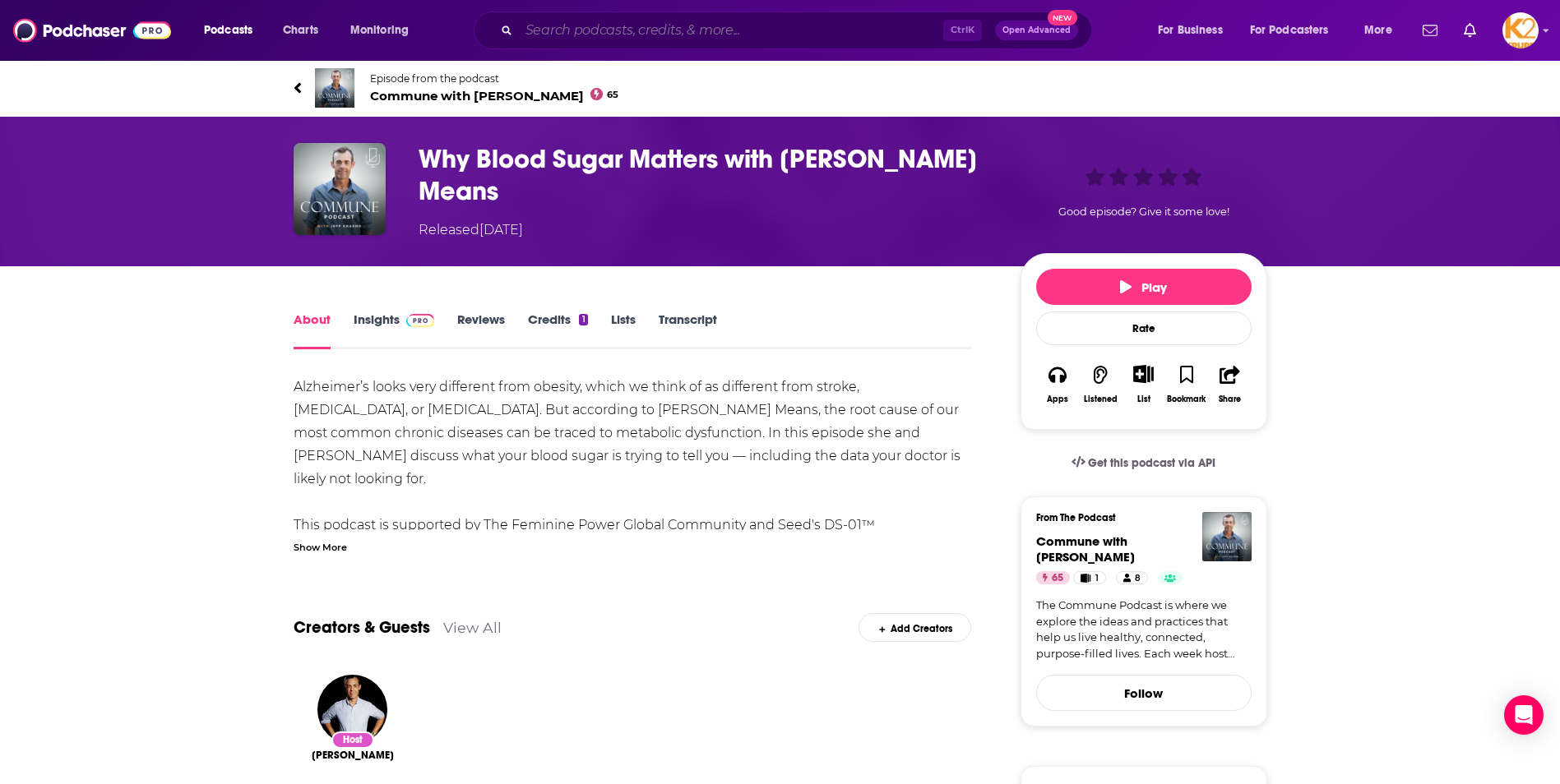
click at [589, 42] on input "Search podcasts, credits, & more..." at bounding box center [731, 30] width 424 height 26
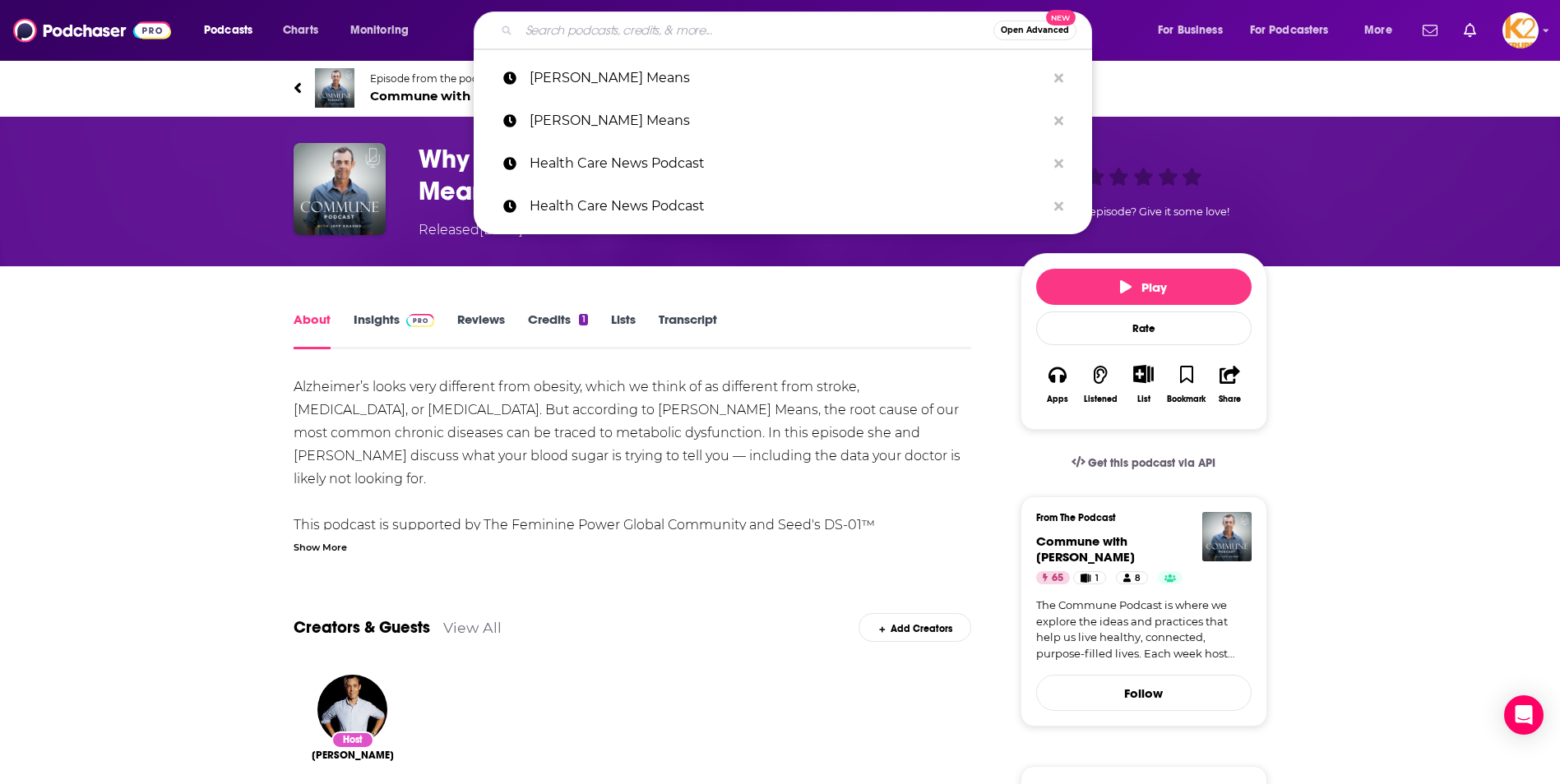
paste input "The [PERSON_NAME] Podcast"
type input "The [PERSON_NAME] Podcast"
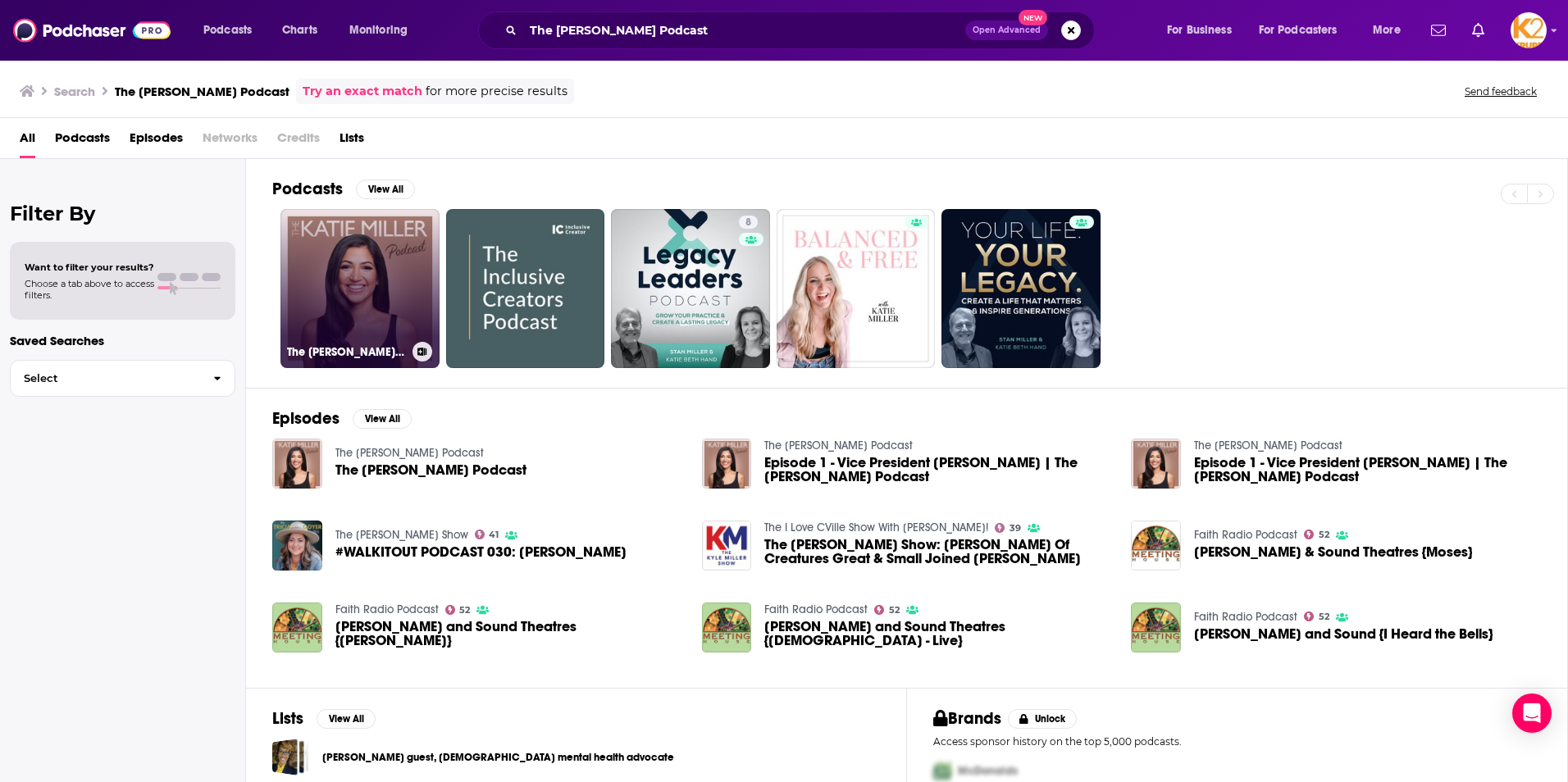
click at [400, 277] on link "The [PERSON_NAME] Podcast" at bounding box center [359, 288] width 159 height 159
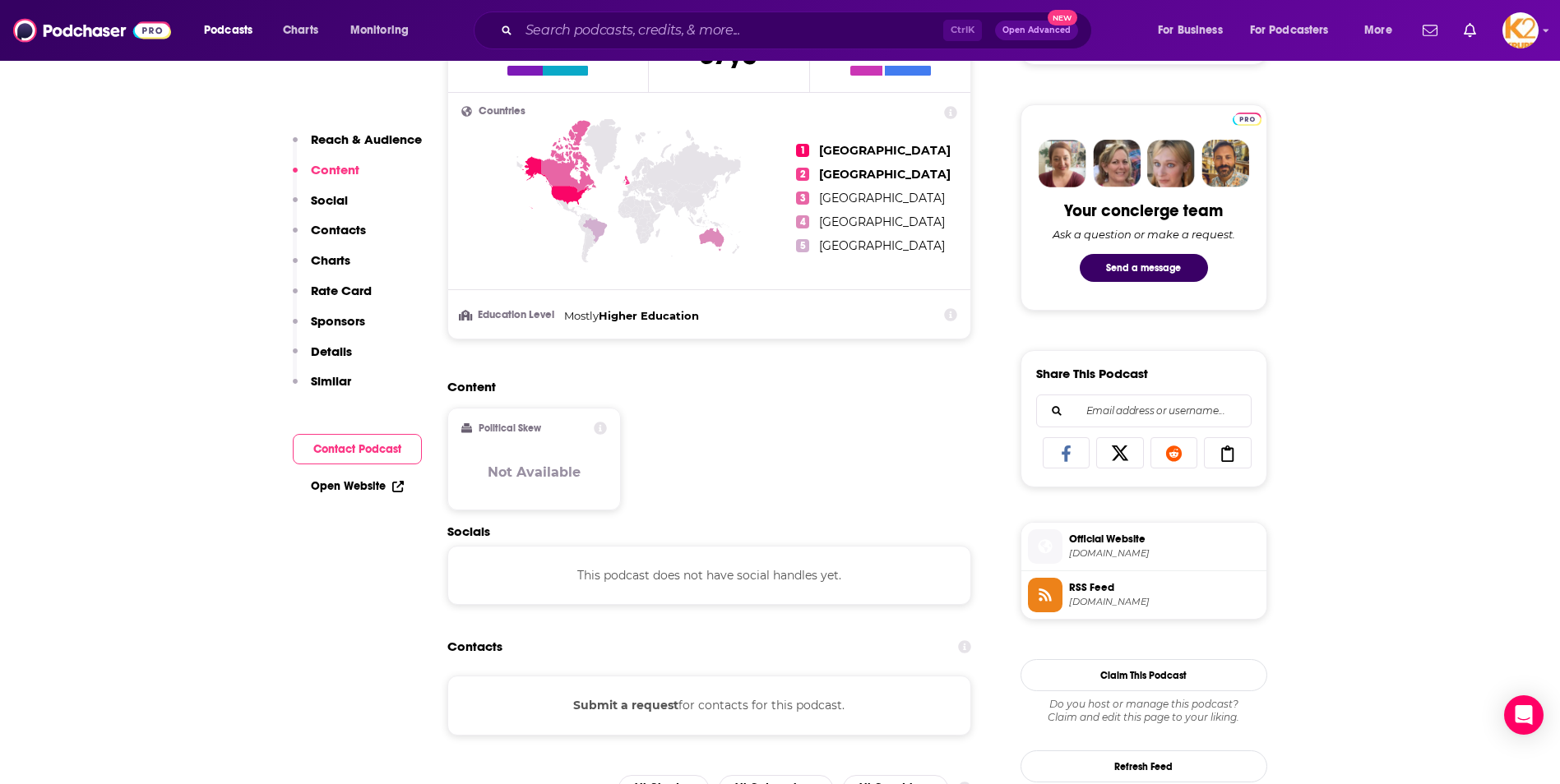
scroll to position [904, 0]
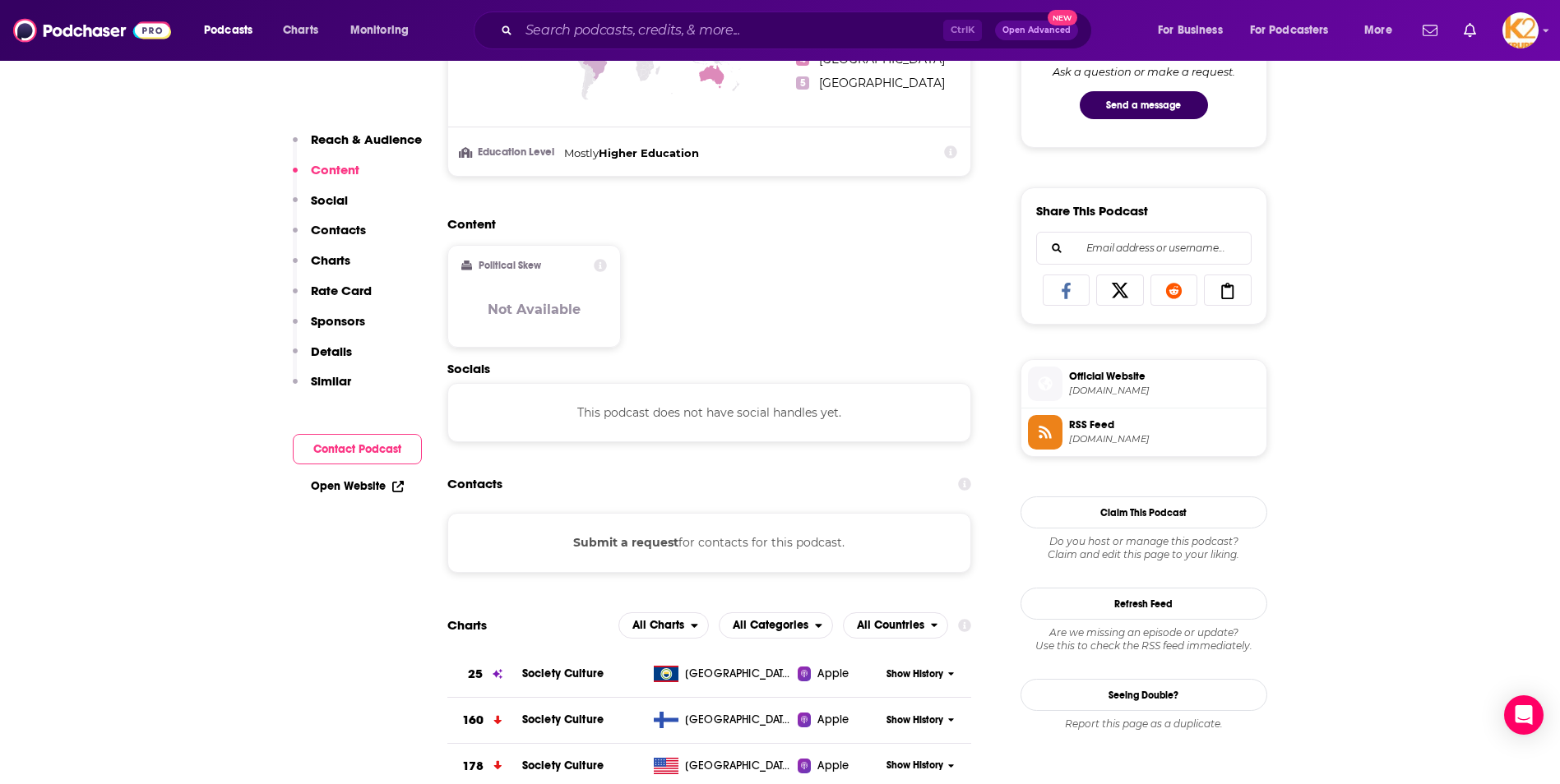
click at [334, 234] on p "Contacts" at bounding box center [339, 230] width 55 height 16
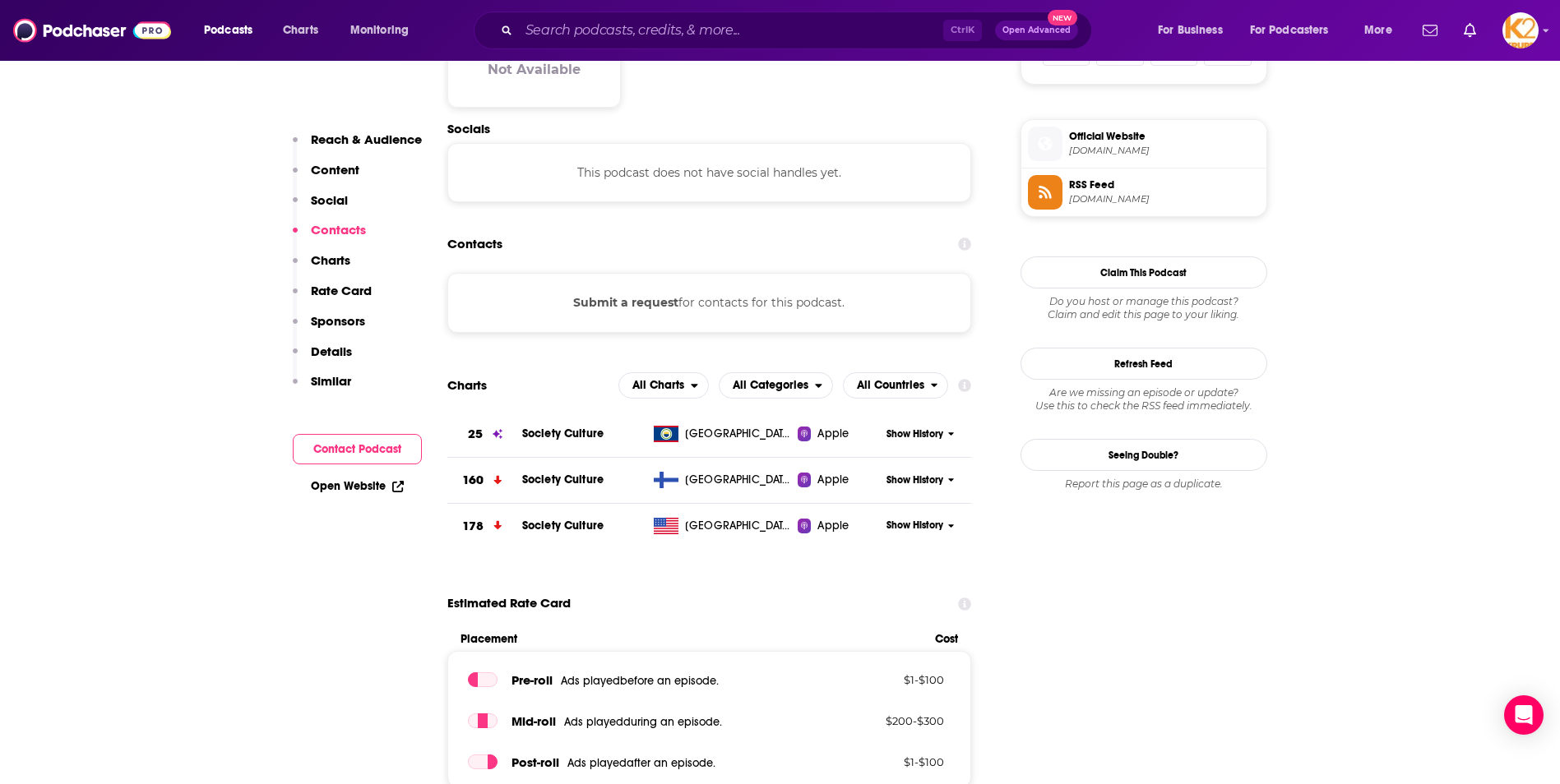
scroll to position [0, 0]
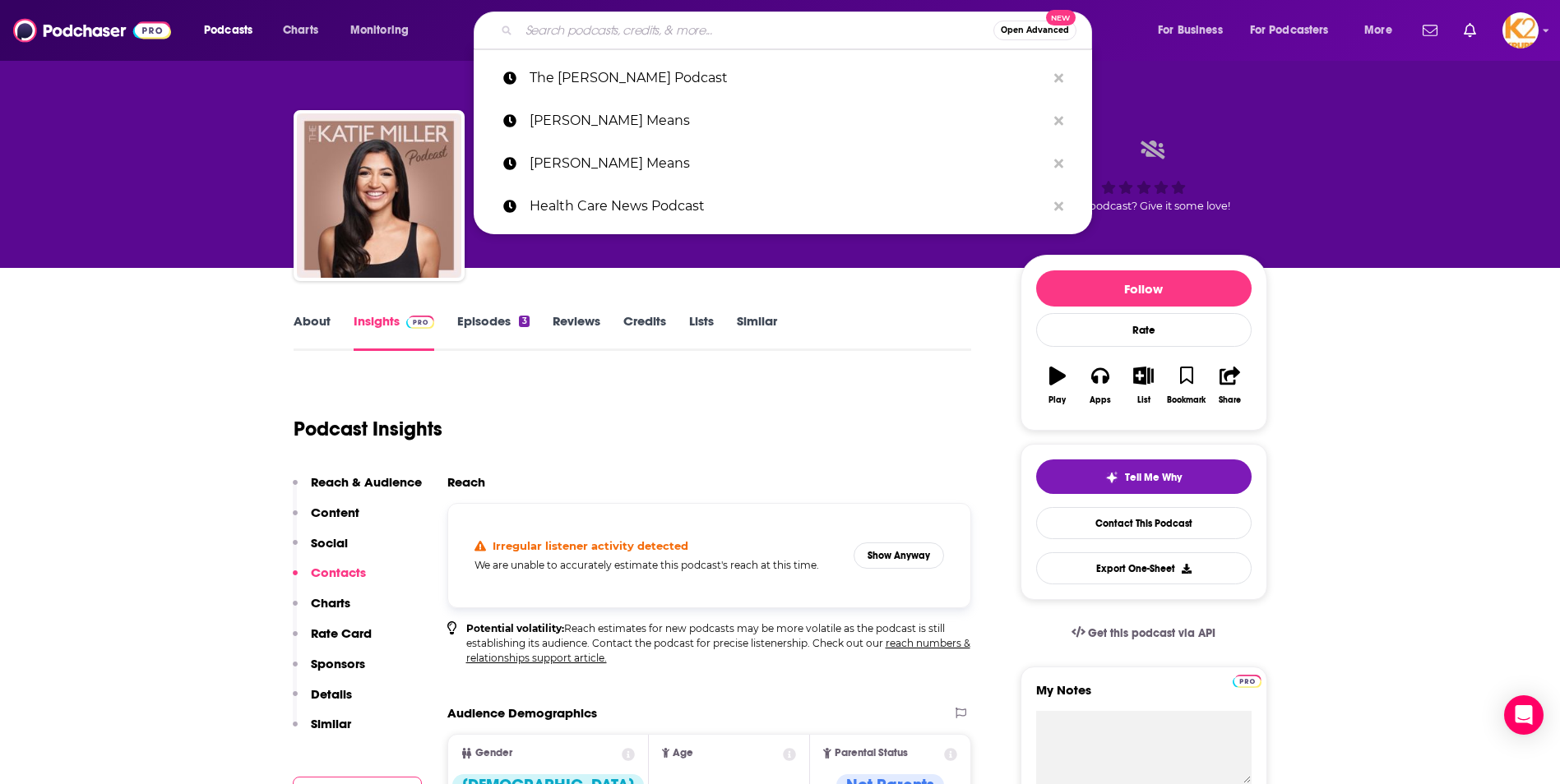
click at [579, 35] on input "Search podcasts, credits, & more..." at bounding box center [756, 30] width 474 height 26
paste input "The Science of Success"
type input "The Science of Success"
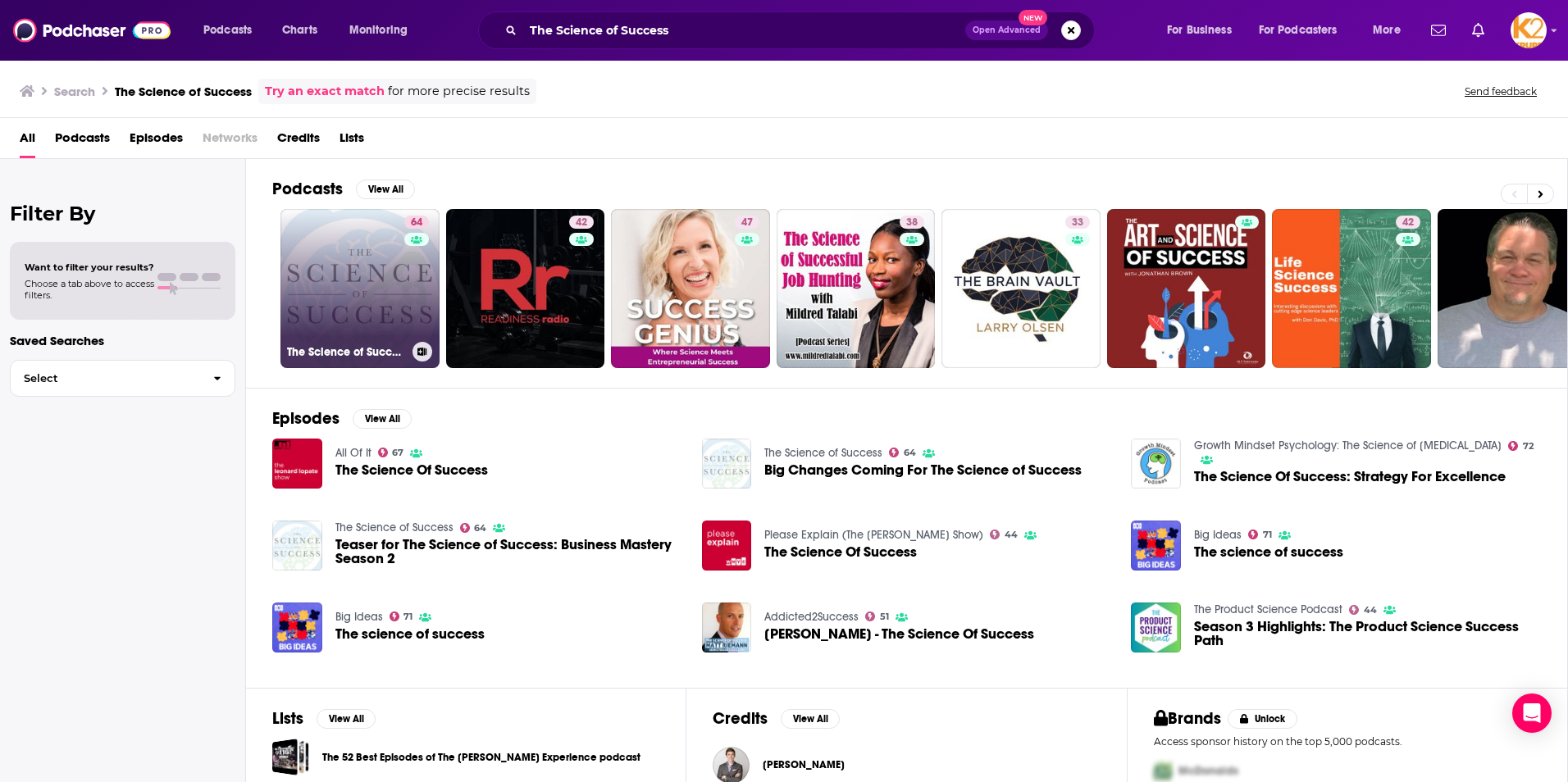
click at [392, 338] on link "64 The Science of Success" at bounding box center [359, 288] width 159 height 159
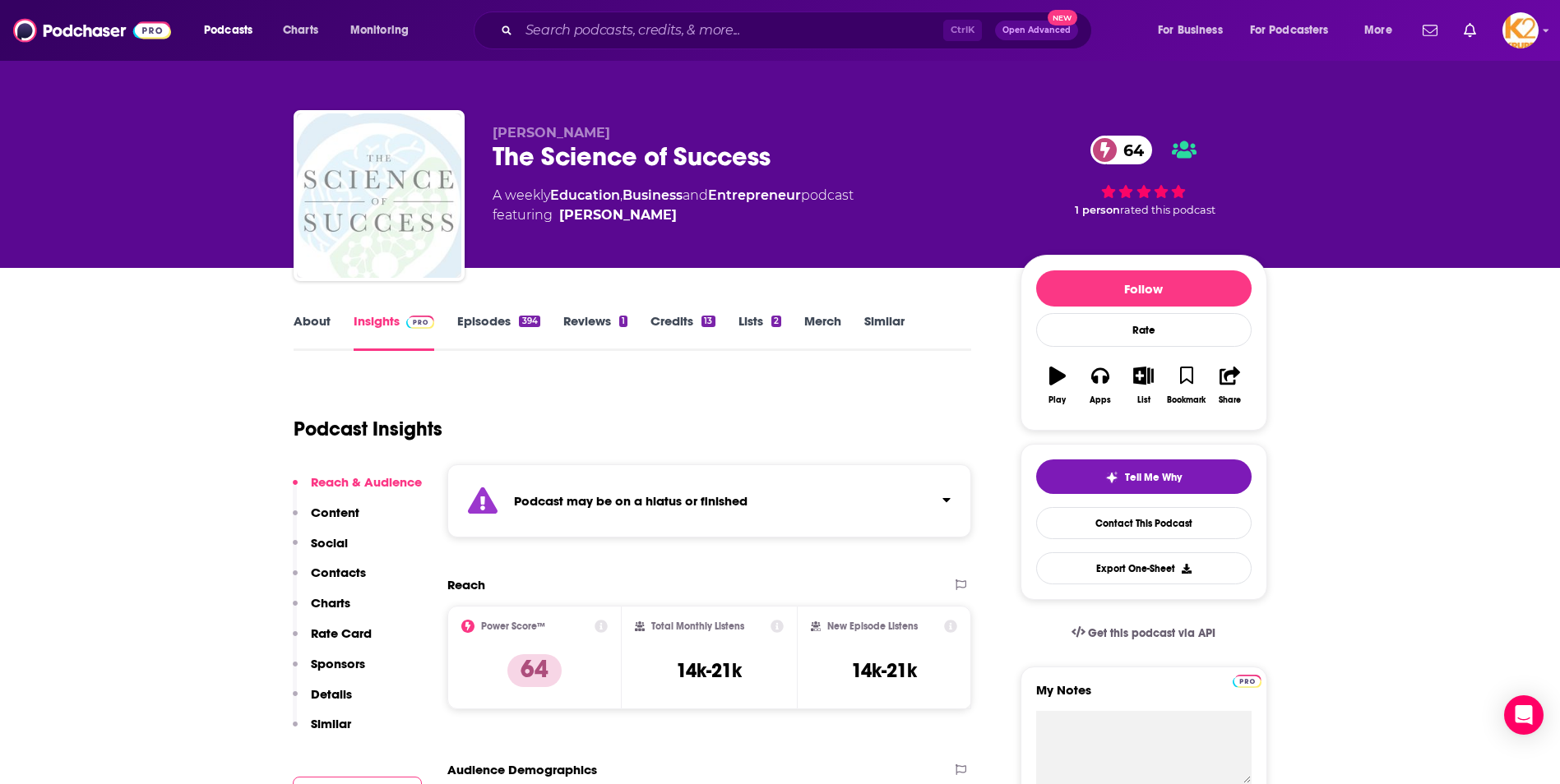
click at [329, 573] on p "Contacts" at bounding box center [339, 573] width 55 height 16
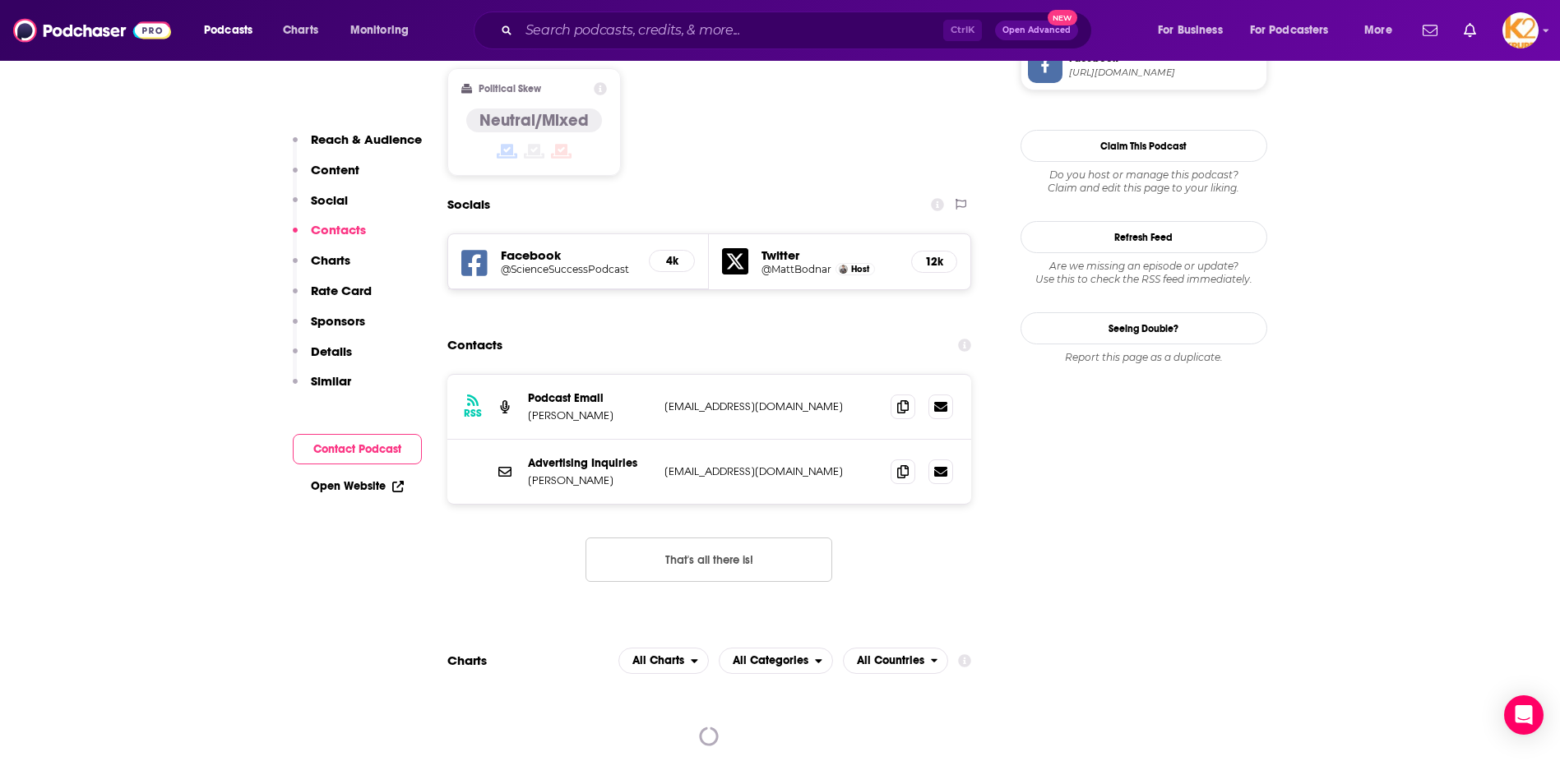
scroll to position [1458, 0]
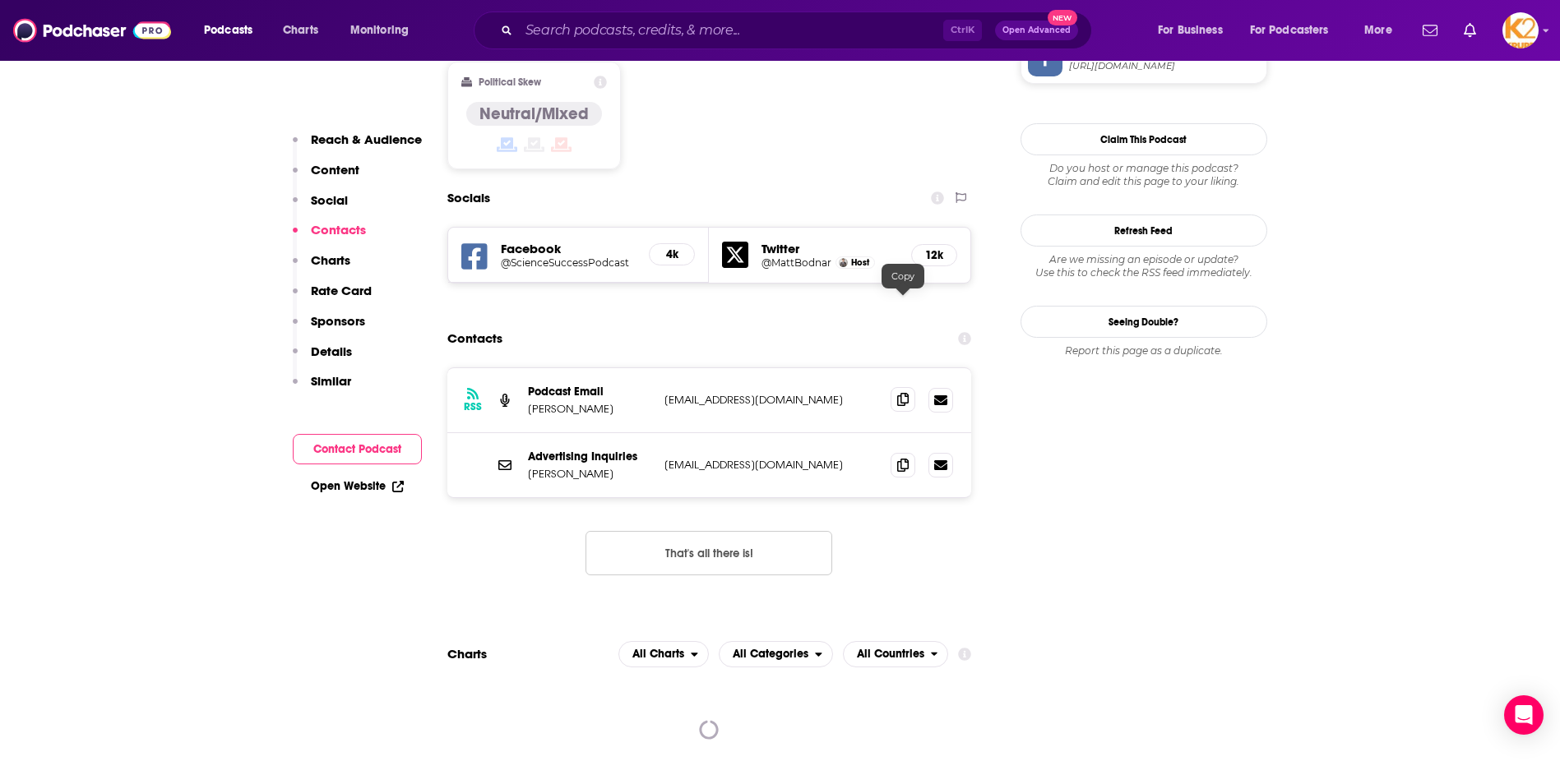
click at [898, 393] on icon at bounding box center [903, 400] width 12 height 13
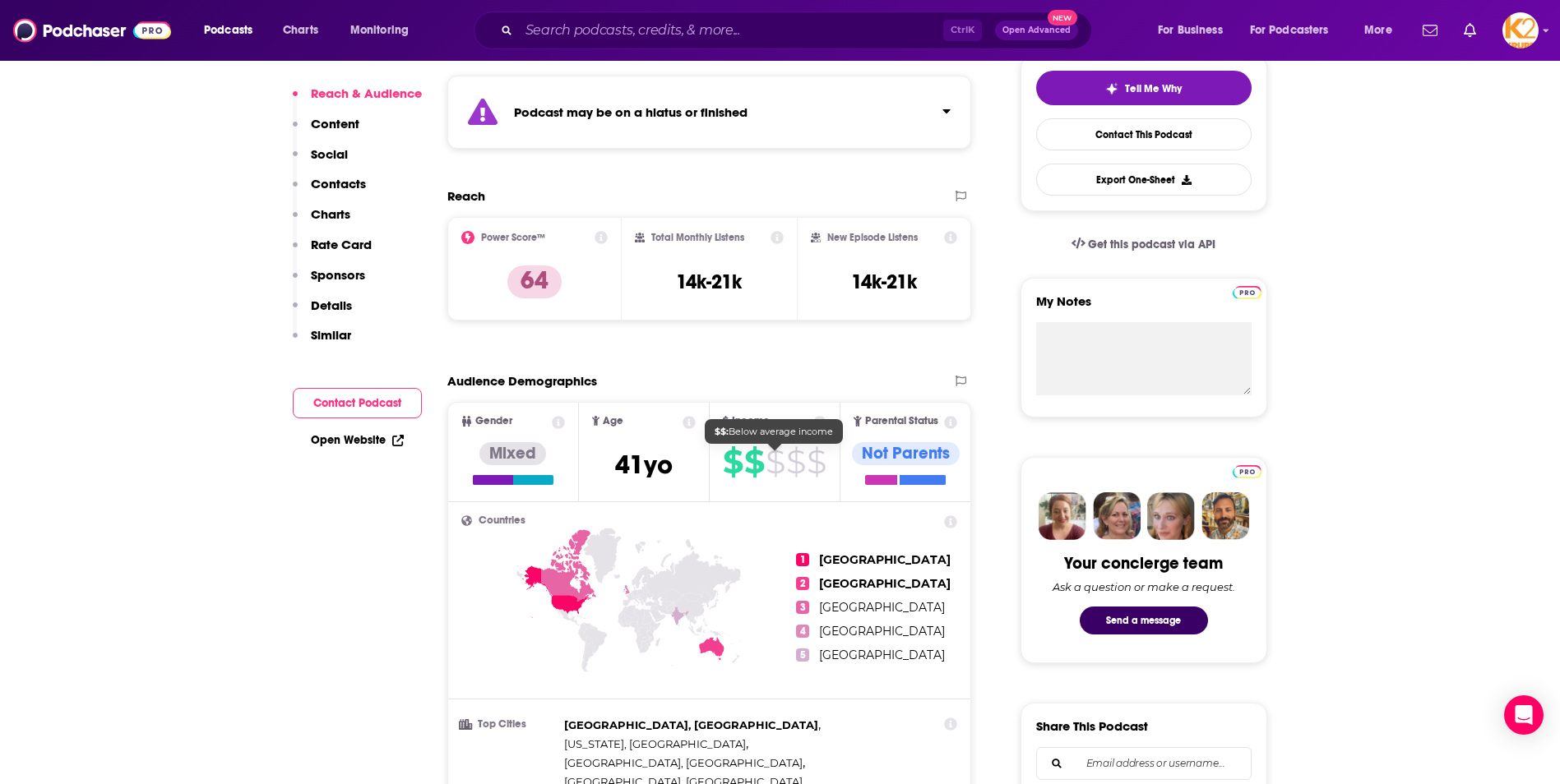
scroll to position [0, 0]
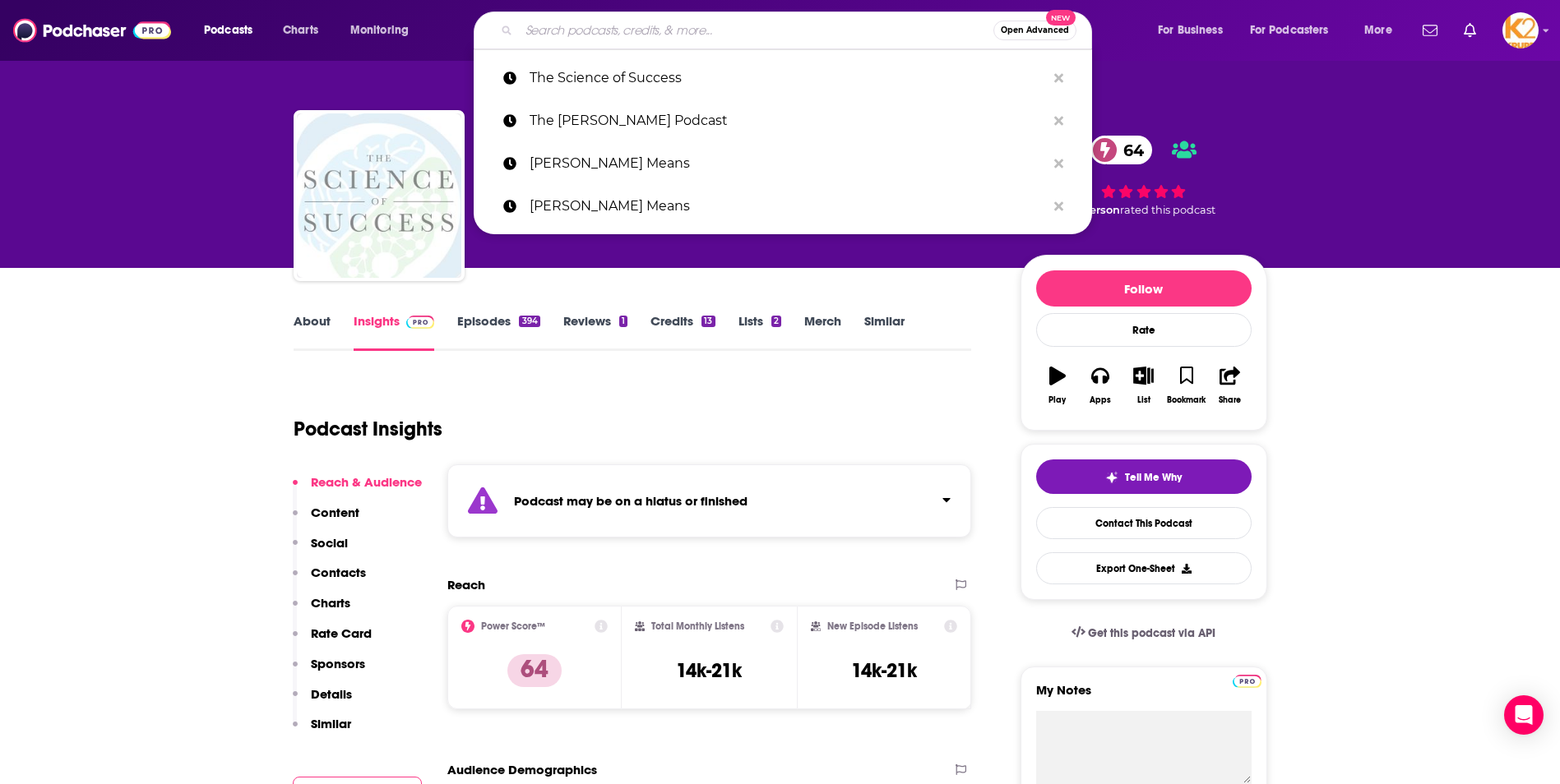
click at [705, 30] on input "Search podcasts, credits, & more..." at bounding box center [756, 30] width 474 height 26
paste input "The Good Life Project"
type input "The Good Life Project"
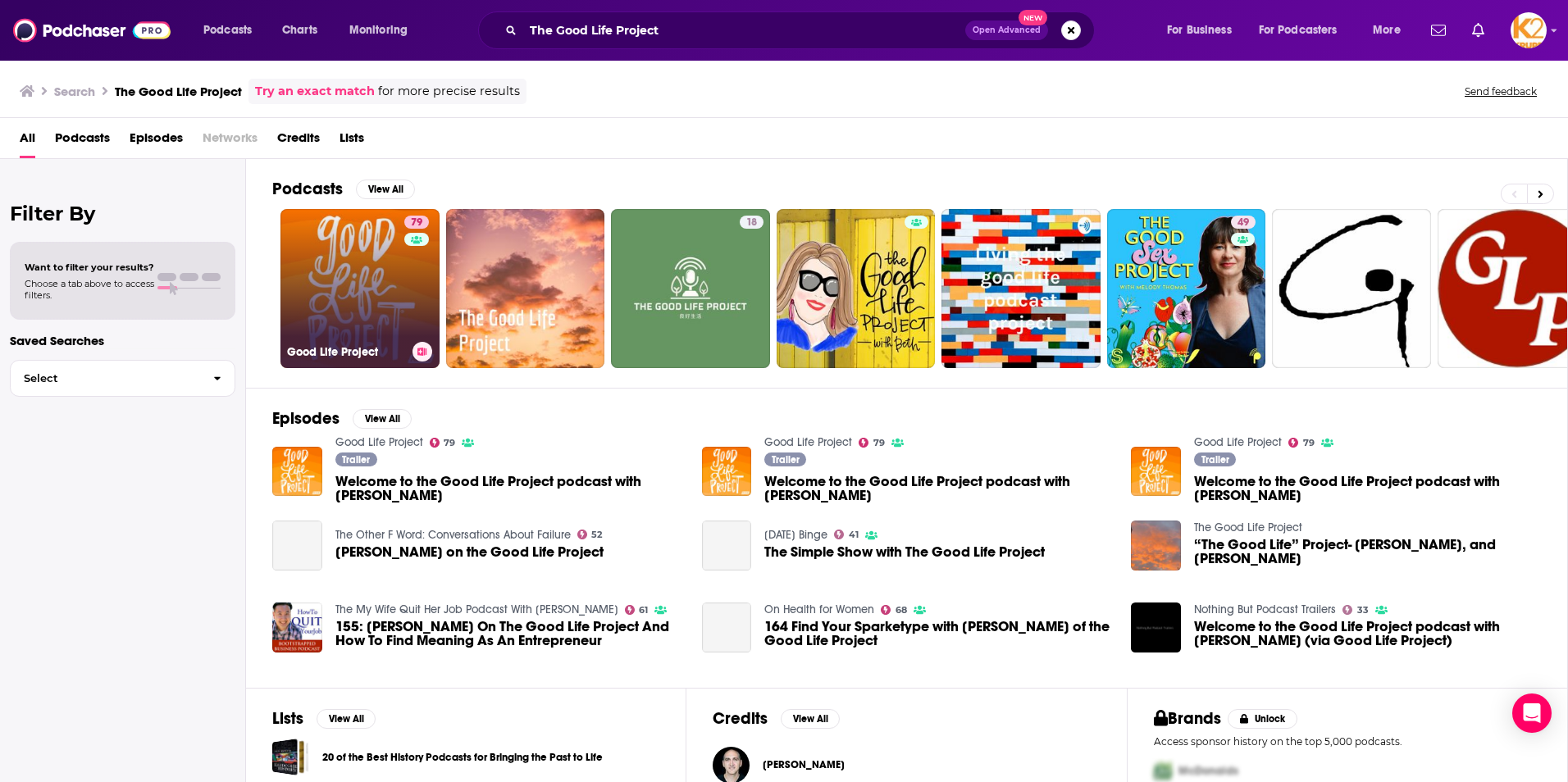
click at [378, 292] on link "79 Good Life Project" at bounding box center [359, 288] width 159 height 159
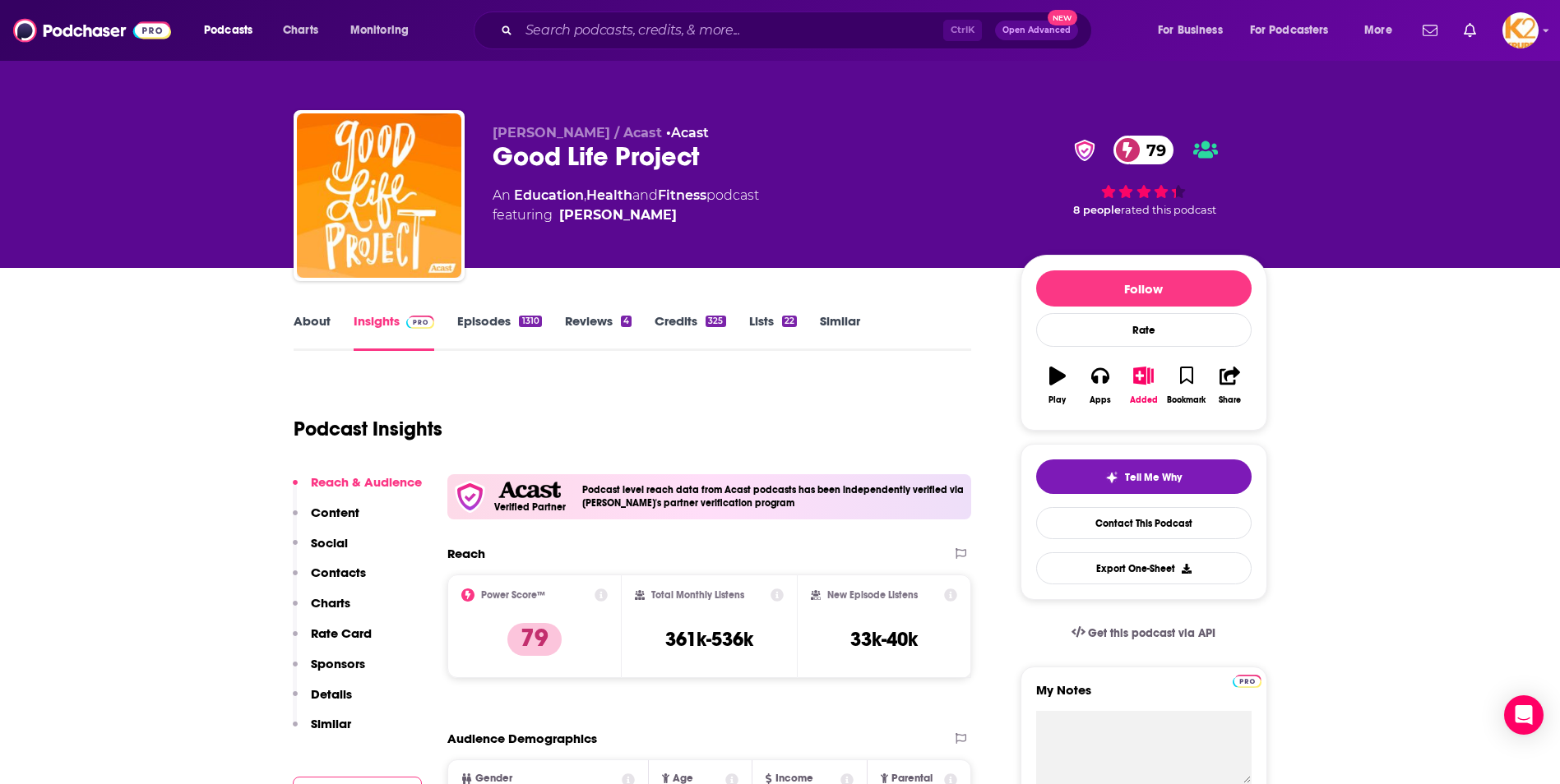
click at [348, 576] on p "Contacts" at bounding box center [339, 573] width 55 height 16
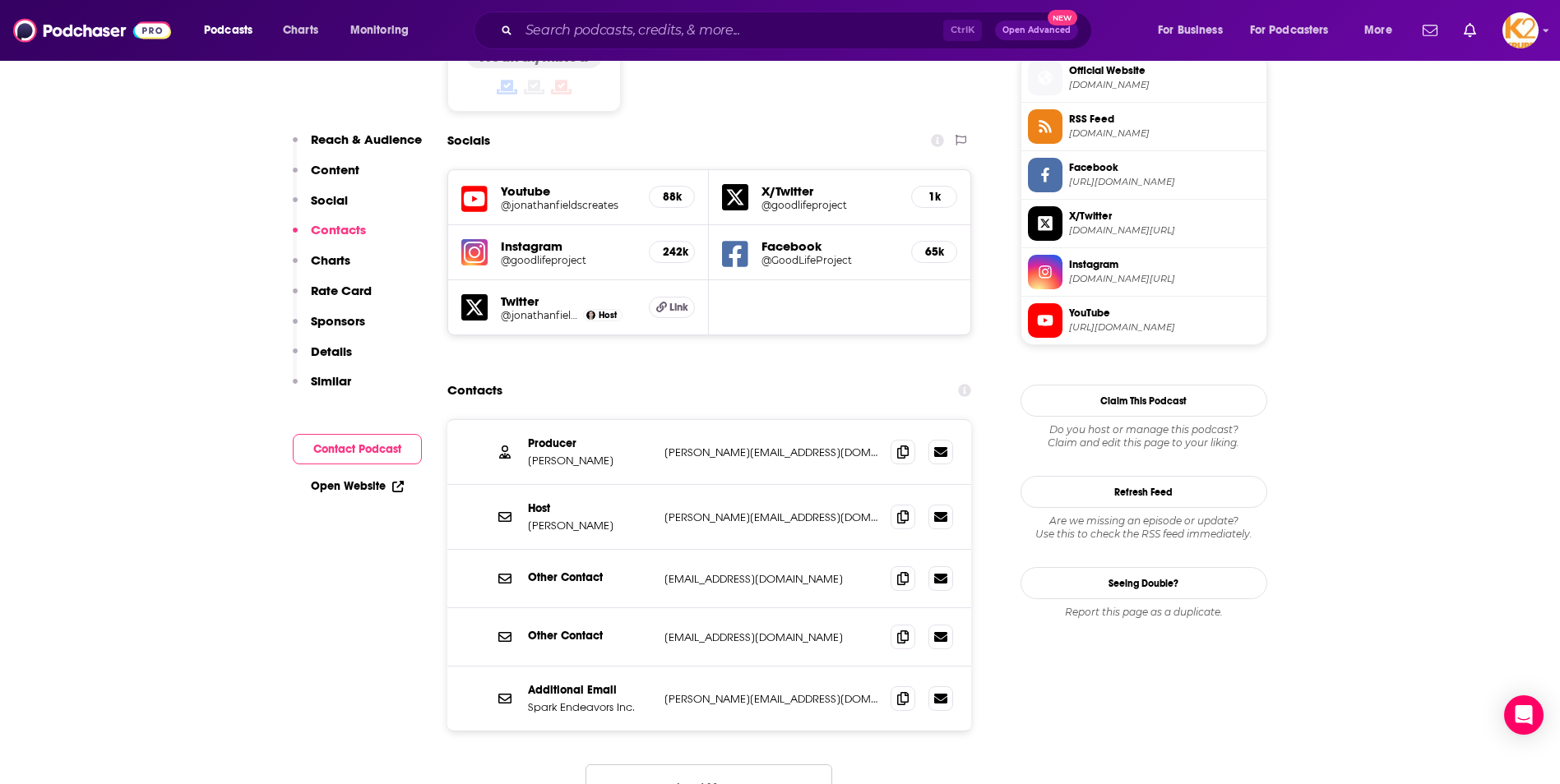
scroll to position [1535, 0]
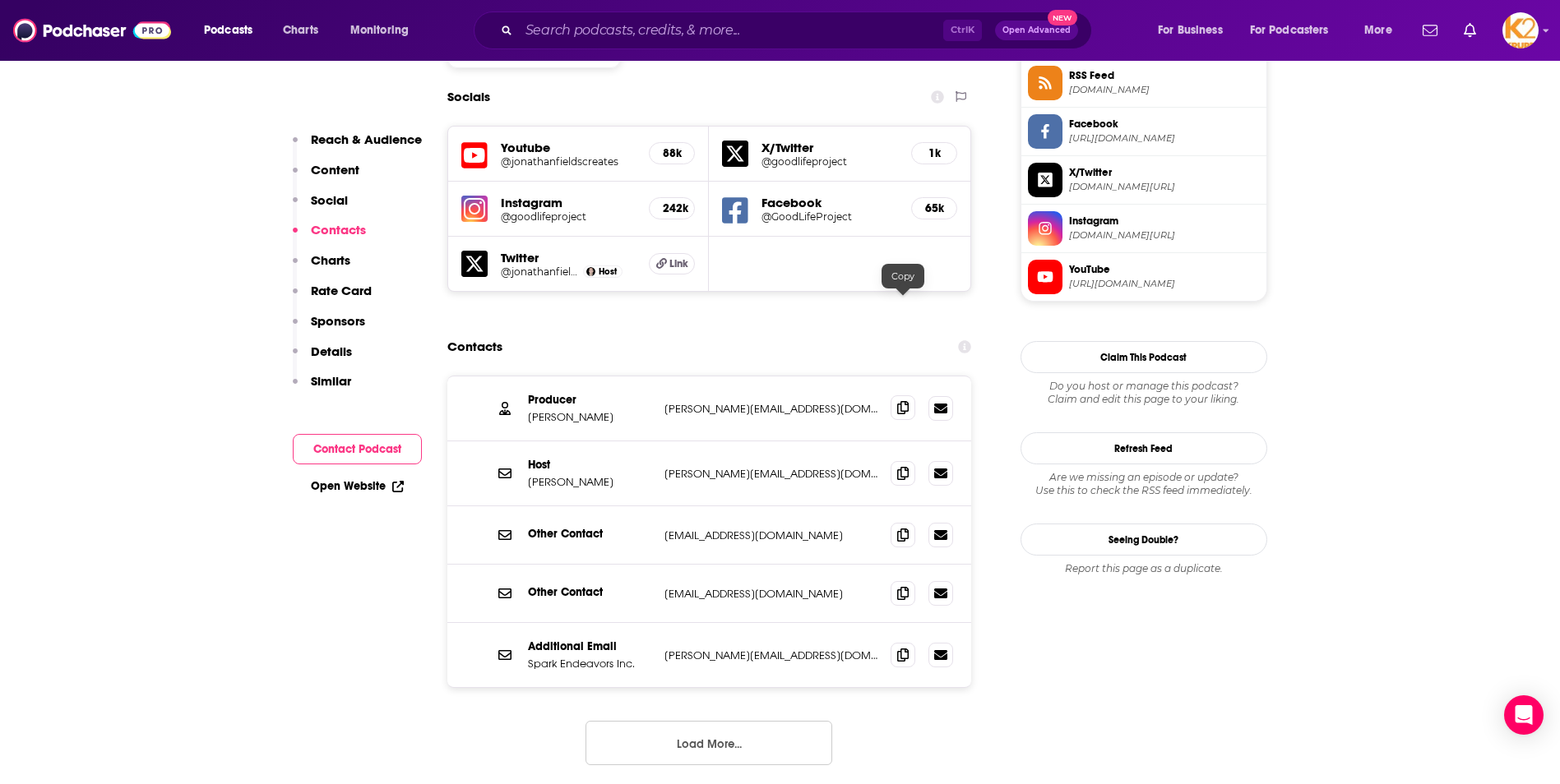
click at [907, 401] on icon at bounding box center [903, 408] width 12 height 13
click at [905, 466] on icon at bounding box center [903, 473] width 12 height 13
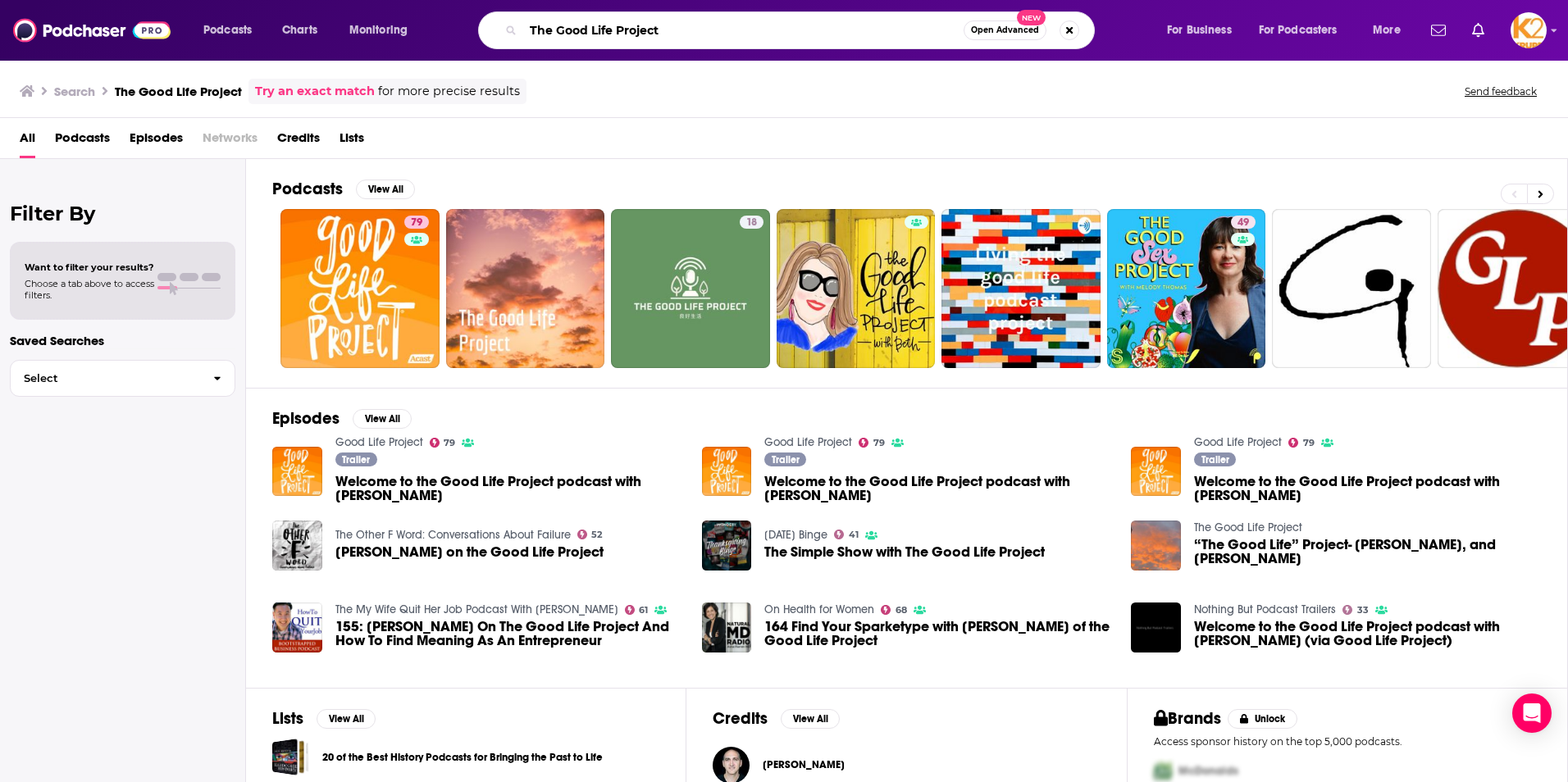
drag, startPoint x: 486, startPoint y: 43, endPoint x: 369, endPoint y: 53, distance: 117.4
click at [369, 53] on div "Podcasts Charts Monitoring The Good Life Project Open Advanced New For Business…" at bounding box center [784, 30] width 1568 height 61
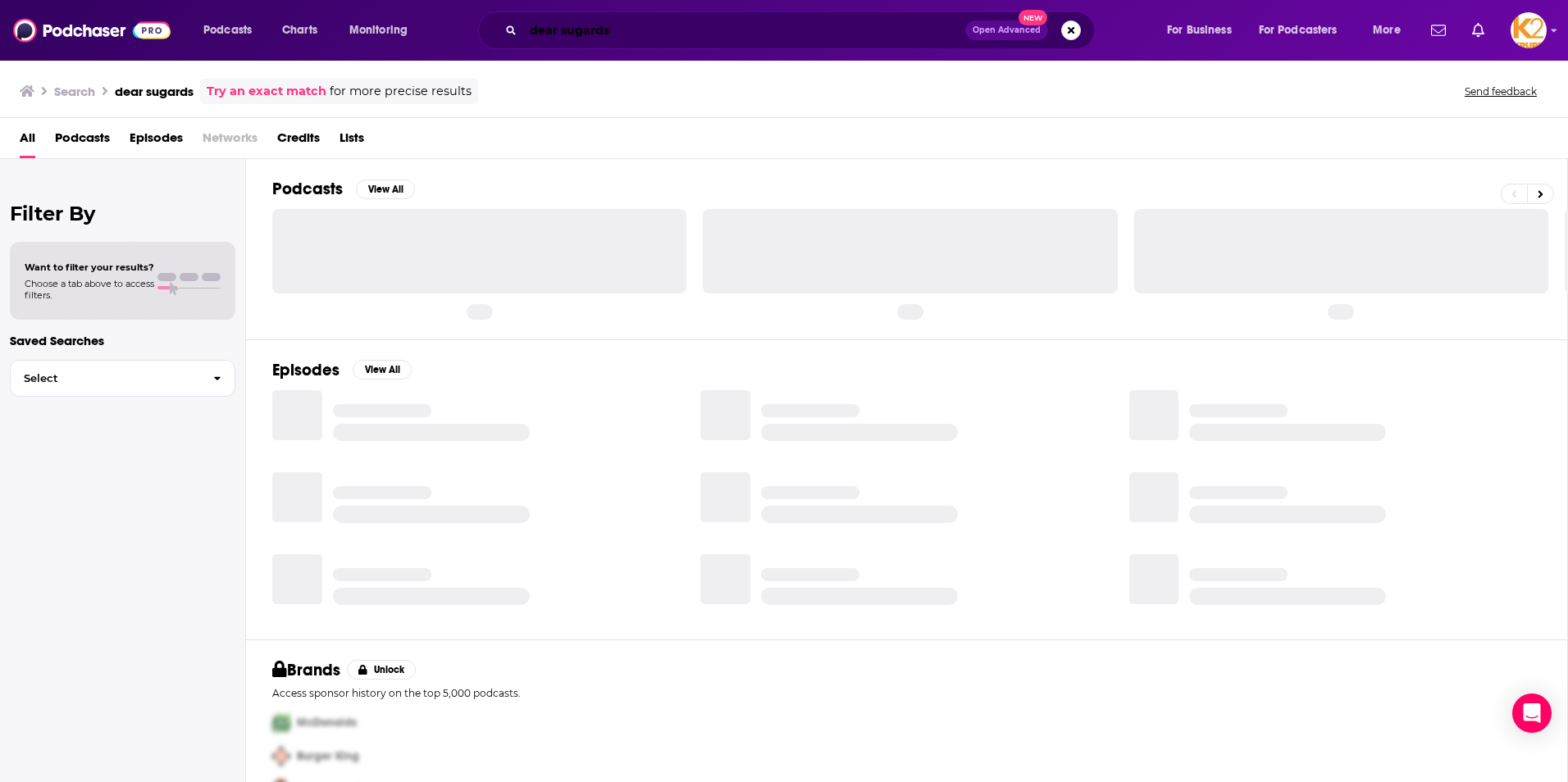
click at [603, 29] on input "dear sugards" at bounding box center [744, 30] width 442 height 26
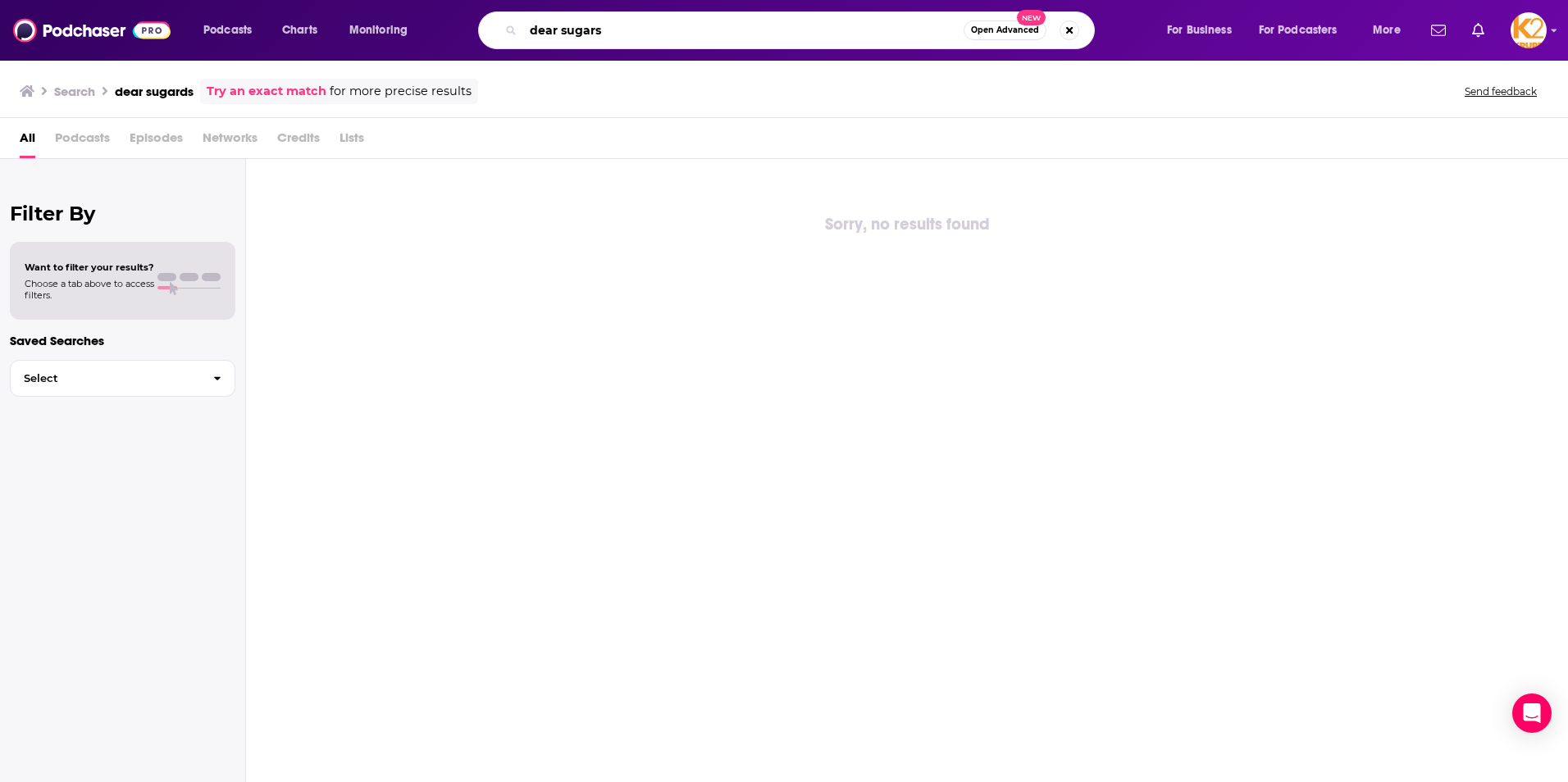
type input "dear sugars"
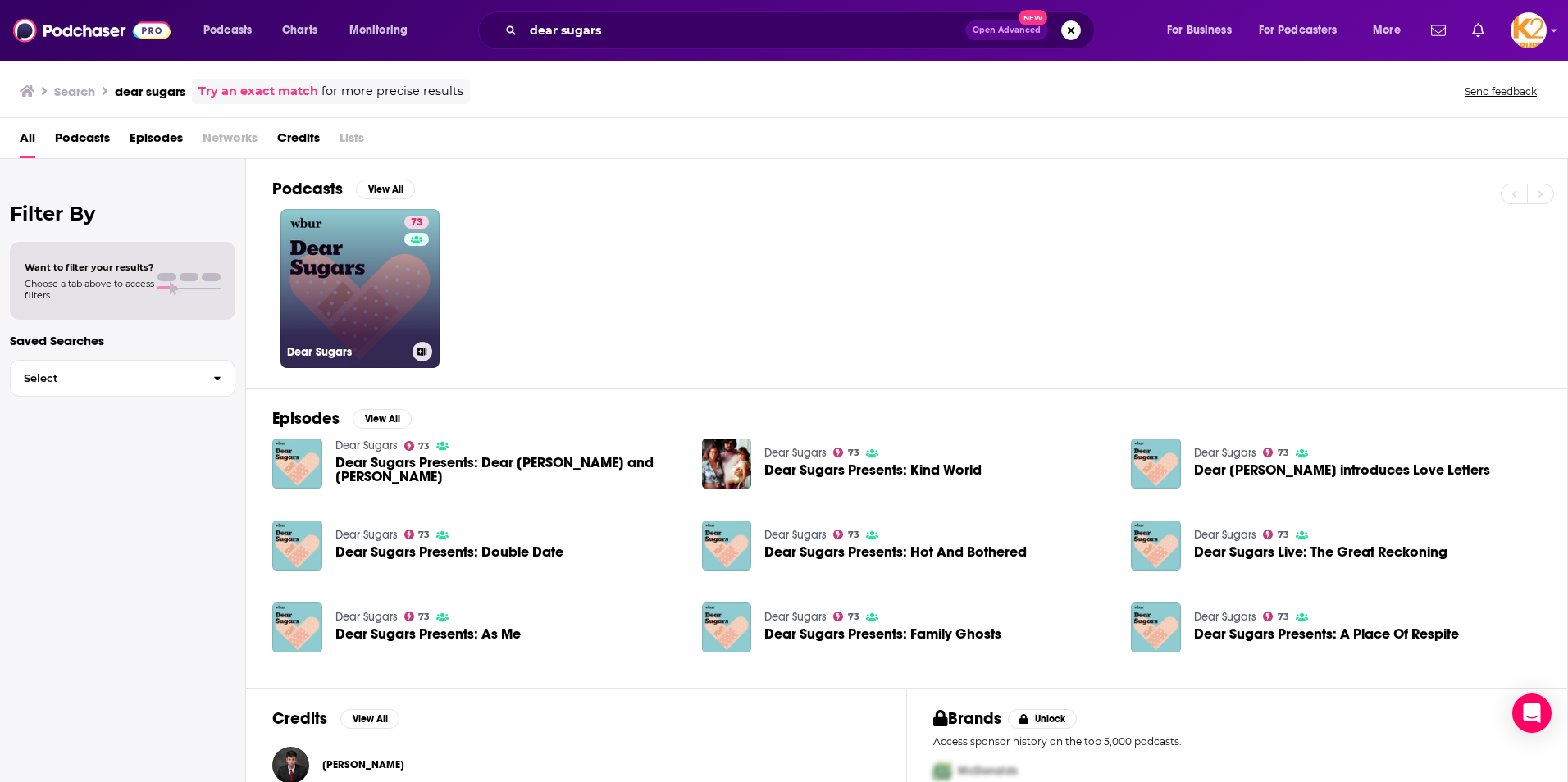
click at [351, 293] on link "73 Dear Sugars" at bounding box center [359, 288] width 159 height 159
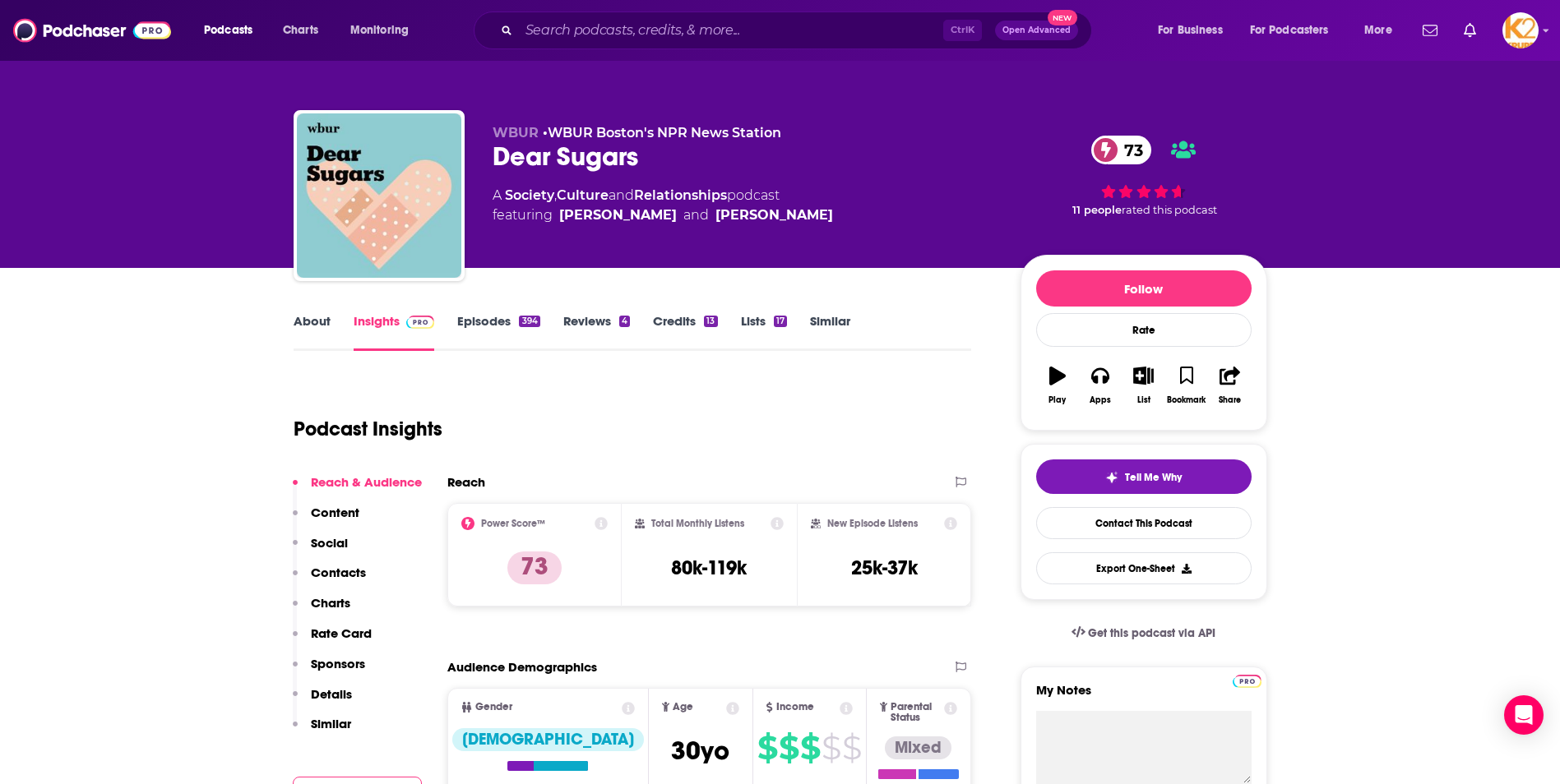
click at [319, 330] on link "About" at bounding box center [312, 332] width 37 height 38
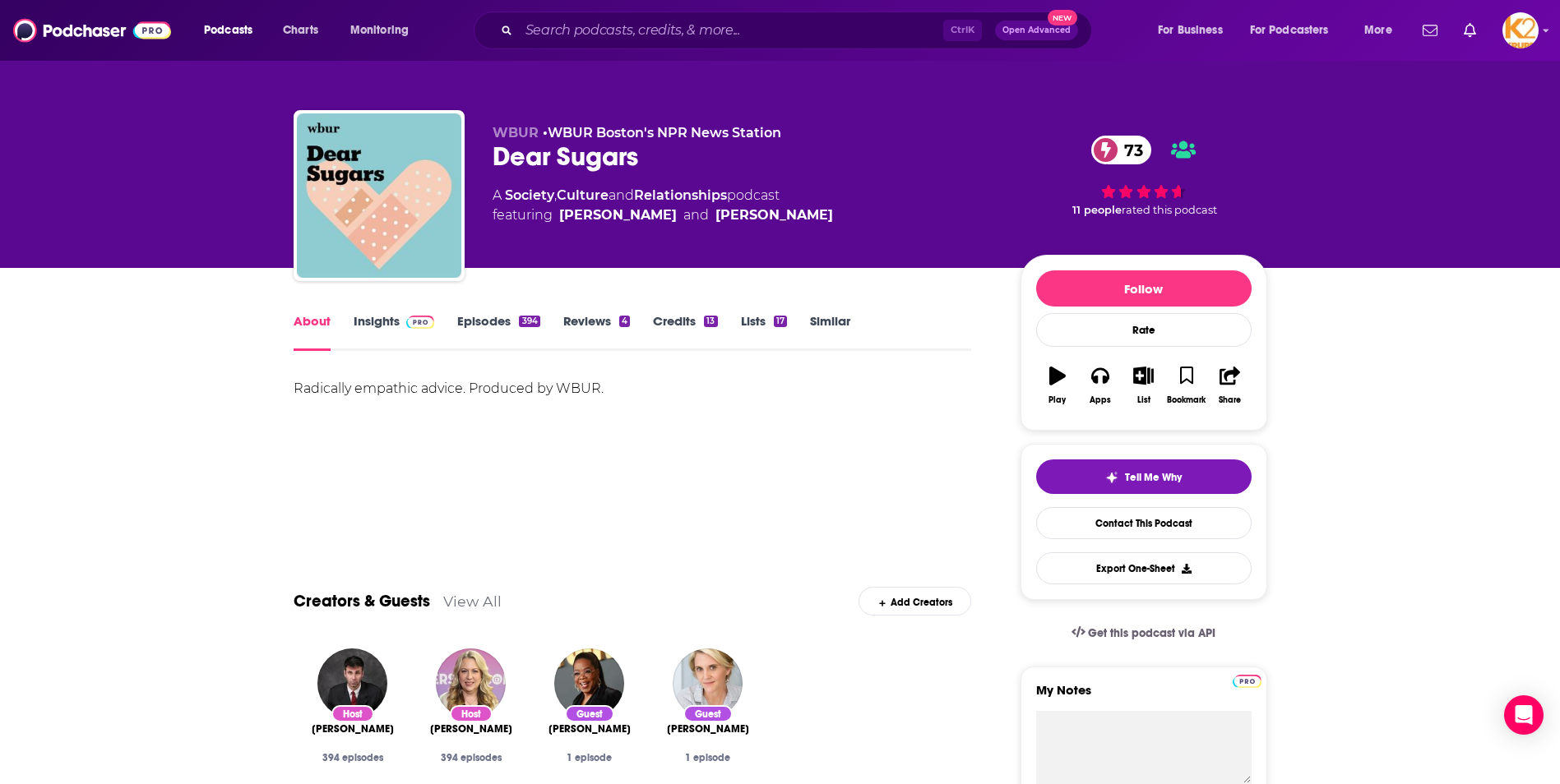
click at [387, 326] on link "Insights" at bounding box center [394, 332] width 81 height 38
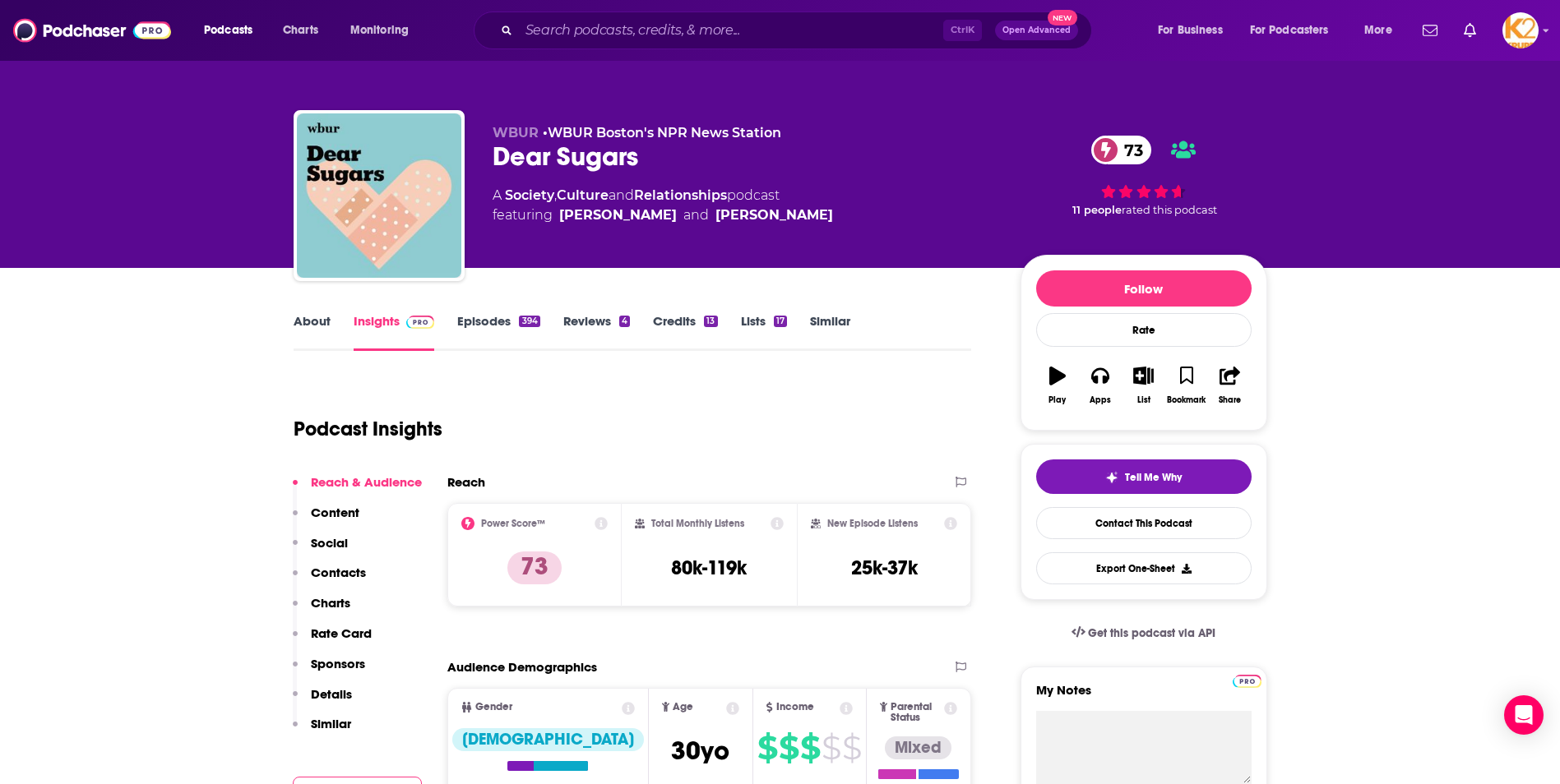
click at [319, 512] on p "Content" at bounding box center [335, 512] width 48 height 16
click at [343, 505] on p "Content" at bounding box center [335, 512] width 48 height 16
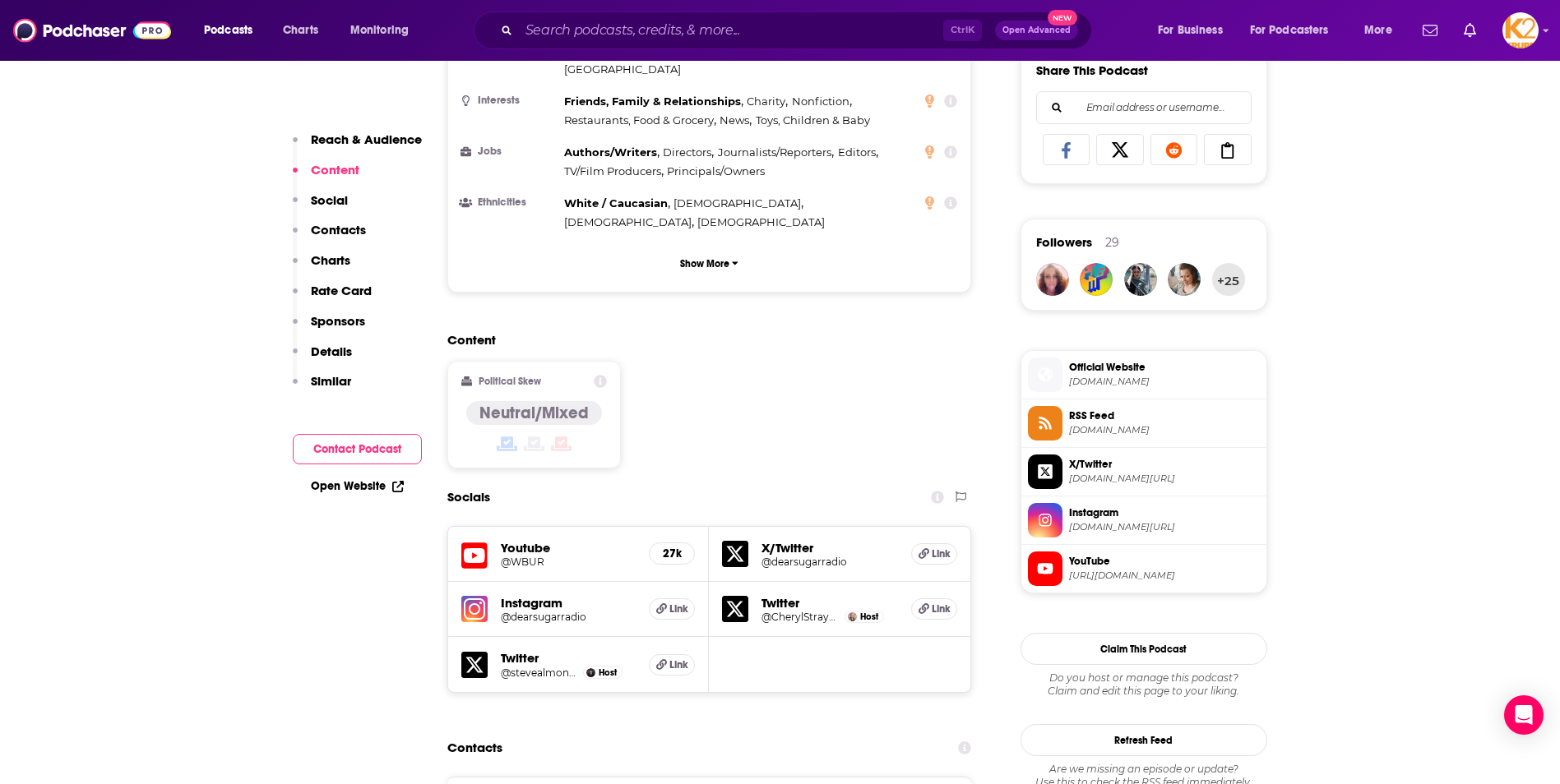
scroll to position [1046, 0]
click at [329, 235] on p "Contacts" at bounding box center [339, 230] width 55 height 16
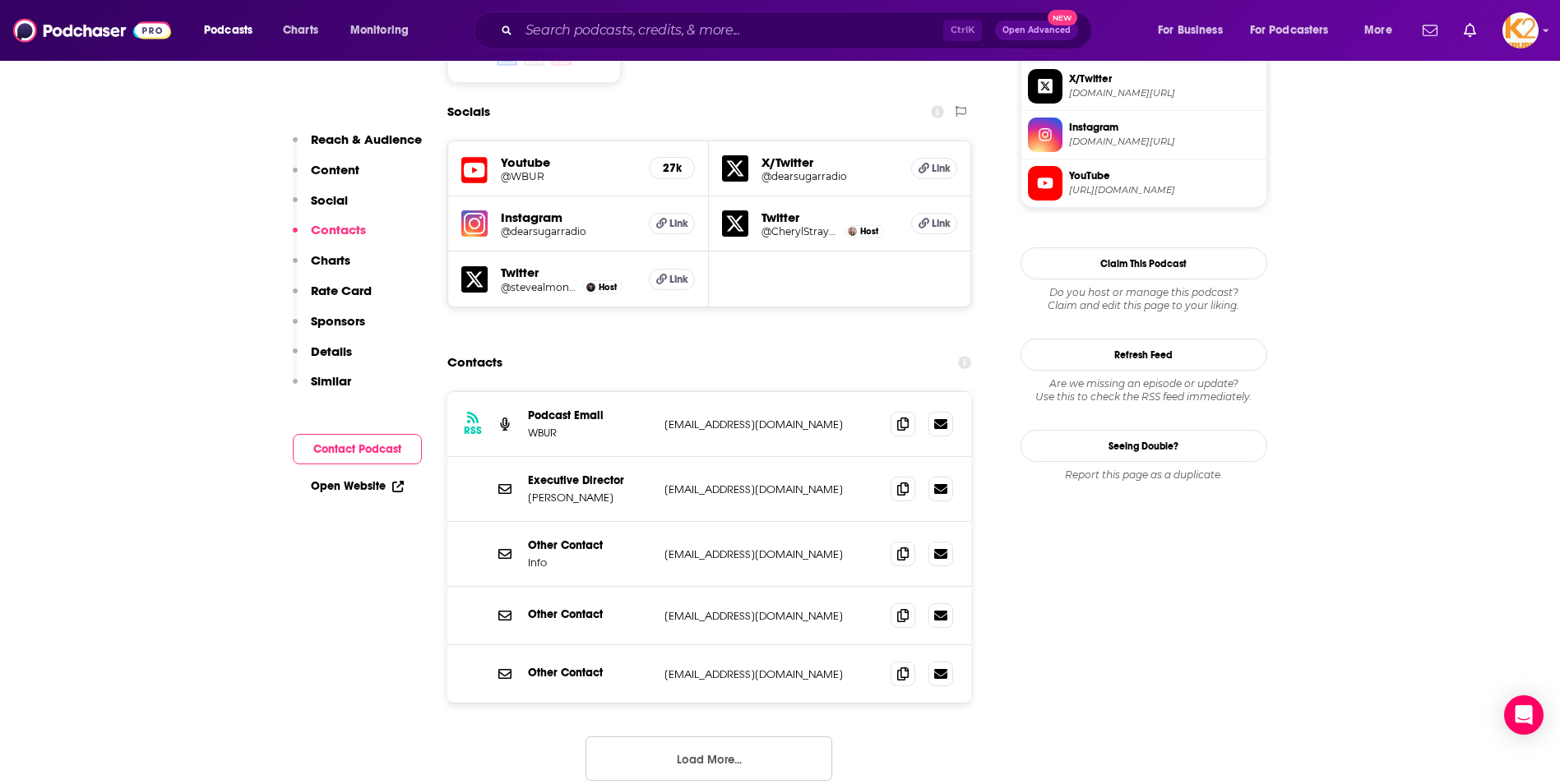
scroll to position [1446, 0]
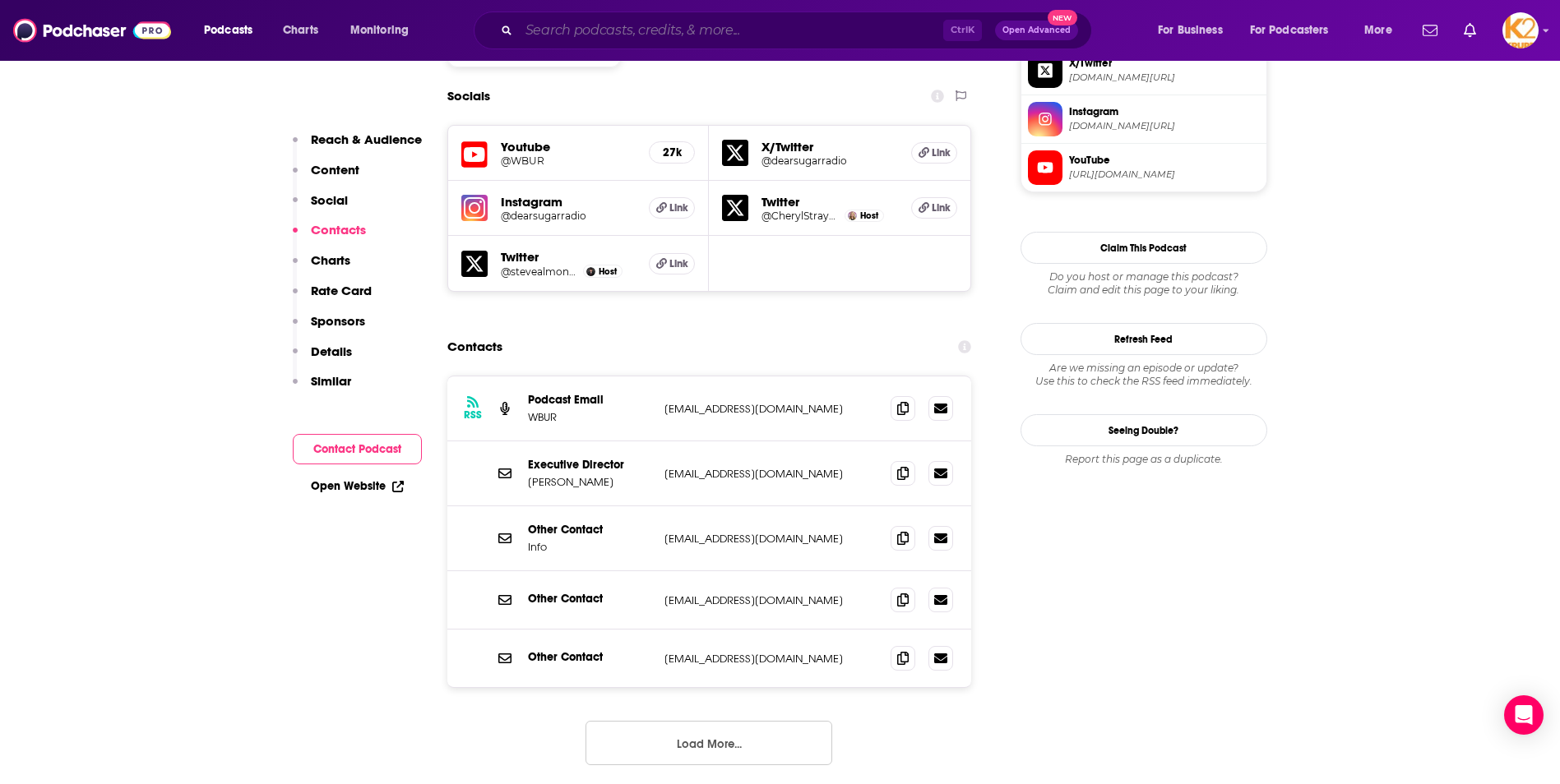
click at [569, 33] on input "Search podcasts, credits, & more..." at bounding box center [731, 30] width 424 height 26
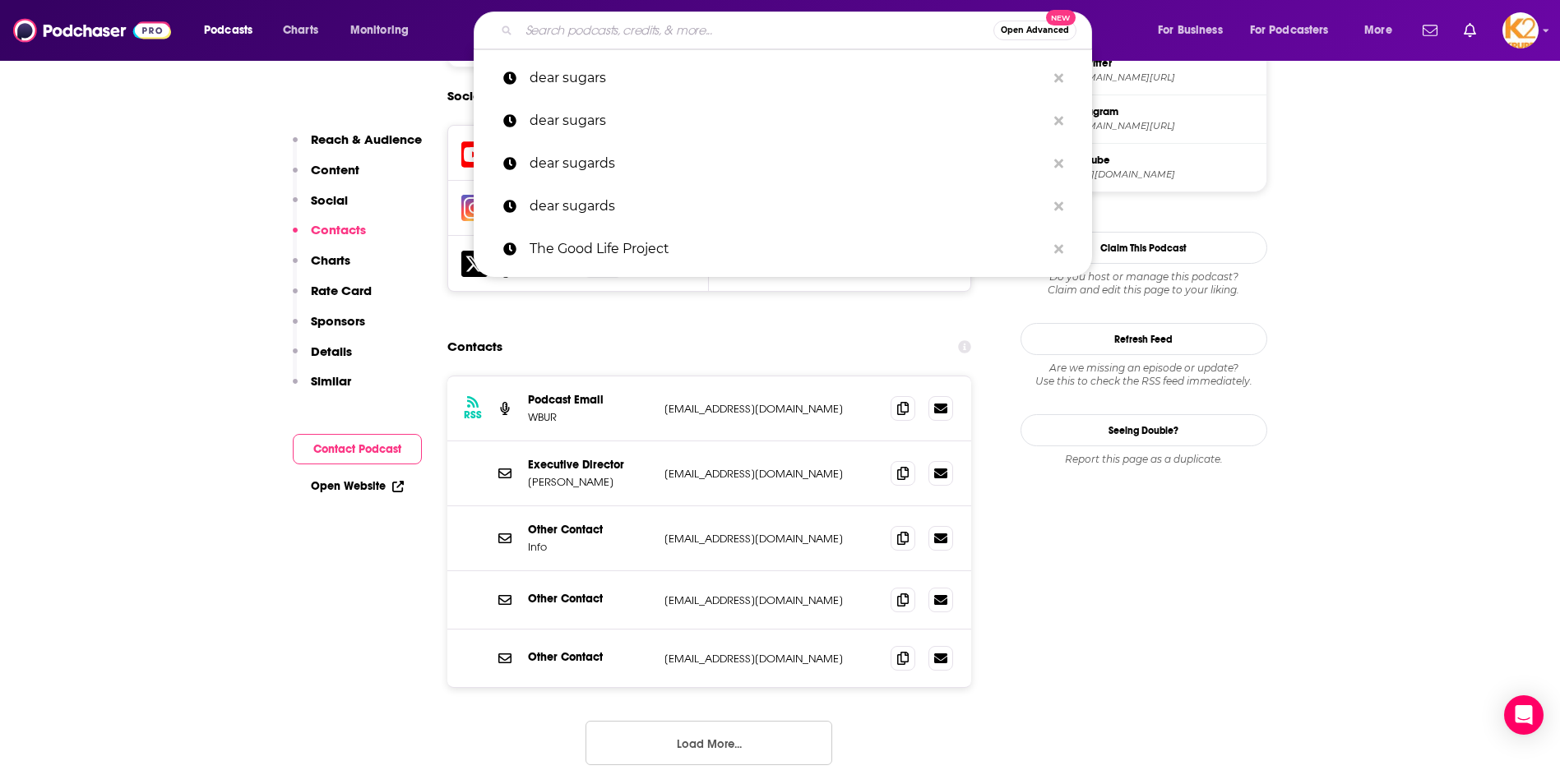
paste input "The Doctor’s Farmacy"
type input "The Doctor’s Farmacy"
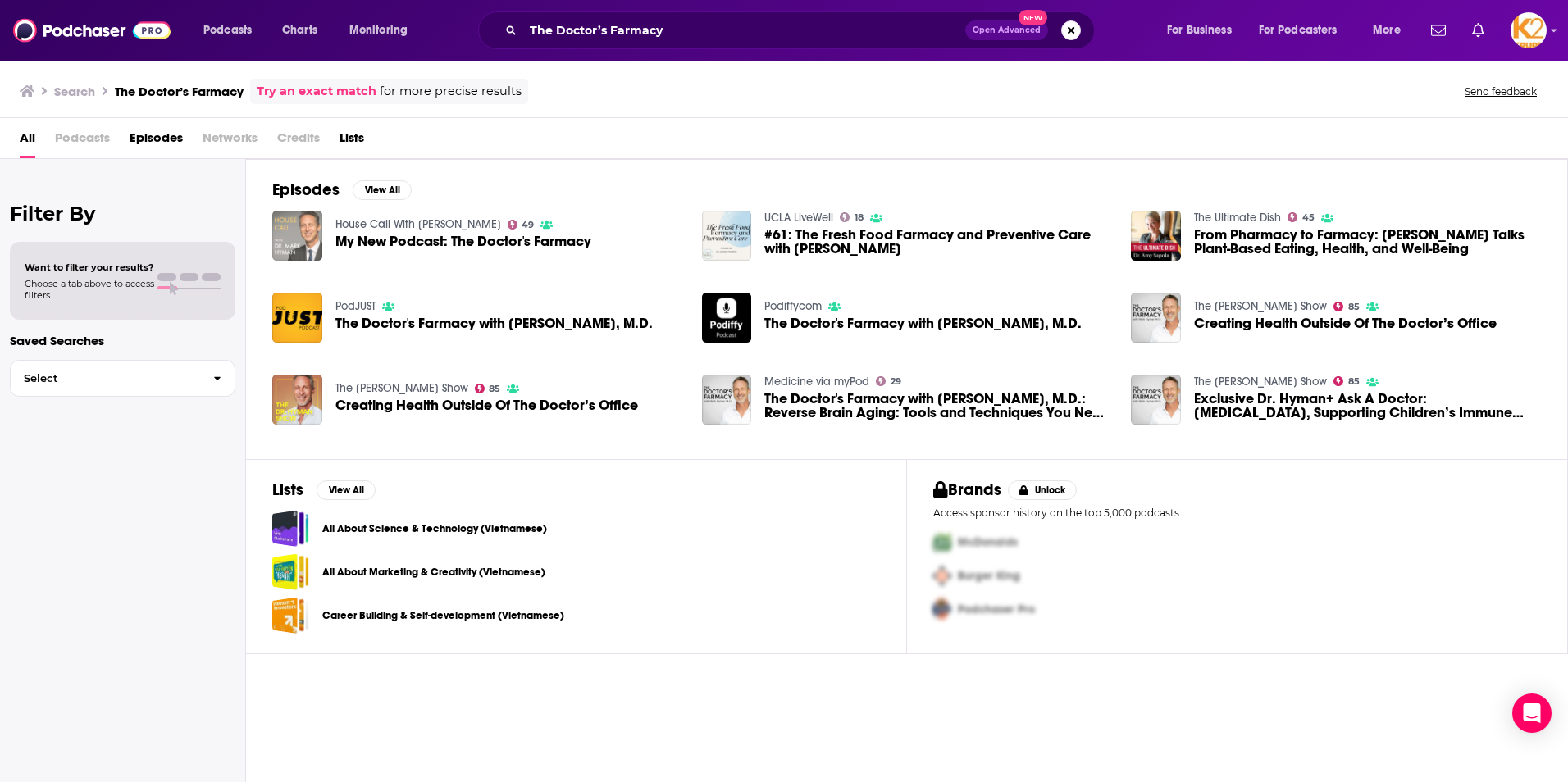
click at [311, 238] on img "My New Podcast: The Doctor's Farmacy" at bounding box center [298, 236] width 50 height 50
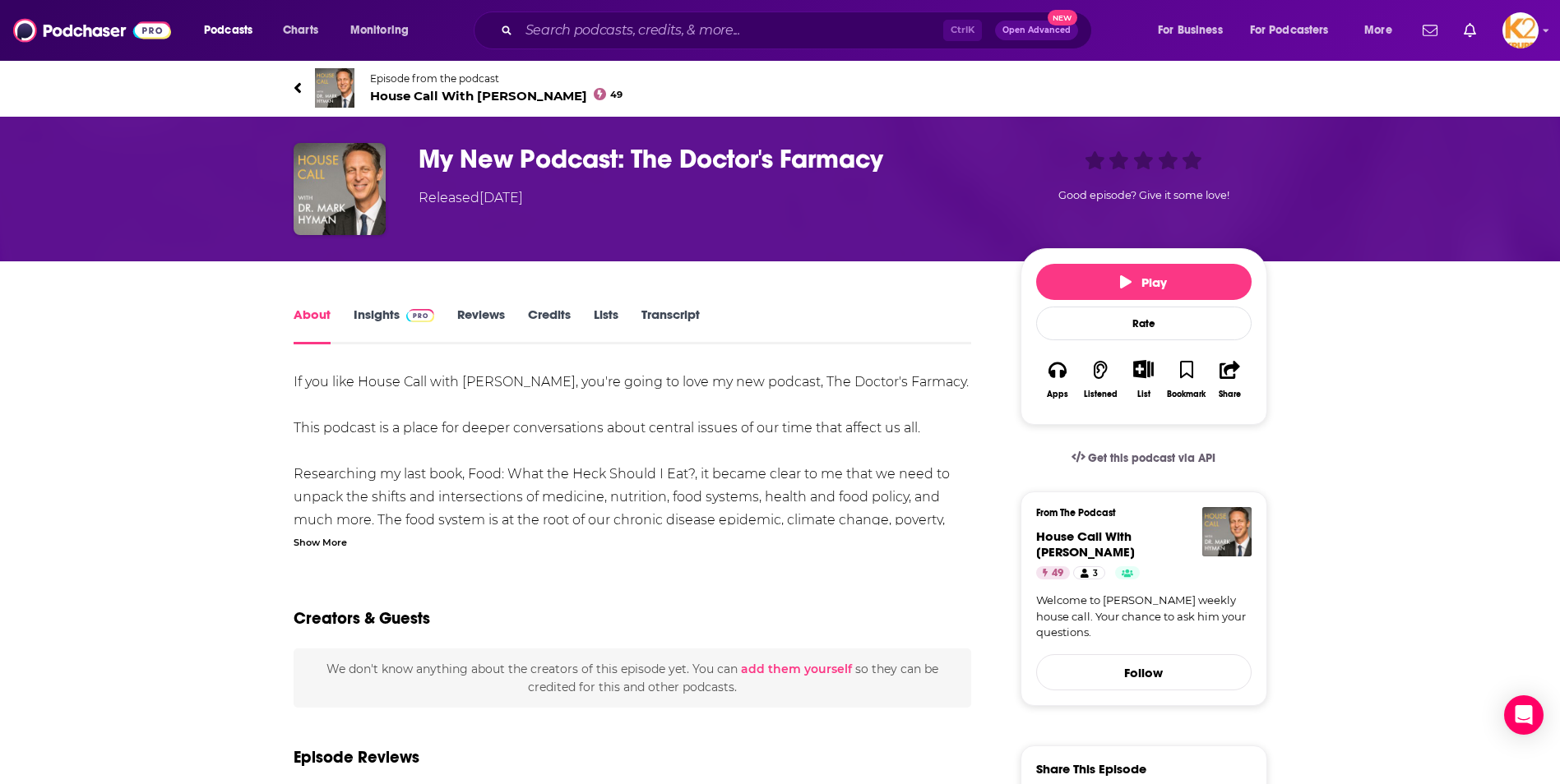
click at [376, 322] on link "Insights" at bounding box center [394, 325] width 81 height 38
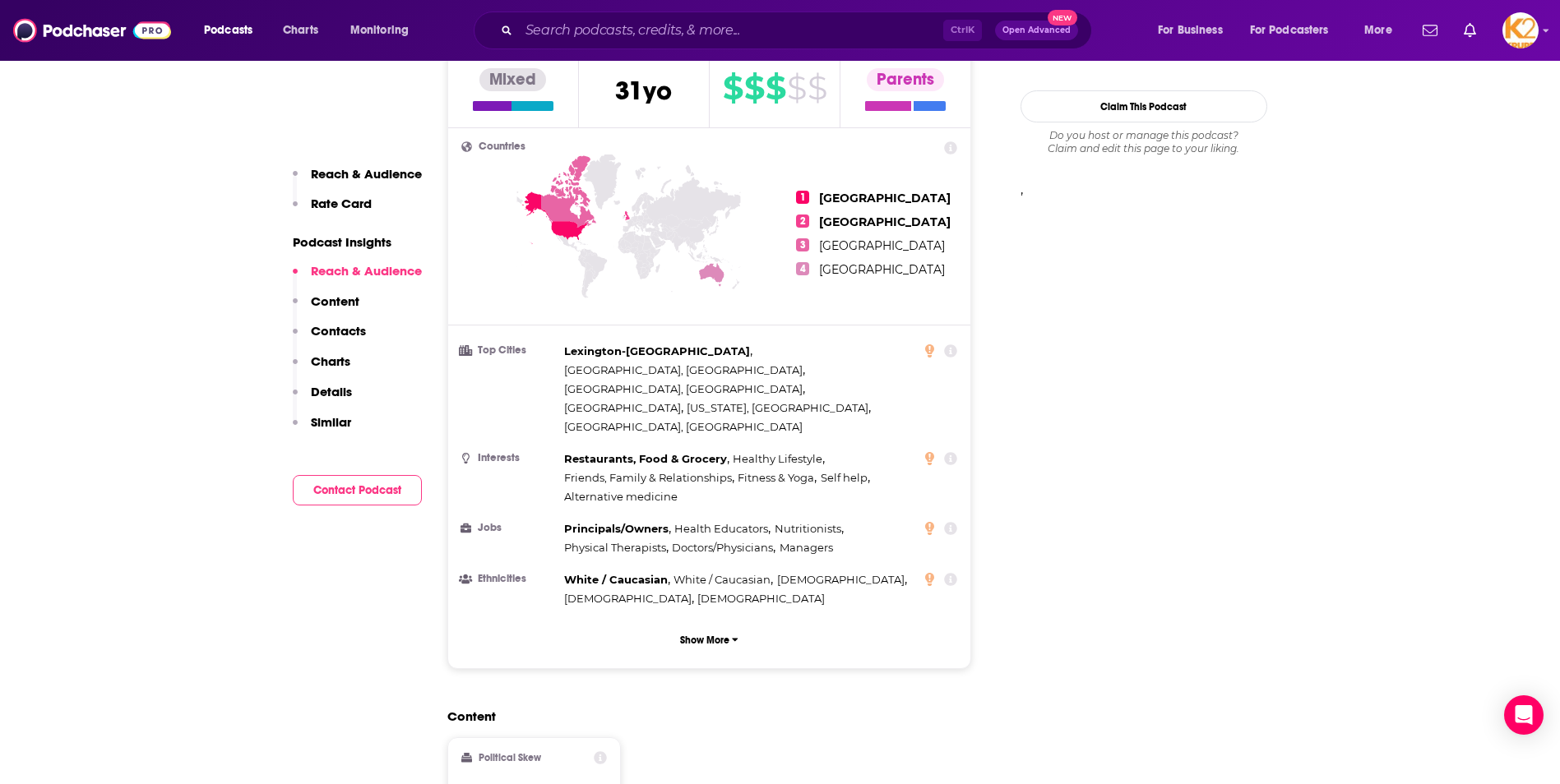
scroll to position [904, 0]
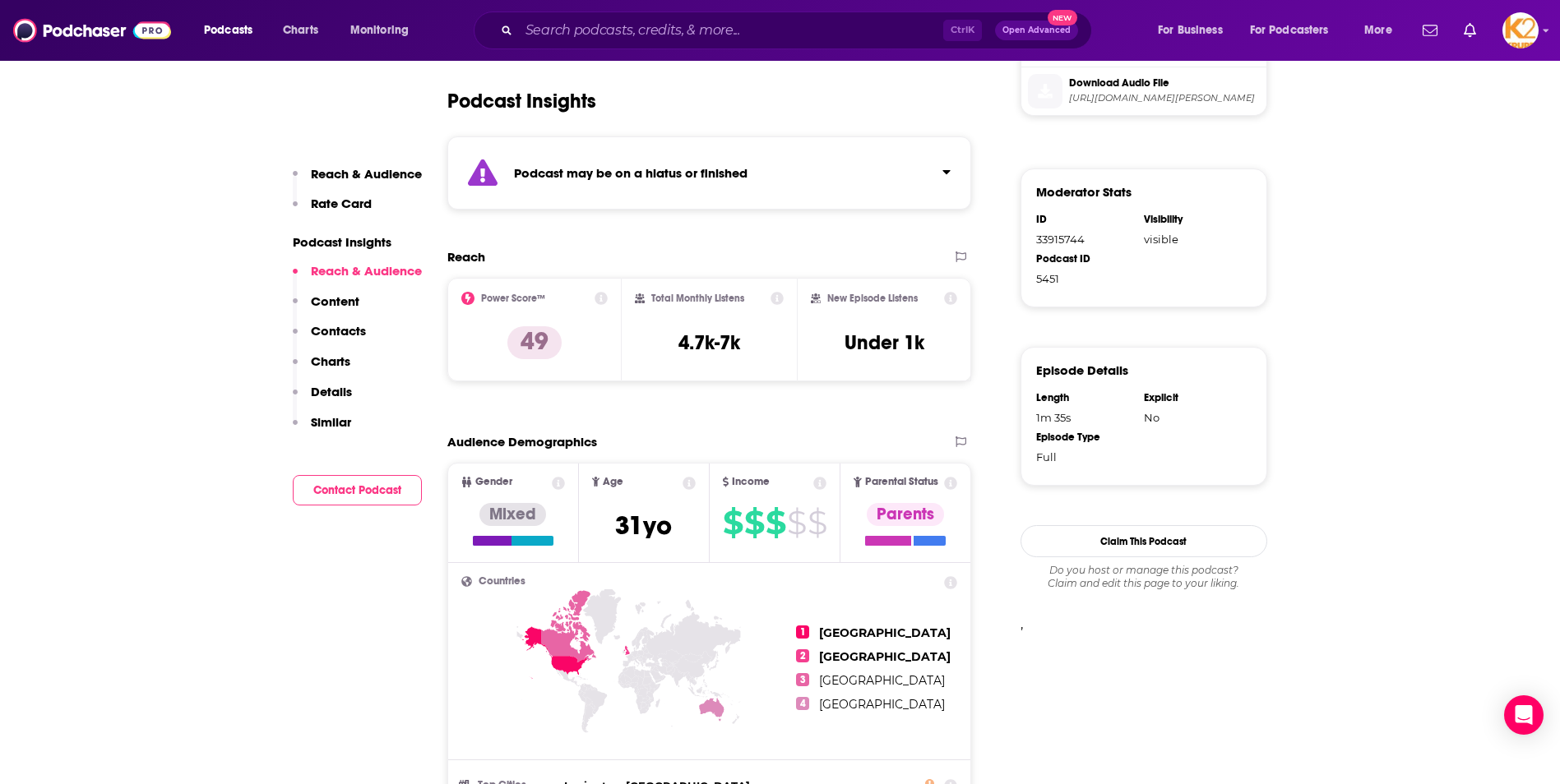
click at [331, 323] on p "Contacts" at bounding box center [339, 331] width 55 height 16
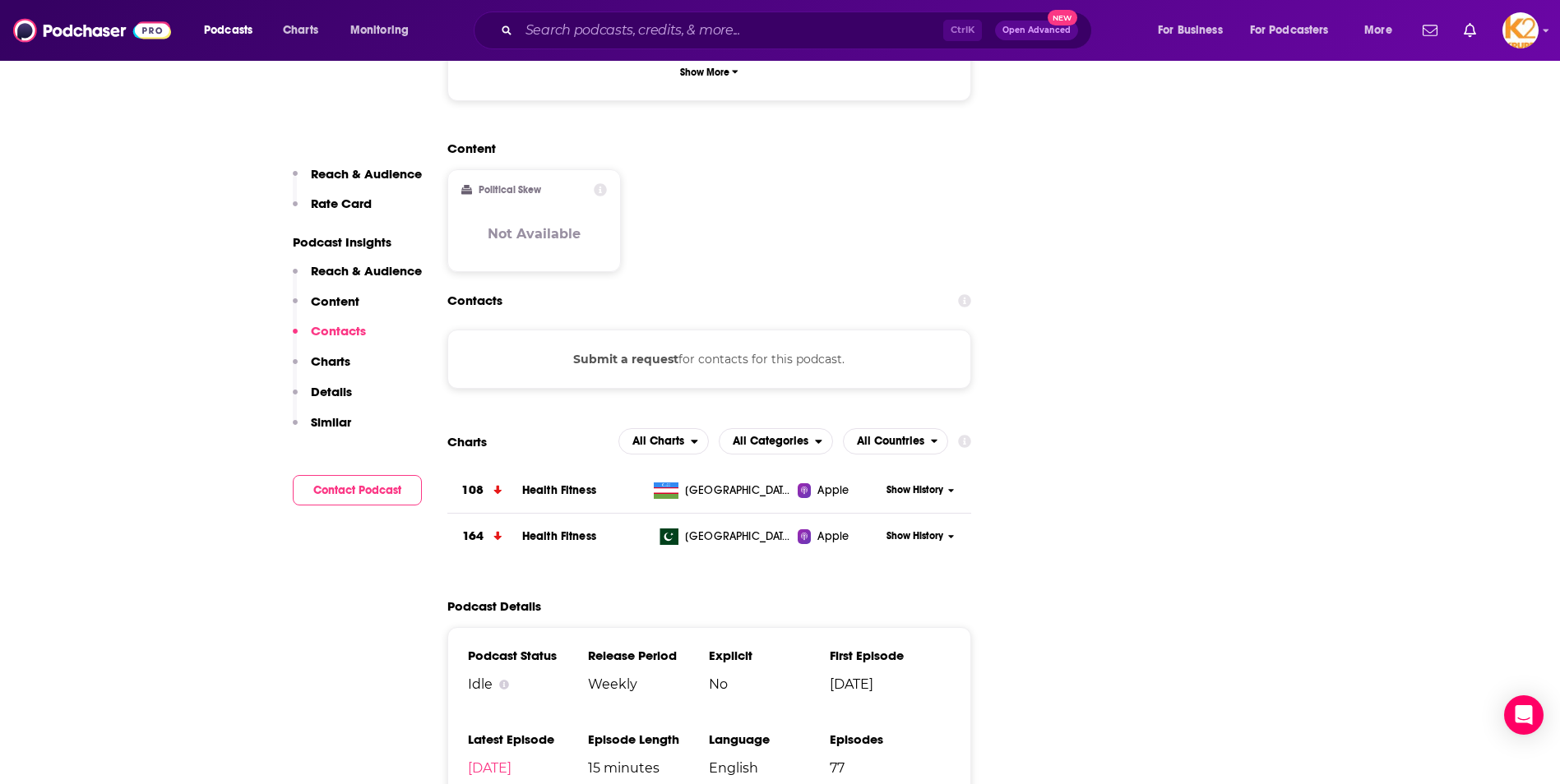
scroll to position [1914, 0]
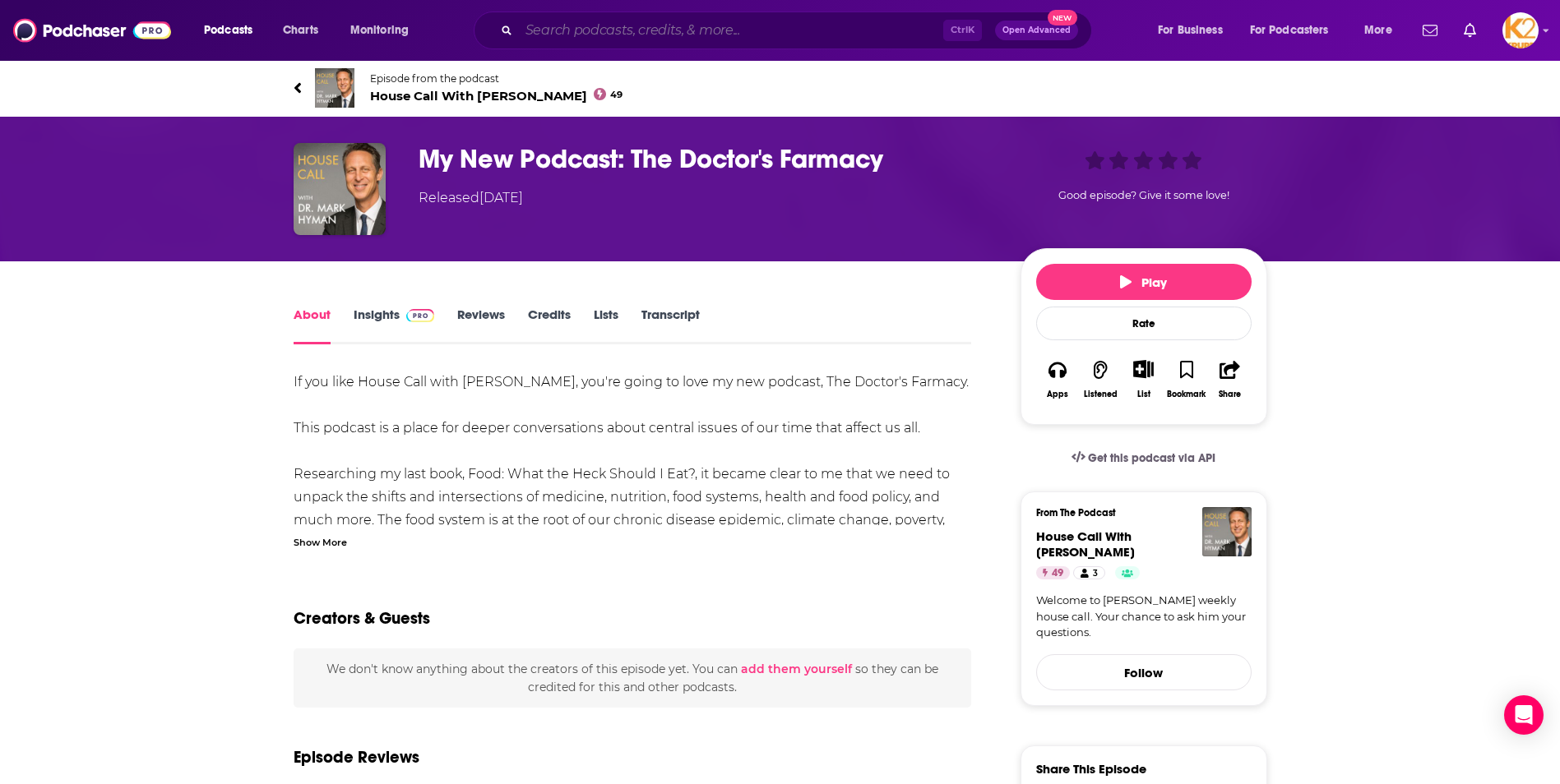
click at [584, 33] on input "Search podcasts, credits, & more..." at bounding box center [731, 30] width 424 height 26
paste input "Good Day Health"
type input "Good Day Health"
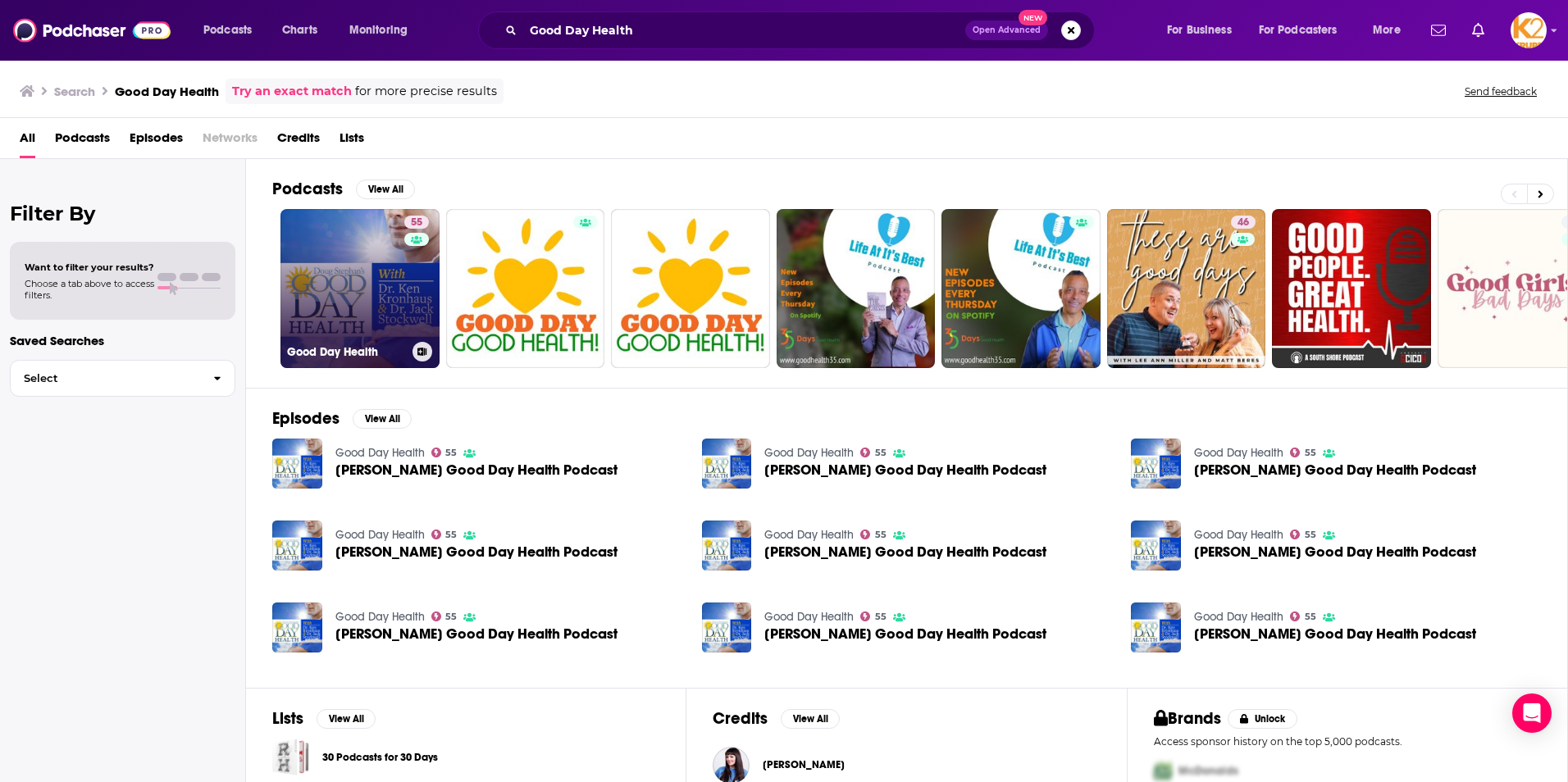
click at [396, 280] on link "55 Good Day Health" at bounding box center [359, 288] width 159 height 159
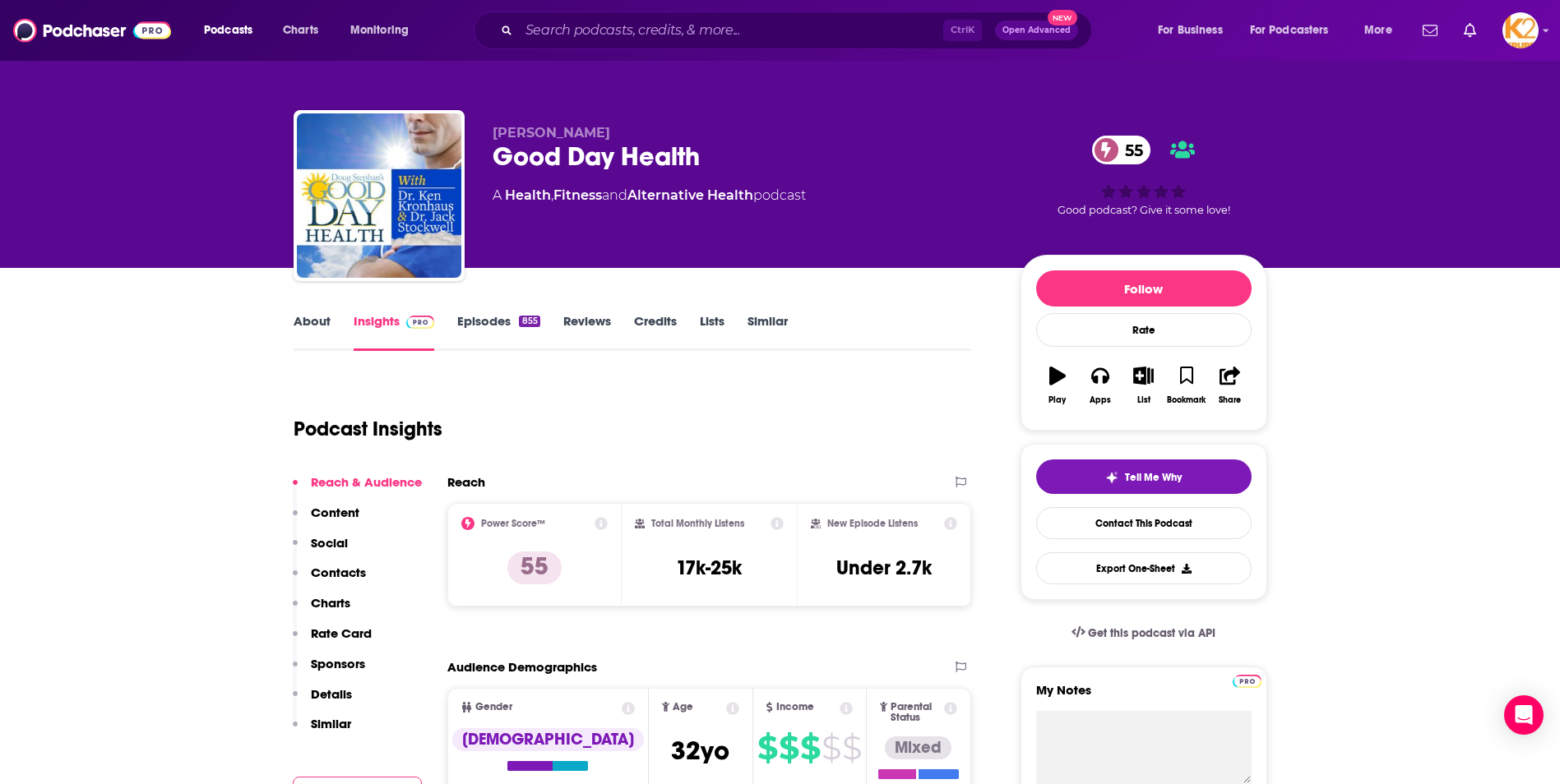
click at [328, 572] on p "Contacts" at bounding box center [339, 573] width 55 height 16
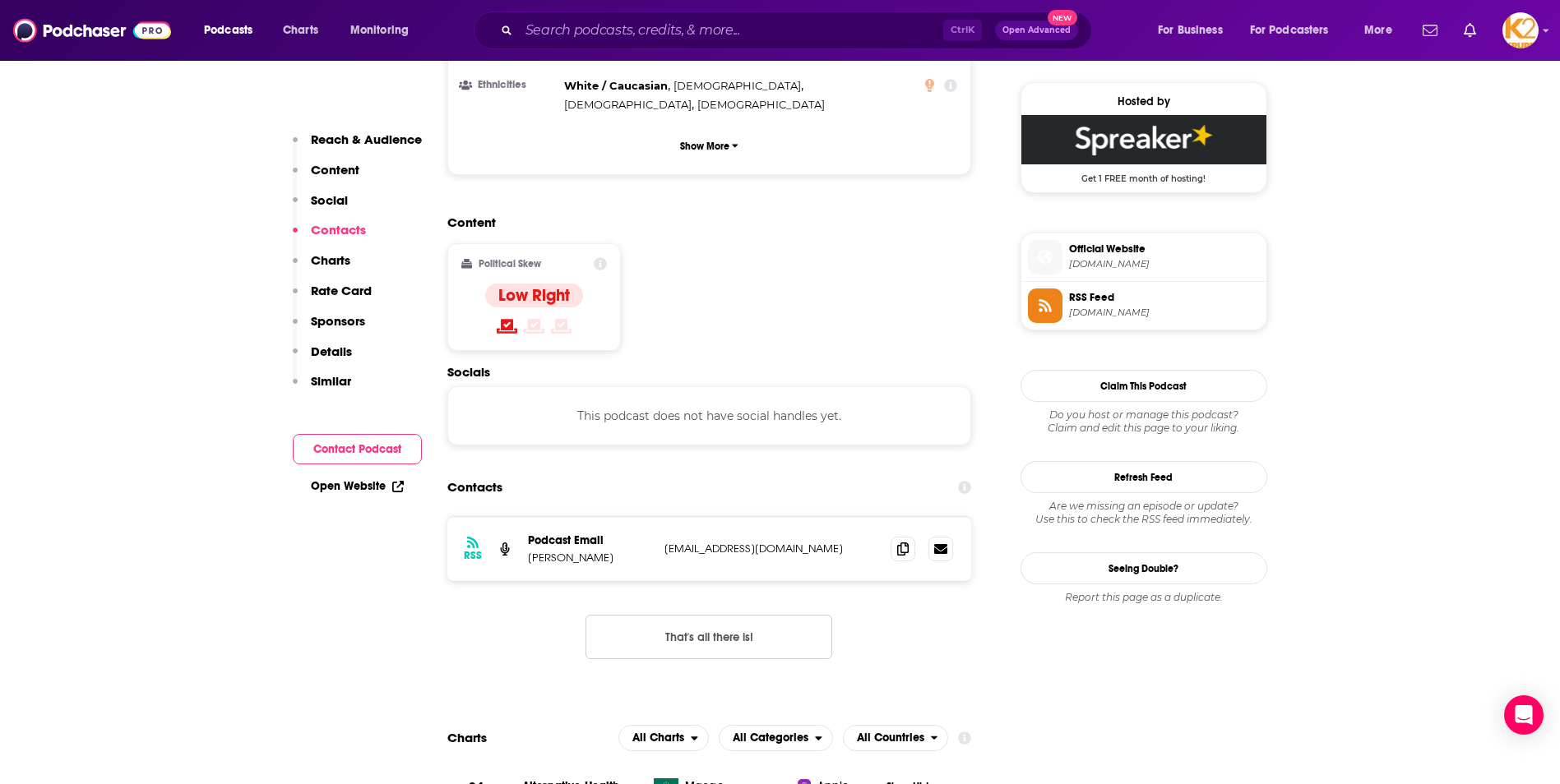
scroll to position [1321, 0]
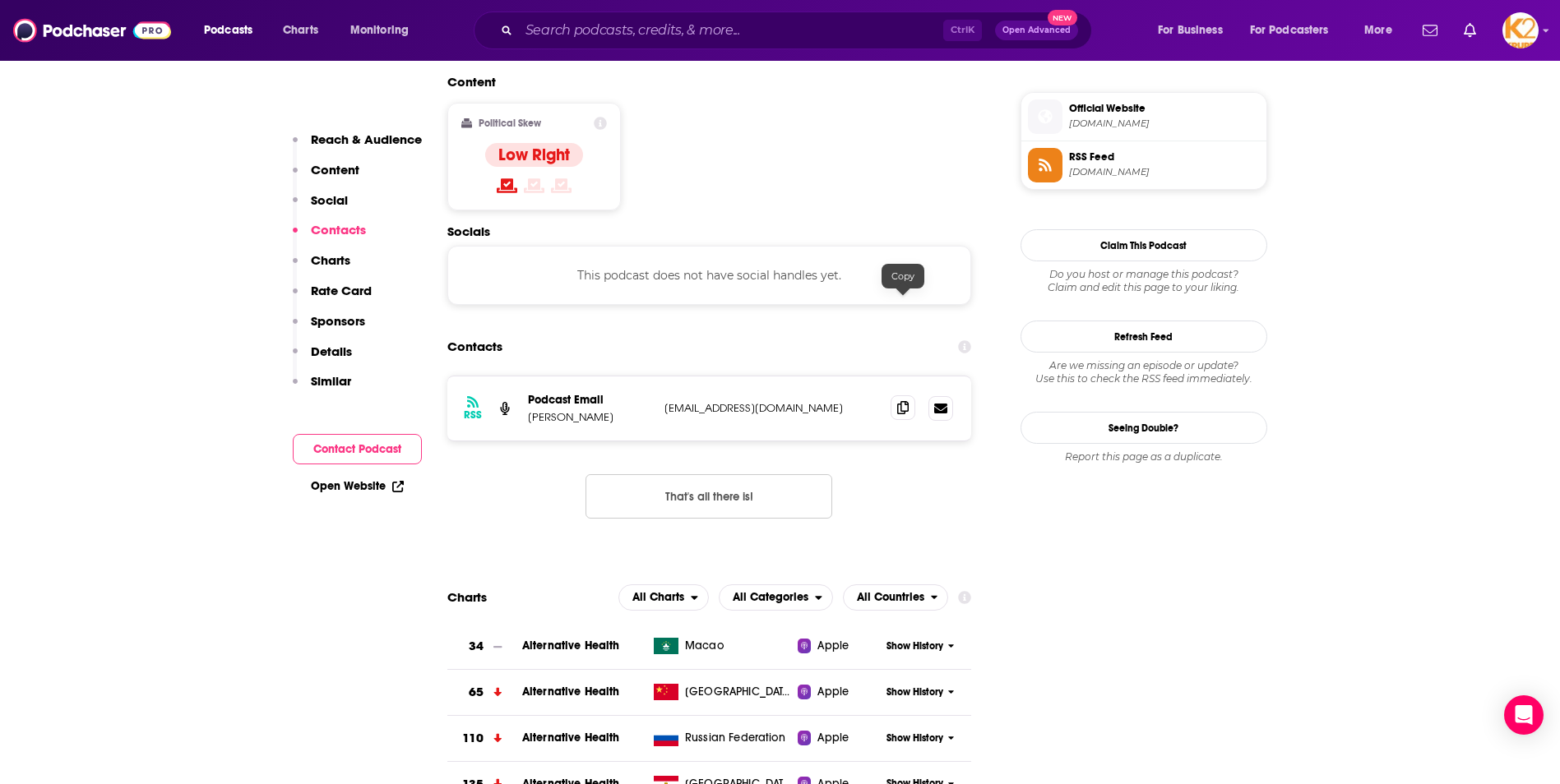
click at [896, 395] on span at bounding box center [903, 408] width 25 height 25
